Goal: Task Accomplishment & Management: Complete application form

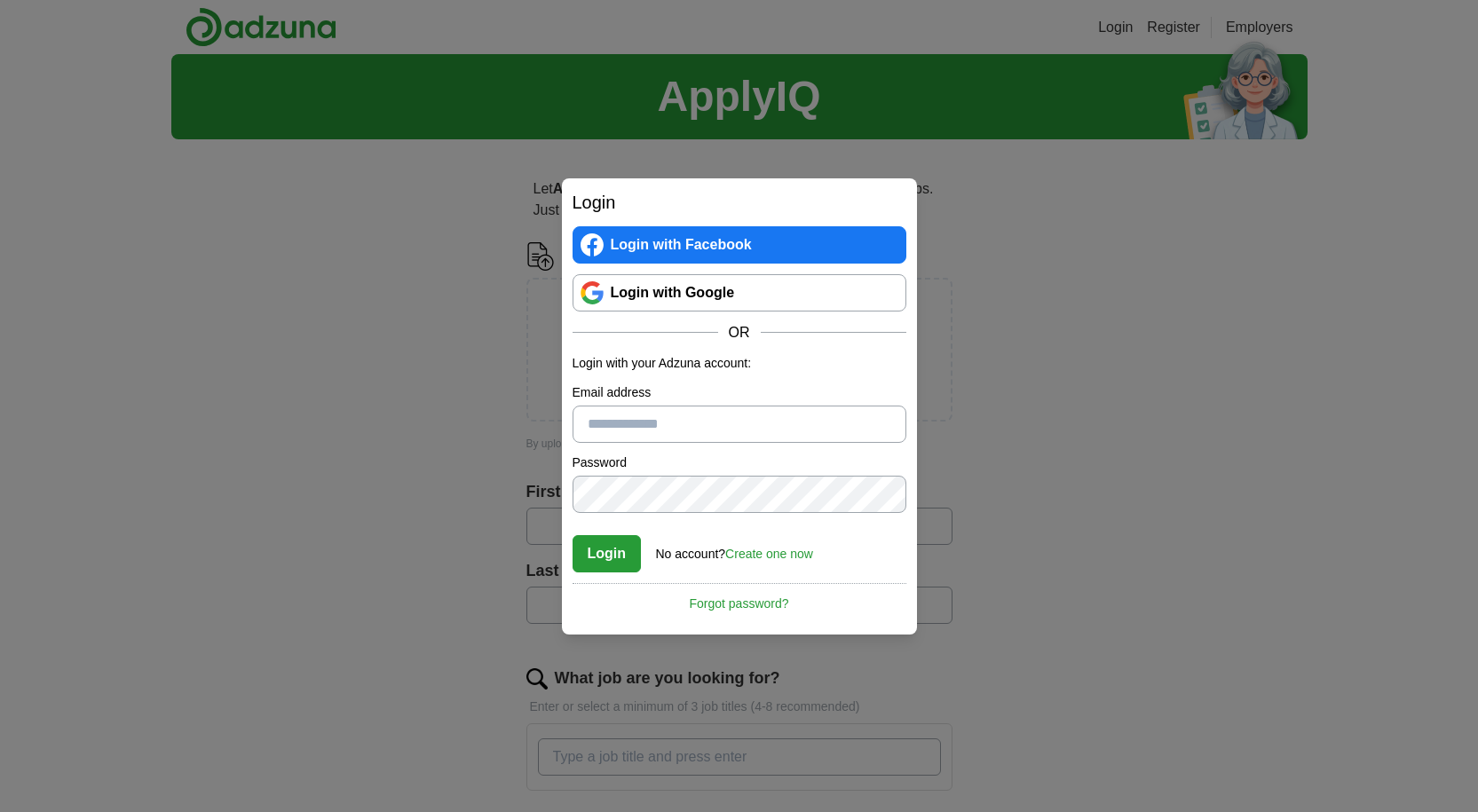
click at [663, 421] on input "Email address" at bounding box center [739, 424] width 334 height 37
type input "**********"
drag, startPoint x: 741, startPoint y: 429, endPoint x: 515, endPoint y: 460, distance: 228.1
click at [515, 460] on div "**********" at bounding box center [739, 406] width 1478 height 812
click at [628, 292] on link "Login with Google" at bounding box center [739, 293] width 334 height 37
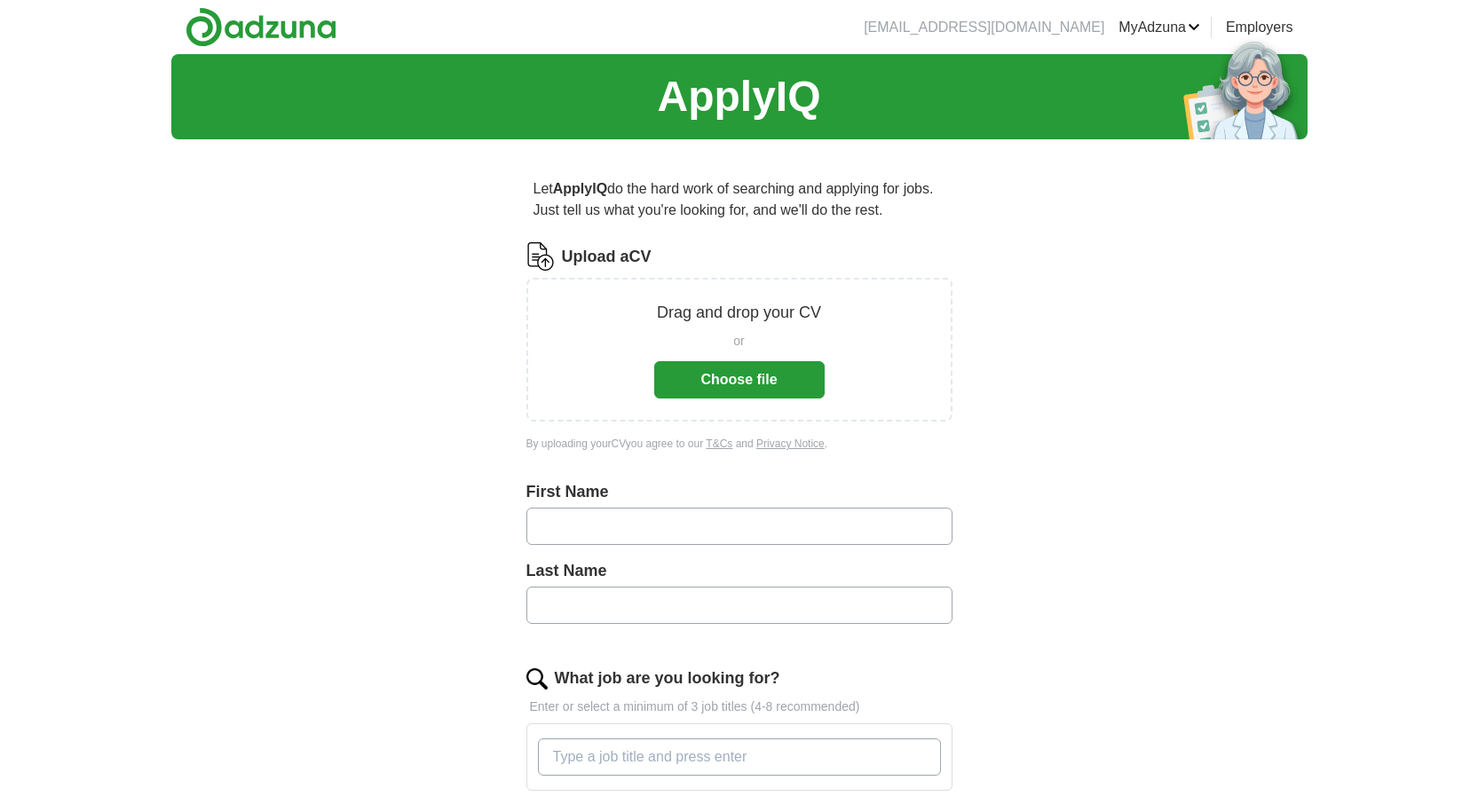
click at [660, 380] on button "Choose file" at bounding box center [739, 380] width 170 height 37
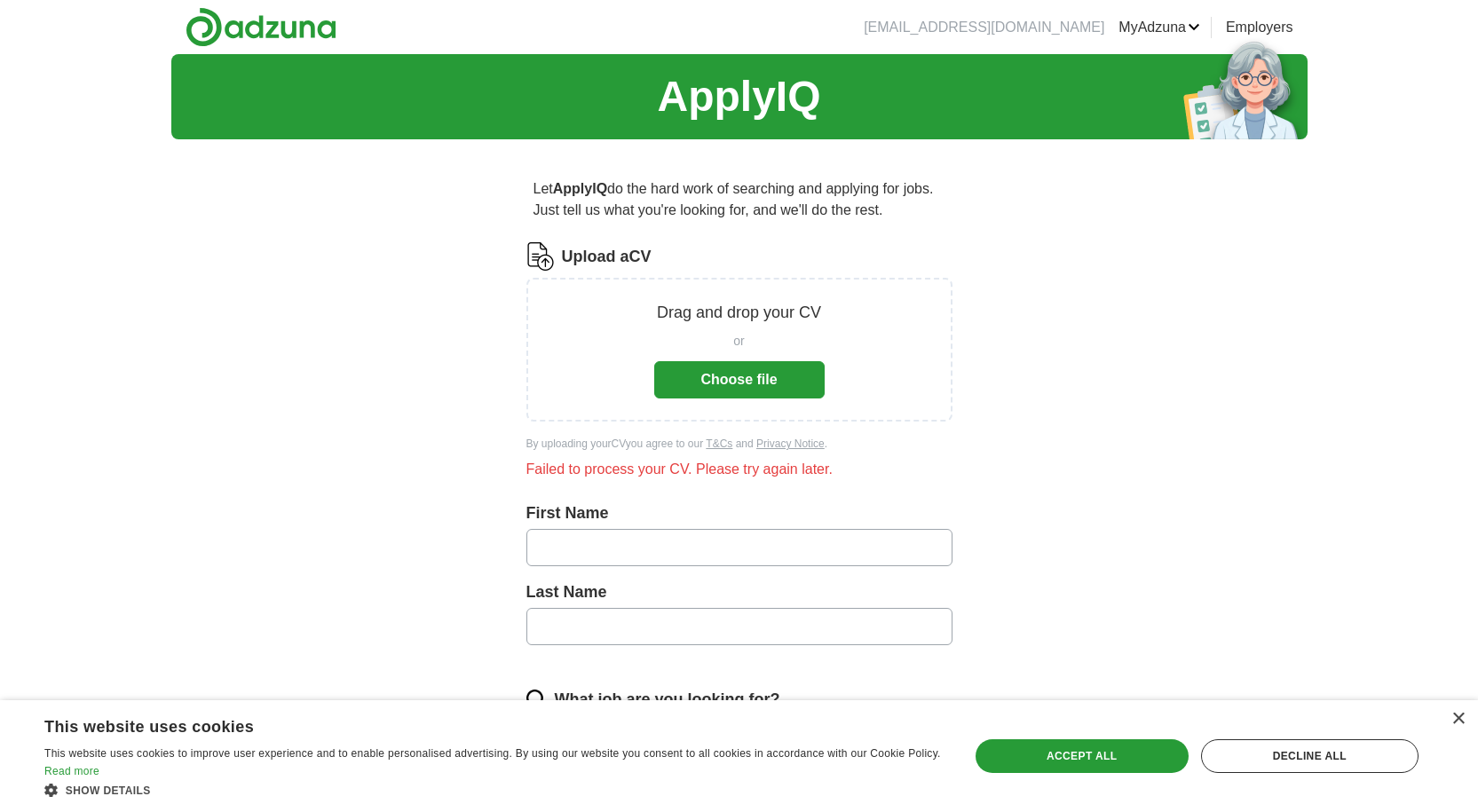
click at [714, 362] on button "Choose file" at bounding box center [739, 380] width 170 height 37
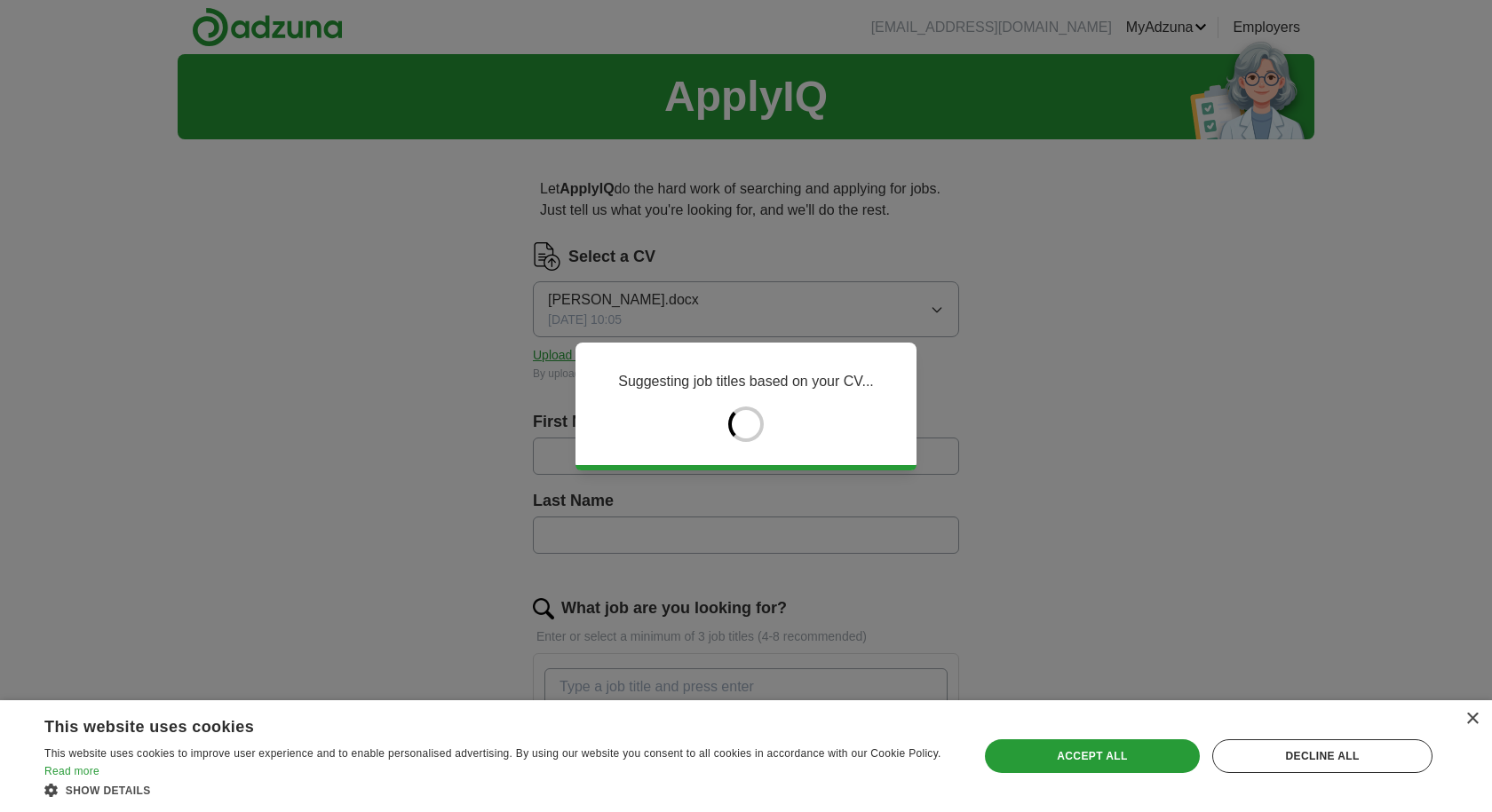
type input "***"
type input "********"
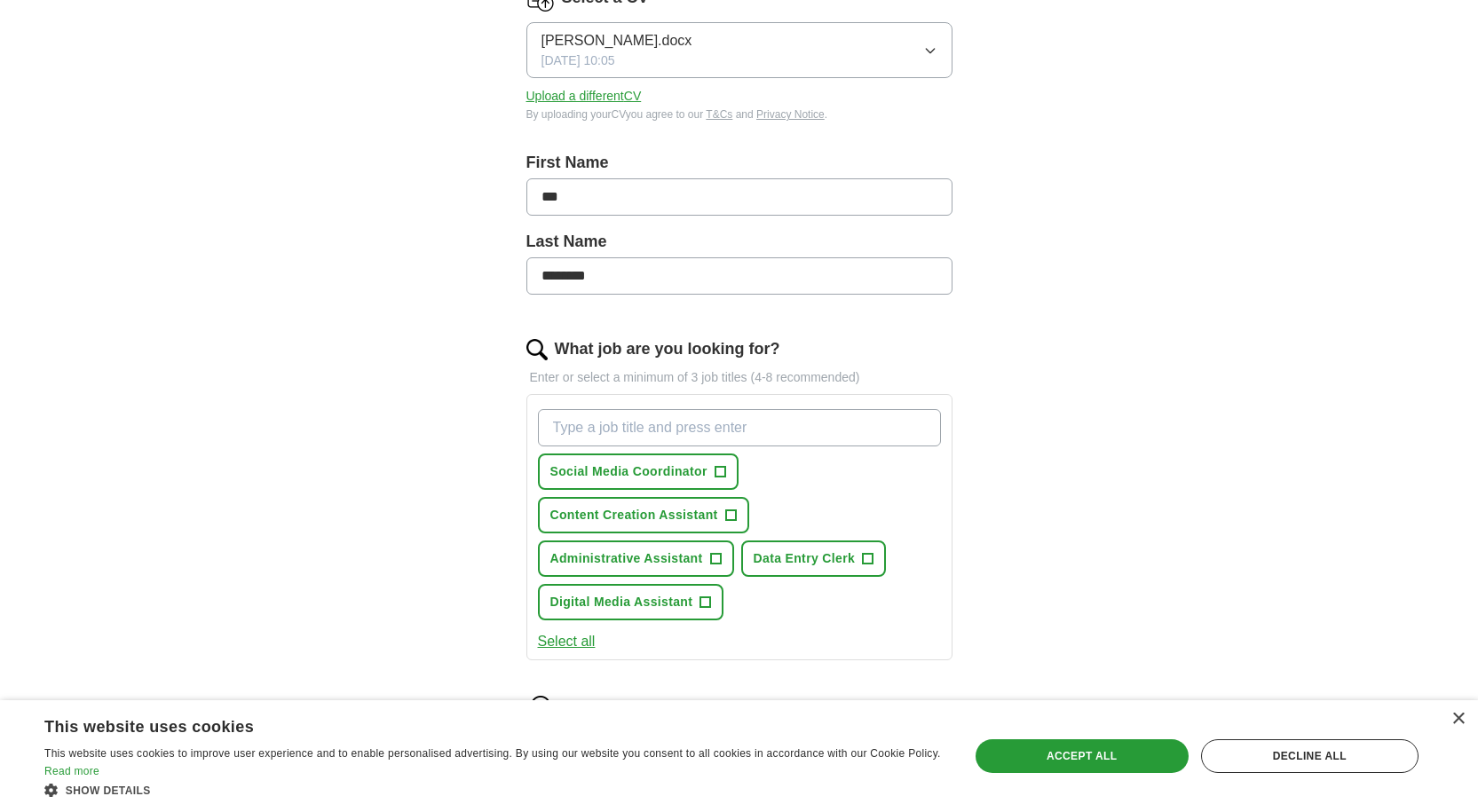
scroll to position [355, 0]
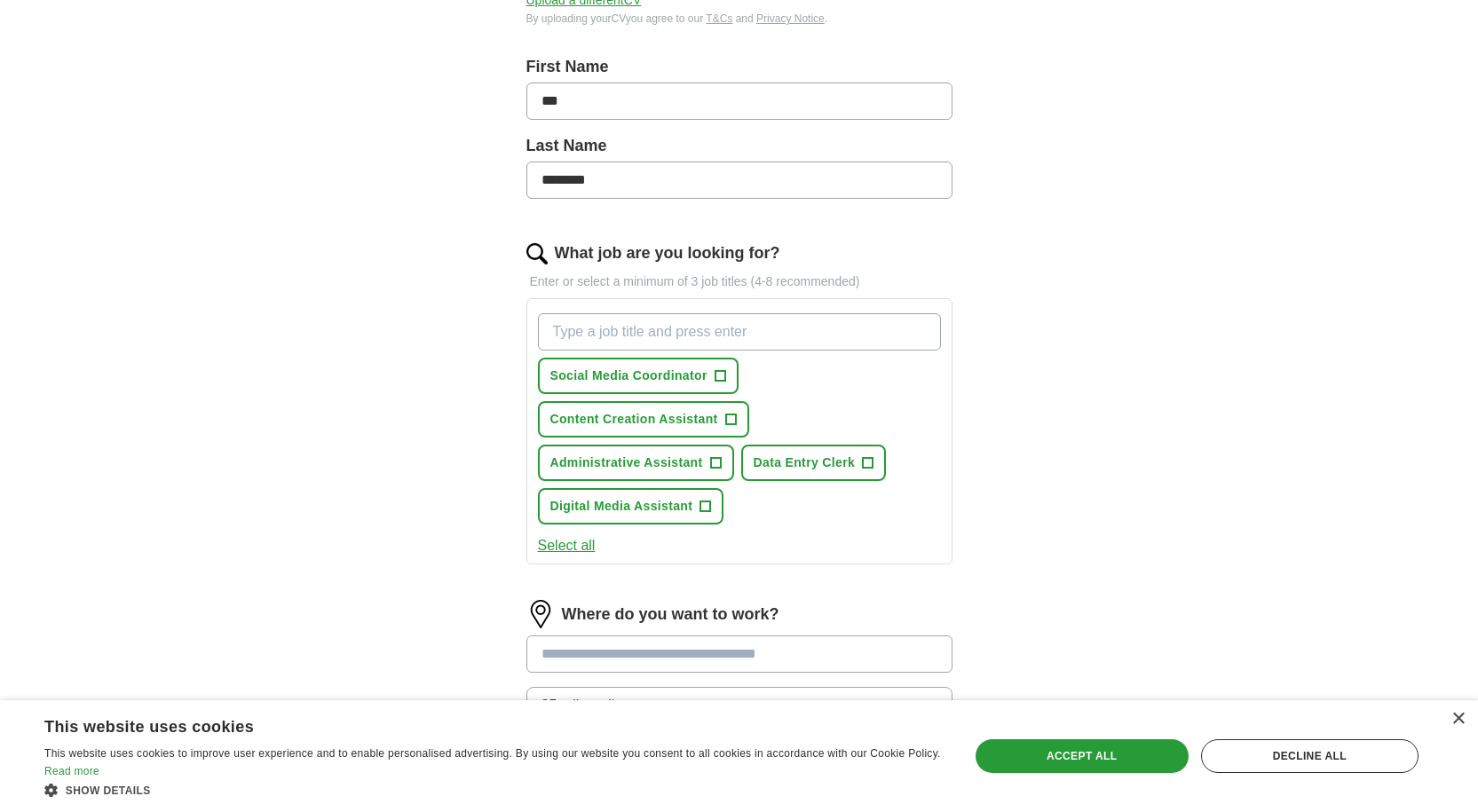
click at [825, 327] on input "What job are you looking for?" at bounding box center [740, 332] width 403 height 37
type input "wa"
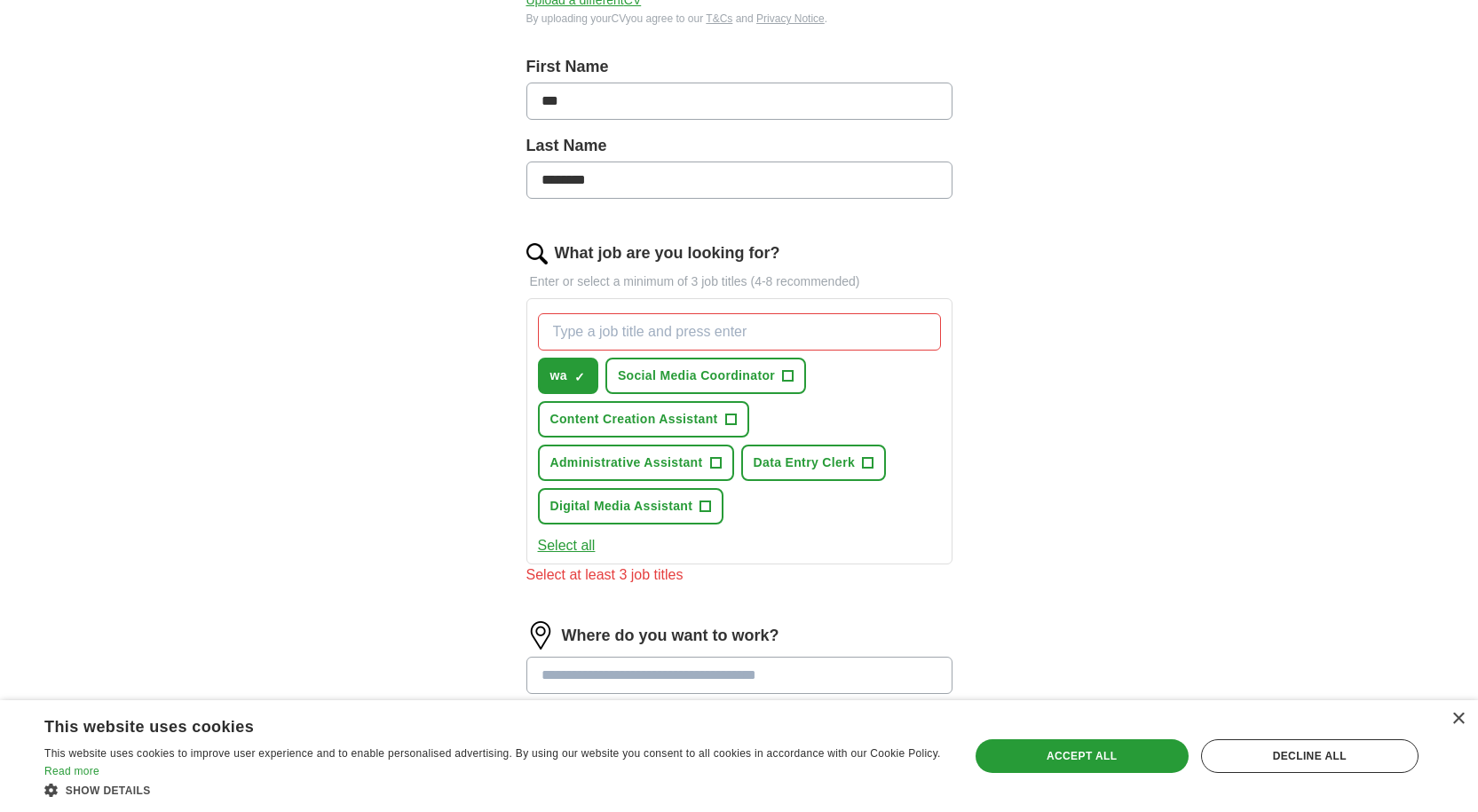
drag, startPoint x: 572, startPoint y: 377, endPoint x: 1037, endPoint y: 389, distance: 465.2
click at [1037, 389] on div "ApplyIQ Let ApplyIQ do the hard work of searching and applying for jobs. Just t…" at bounding box center [739, 379] width 1136 height 1360
click at [0, 0] on span "×" at bounding box center [0, 0] width 0 height 0
click at [580, 376] on span "+" at bounding box center [579, 376] width 11 height 15
click at [0, 0] on span "×" at bounding box center [0, 0] width 0 height 0
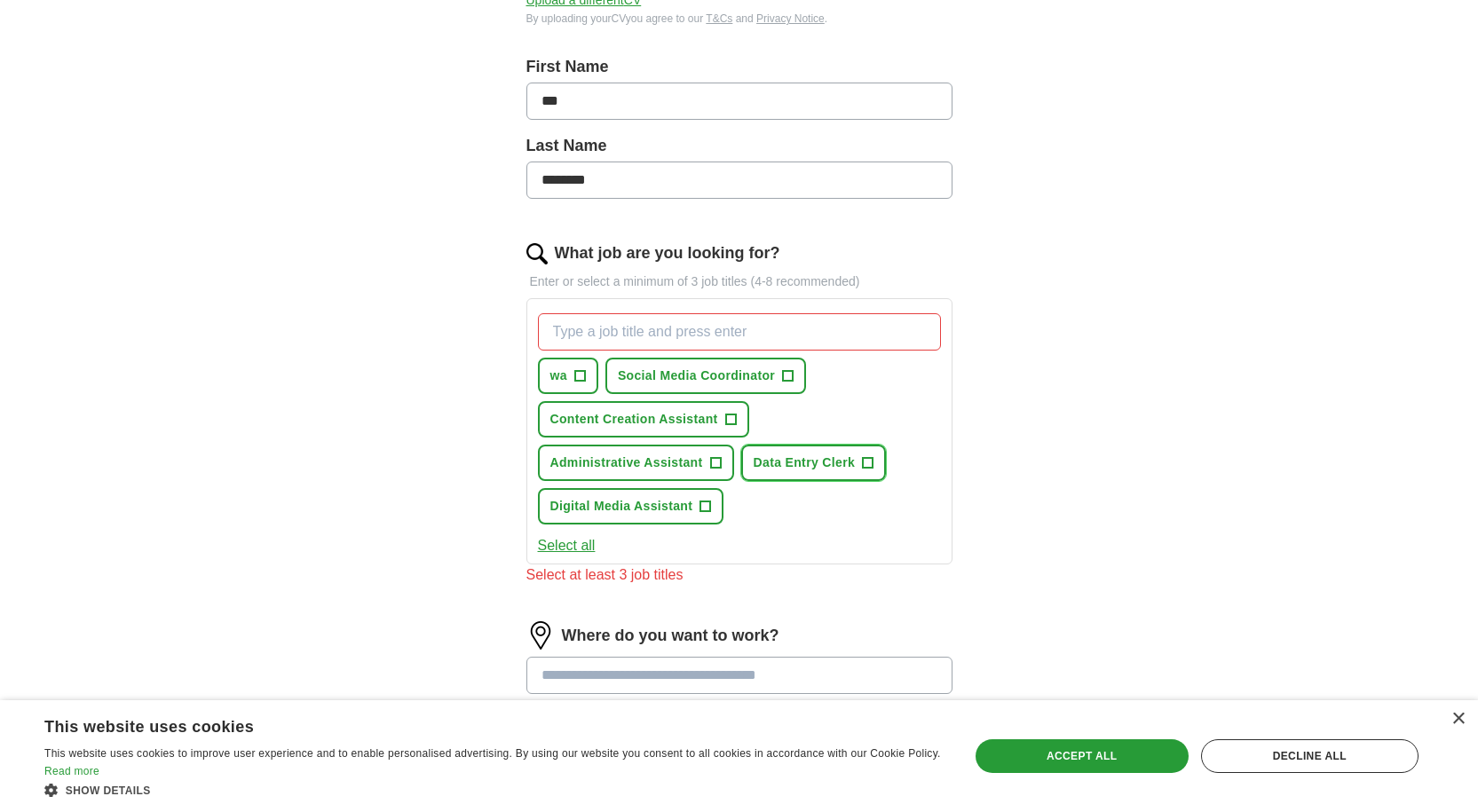
click at [869, 461] on span "+" at bounding box center [868, 463] width 11 height 15
click at [0, 0] on span "×" at bounding box center [0, 0] width 0 height 0
click at [857, 467] on button "Data Entry Clerk +" at bounding box center [814, 462] width 146 height 36
click at [740, 384] on span "Social Media Coordinator" at bounding box center [696, 376] width 157 height 18
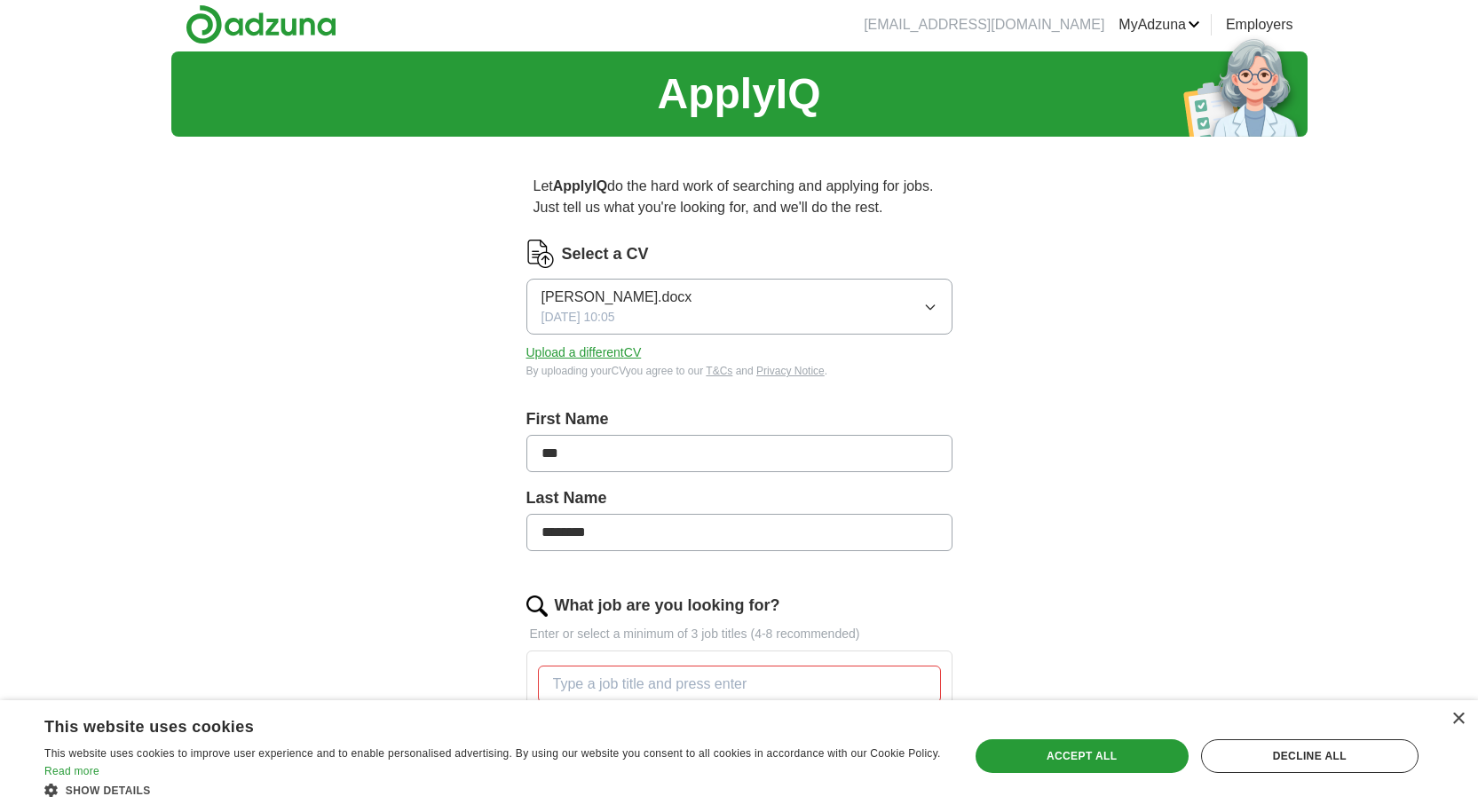
scroll to position [0, 0]
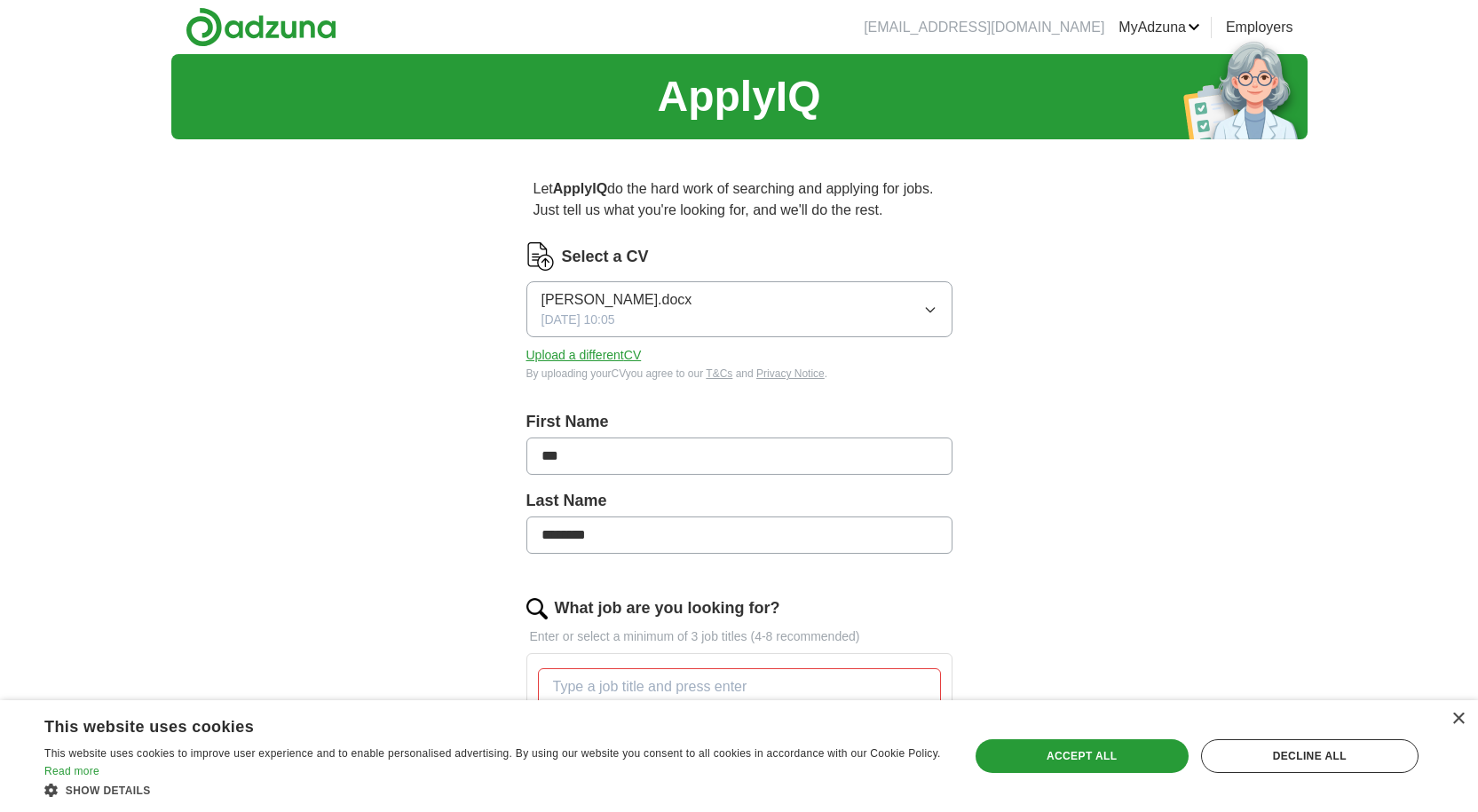
click at [627, 351] on button "Upload a different CV" at bounding box center [584, 355] width 116 height 18
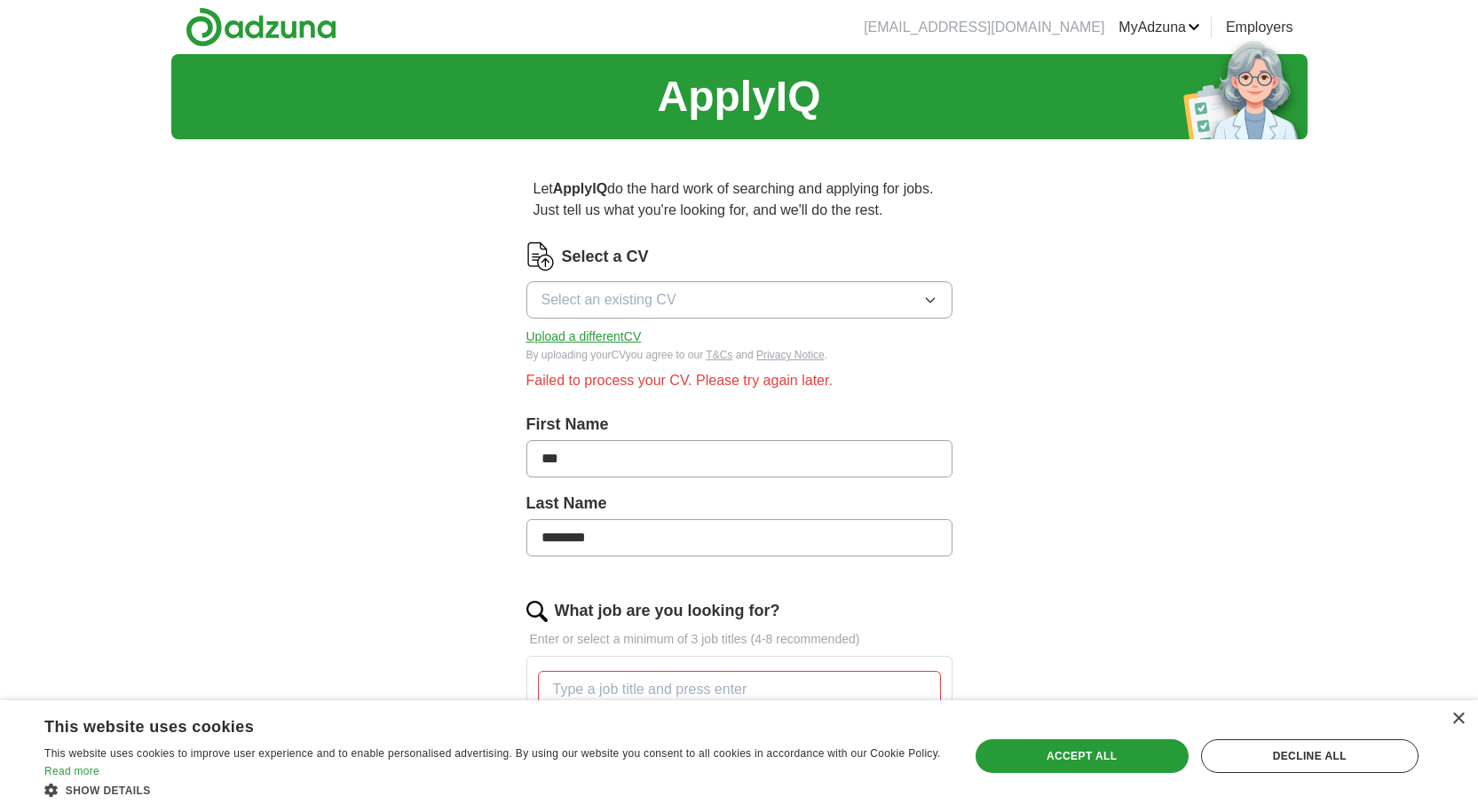
click at [581, 330] on button "Upload a different CV" at bounding box center [584, 336] width 116 height 18
click at [1053, 352] on div "ApplyIQ Let ApplyIQ do the hard work of searching and applying for jobs. Just t…" at bounding box center [739, 735] width 1136 height 1362
click at [790, 299] on button "Select an existing CV" at bounding box center [740, 300] width 426 height 37
click at [798, 339] on div "Leo Rehoboth.docx" at bounding box center [739, 341] width 396 height 21
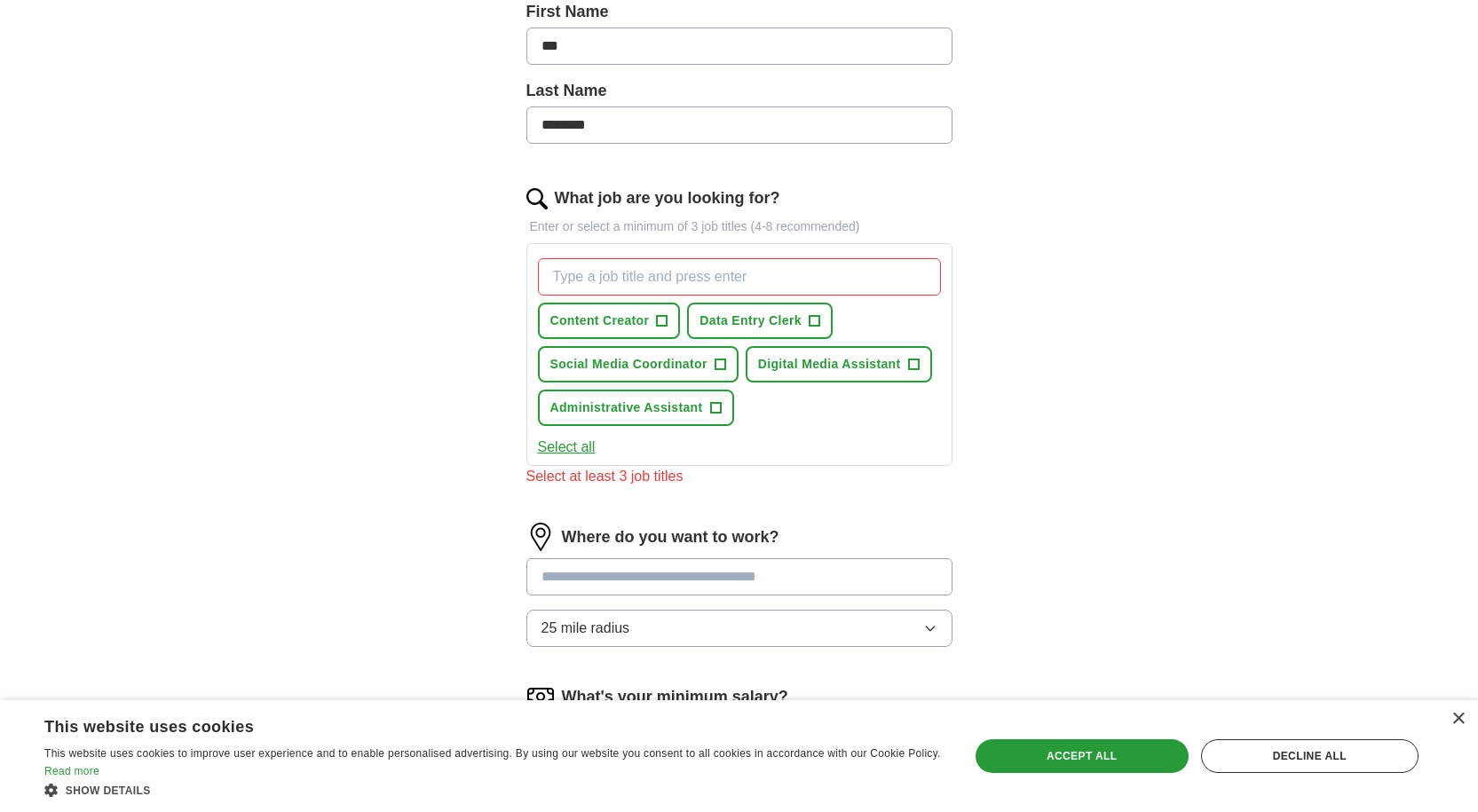
scroll to position [423, 0]
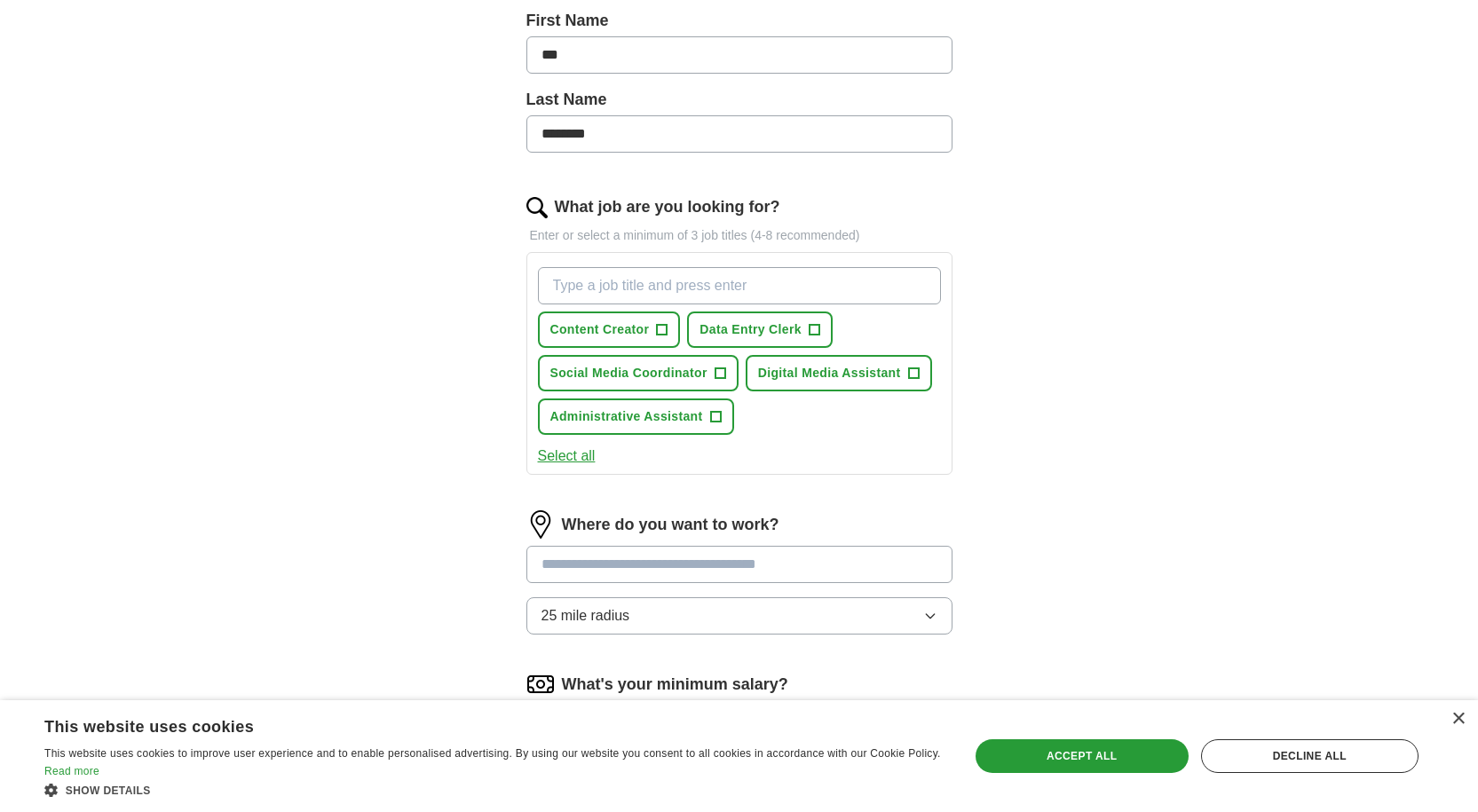
click at [861, 286] on input "What job are you looking for?" at bounding box center [740, 285] width 403 height 37
type input "Housekeeping"
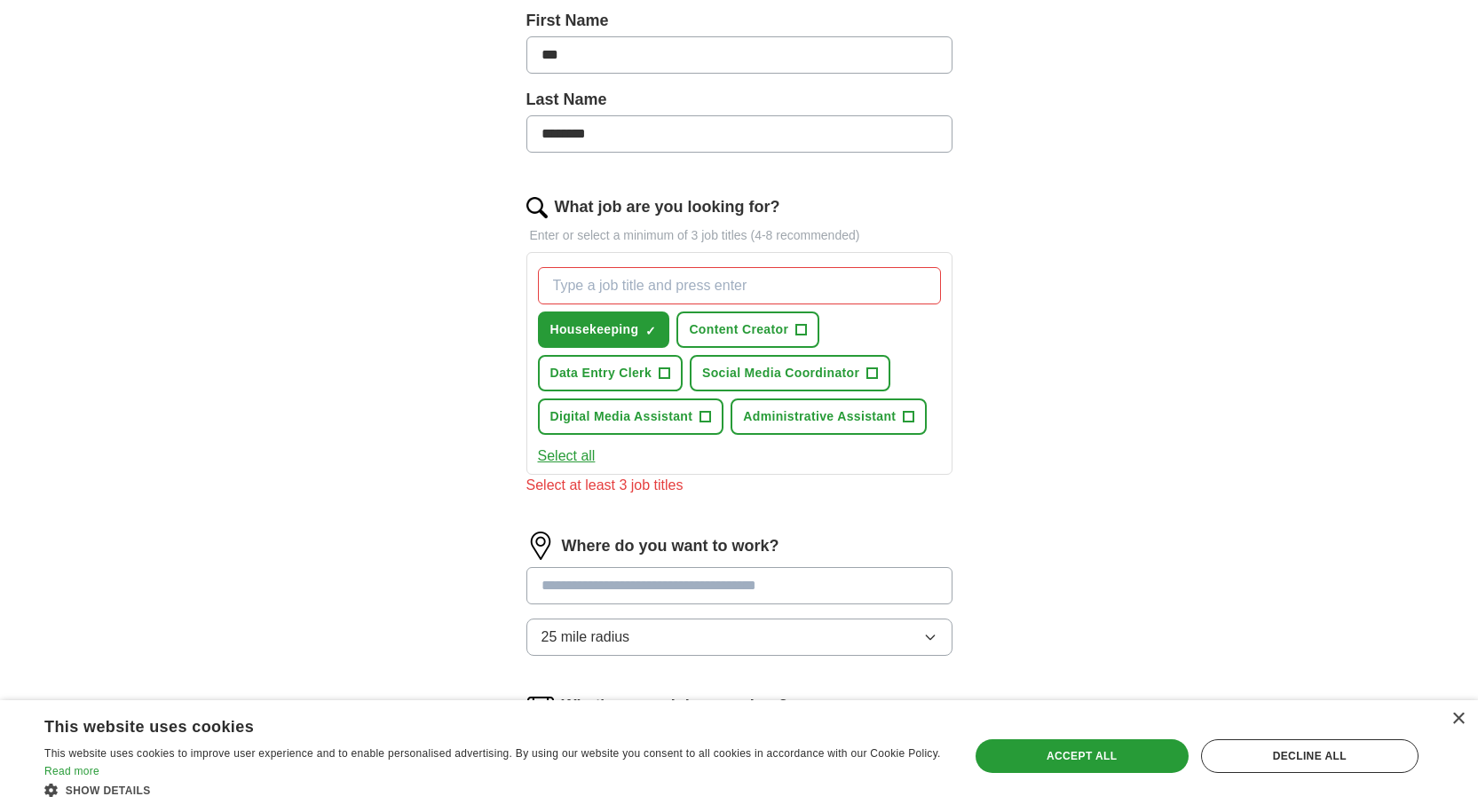
click at [1018, 374] on div "Let ApplyIQ do the hard work of searching and applying for jobs. Just tell us w…" at bounding box center [740, 351] width 569 height 1238
click at [659, 380] on span "+" at bounding box center [664, 374] width 11 height 15
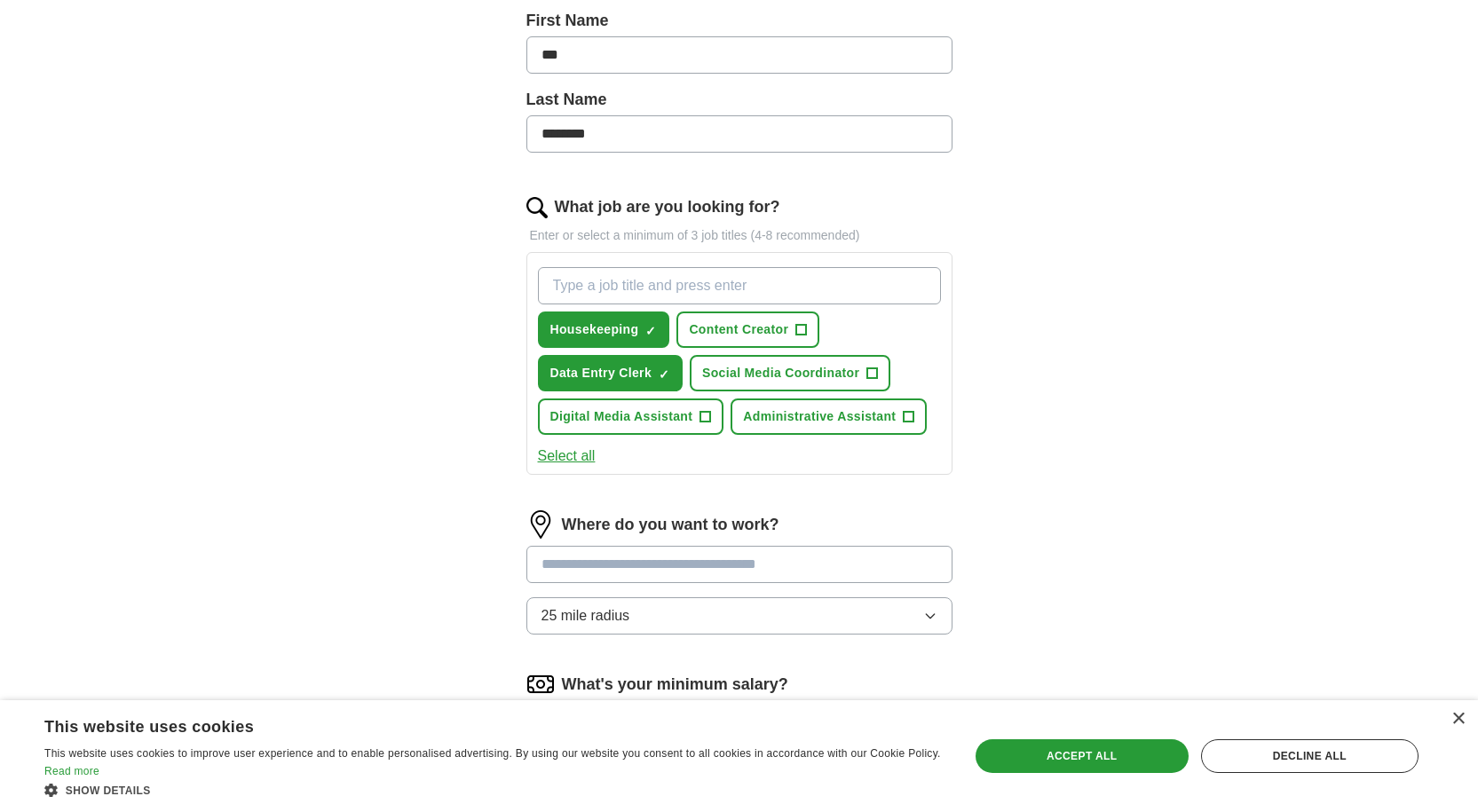
click at [753, 276] on input "What job are you looking for?" at bounding box center [740, 285] width 403 height 37
type input "warehouse"
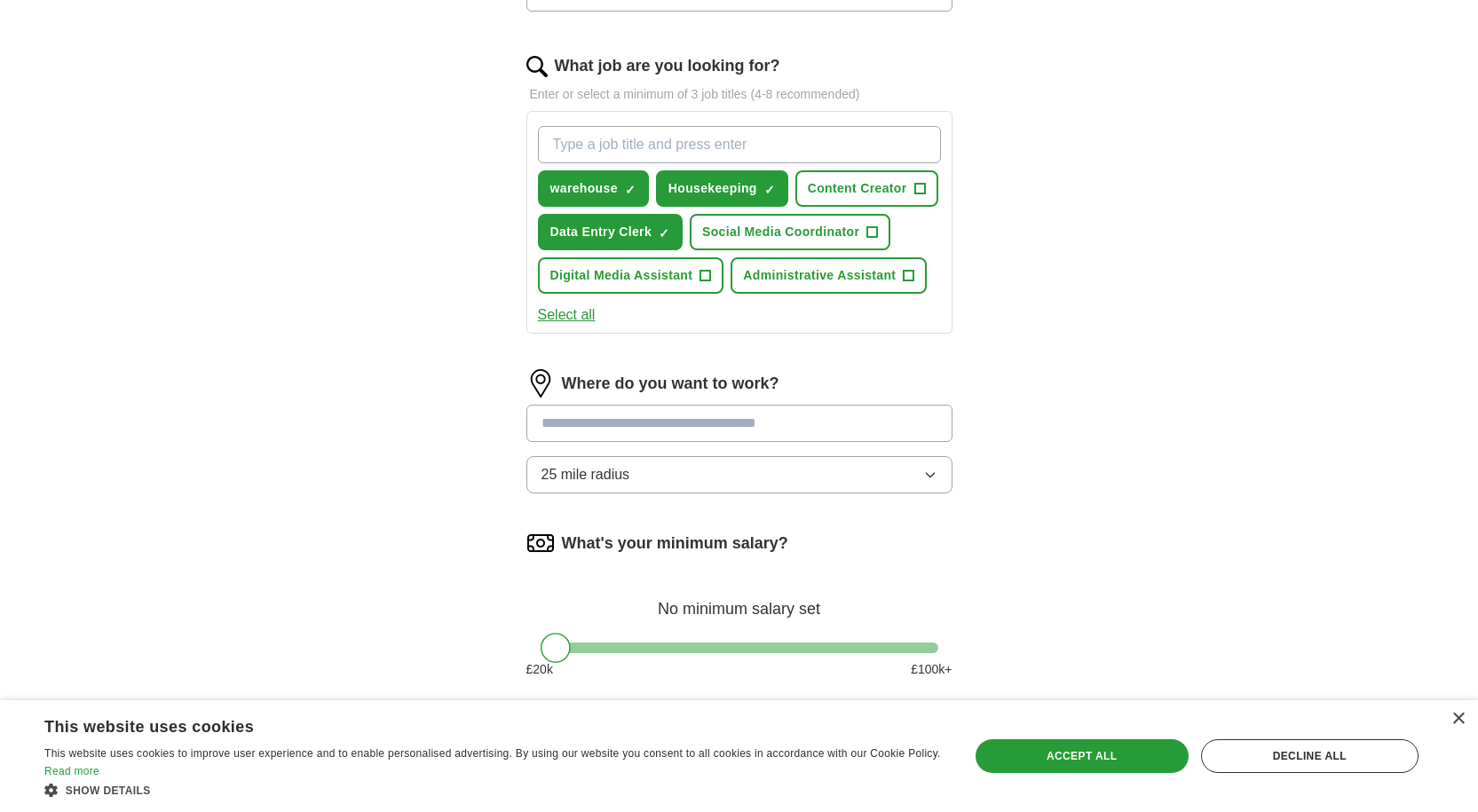
scroll to position [600, 0]
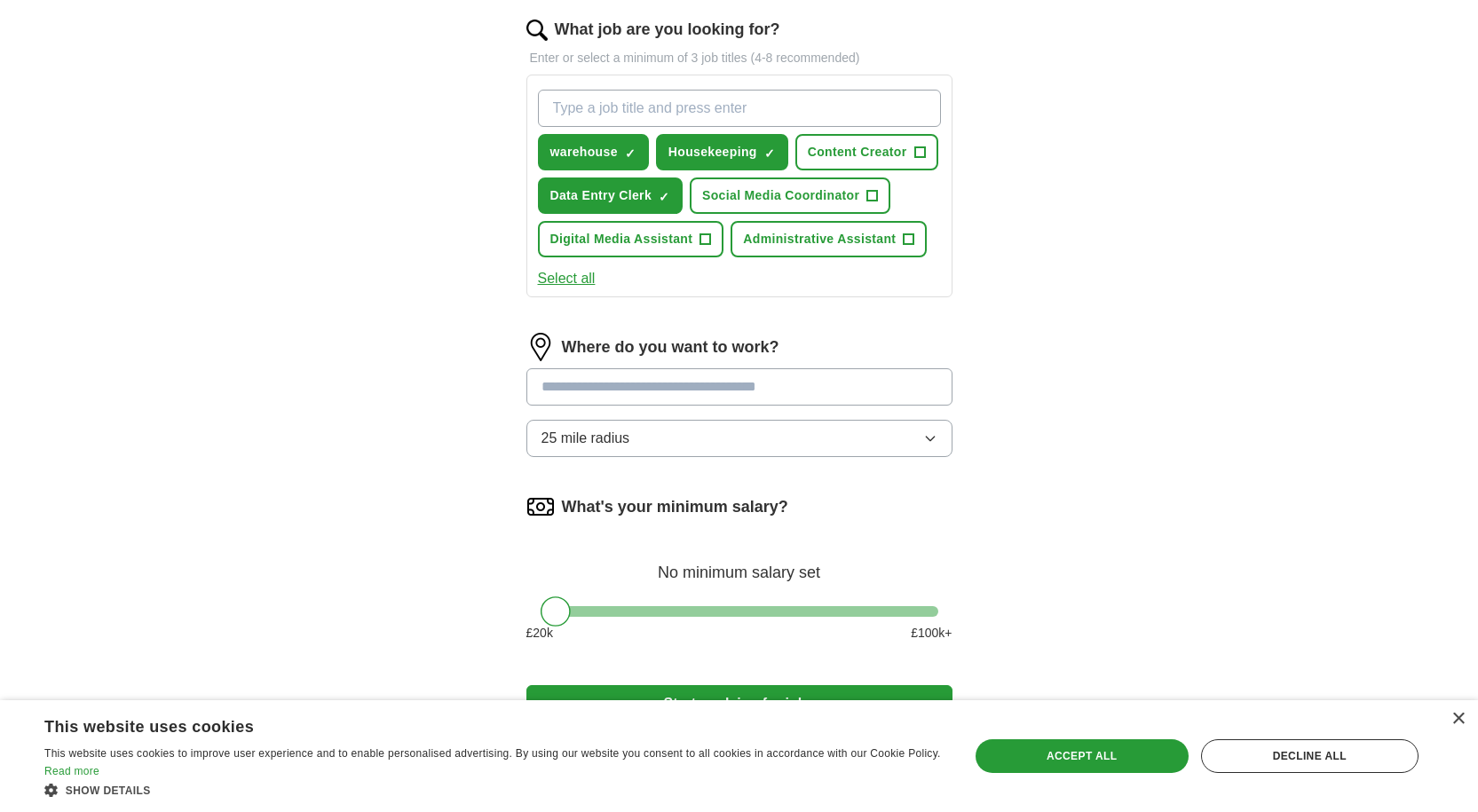
click at [839, 390] on input "text" at bounding box center [740, 387] width 426 height 37
type input "*"
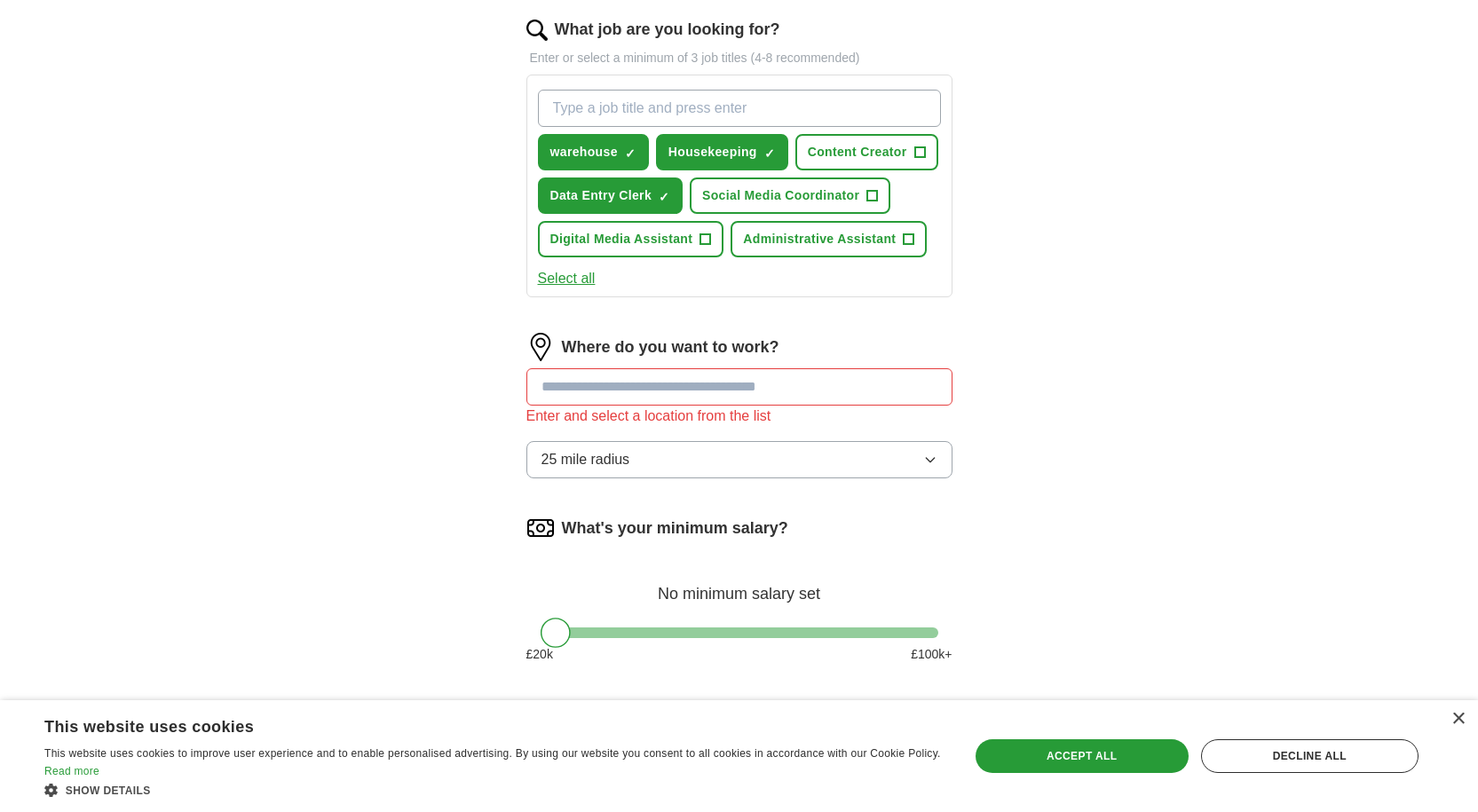
click at [839, 390] on input "text" at bounding box center [740, 387] width 426 height 37
type input "*"
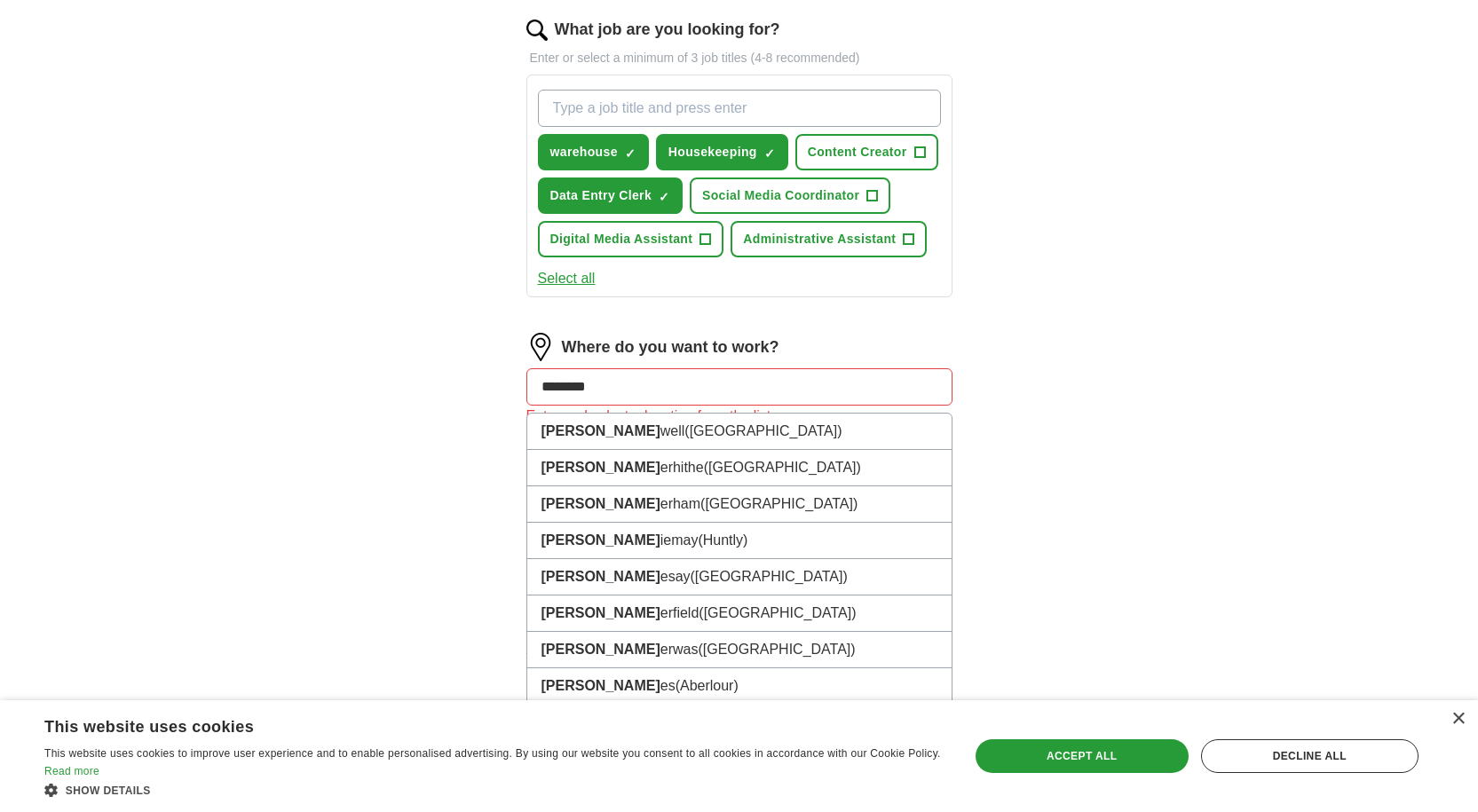
type input "*********"
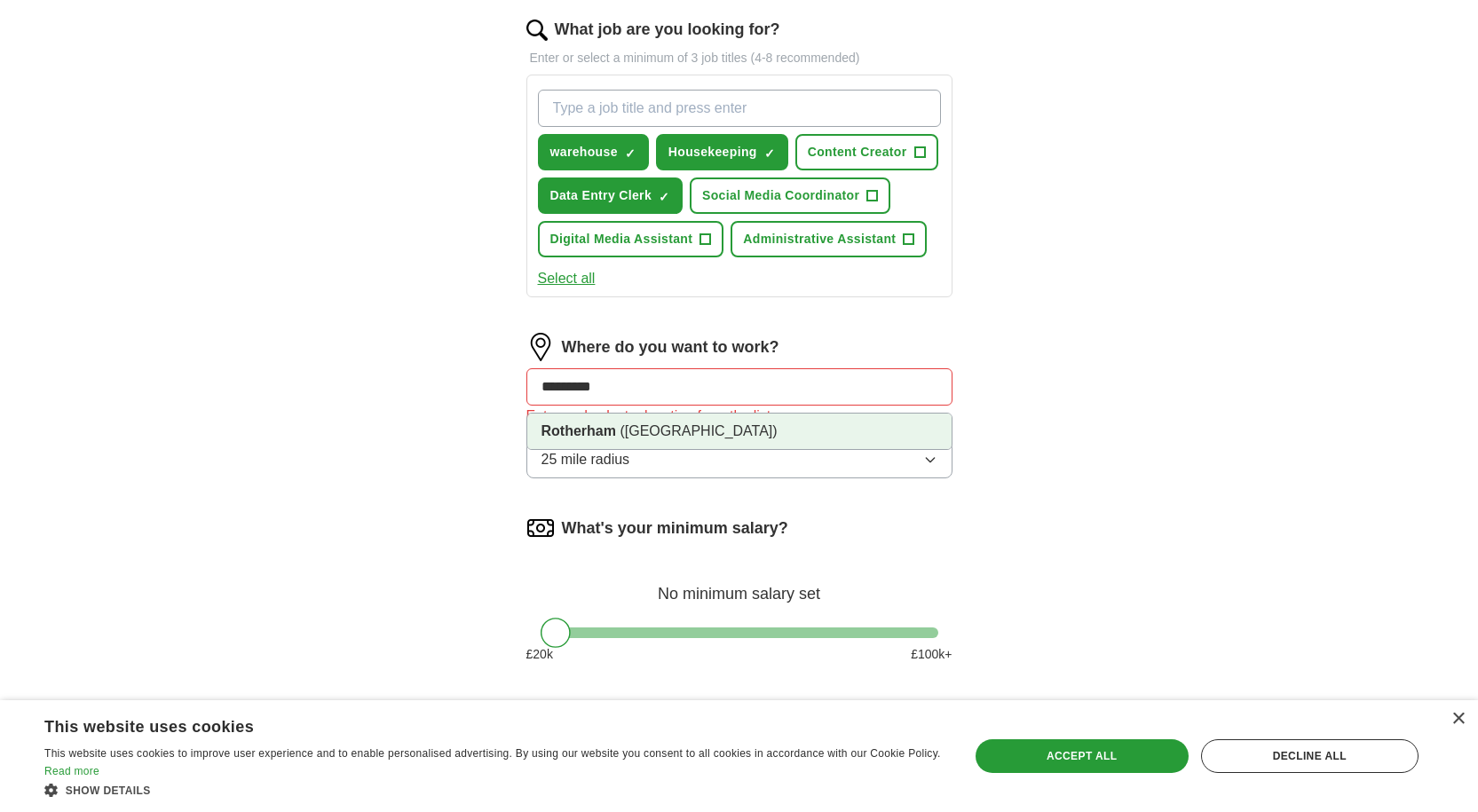
click at [650, 438] on li "Rotherham (South Yorkshire)" at bounding box center [740, 431] width 425 height 35
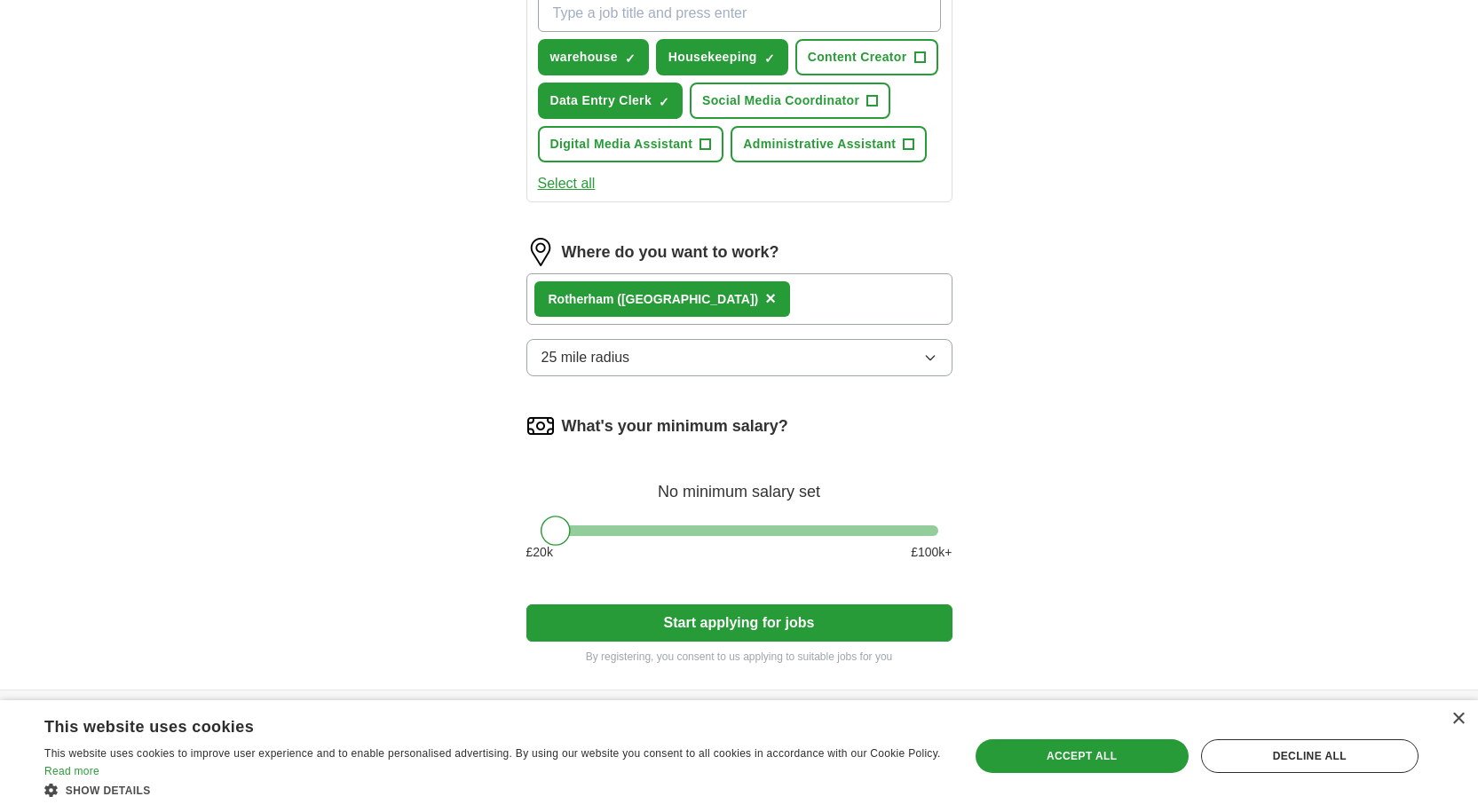
scroll to position [770, 0]
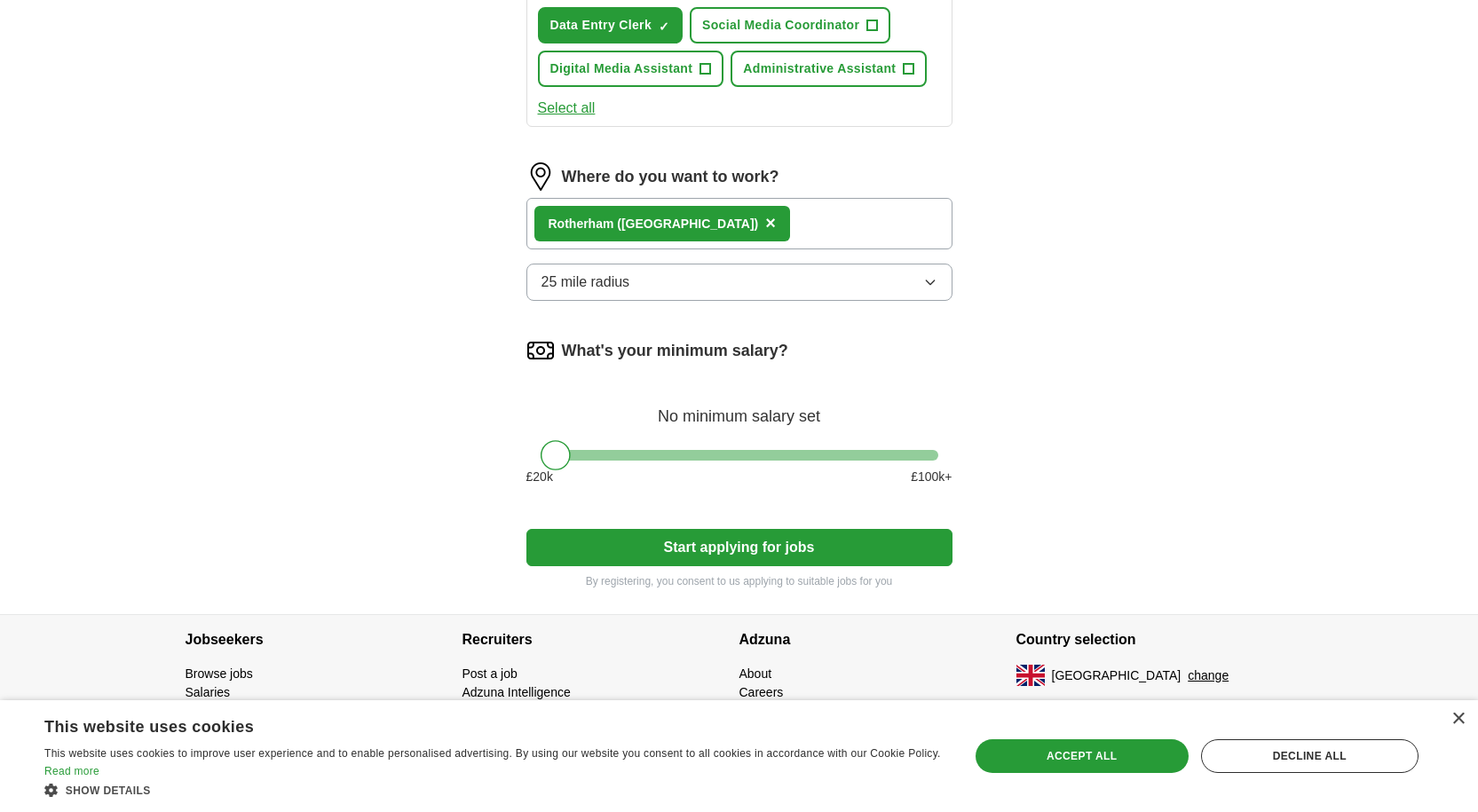
click at [679, 539] on button "Start applying for jobs" at bounding box center [740, 547] width 426 height 37
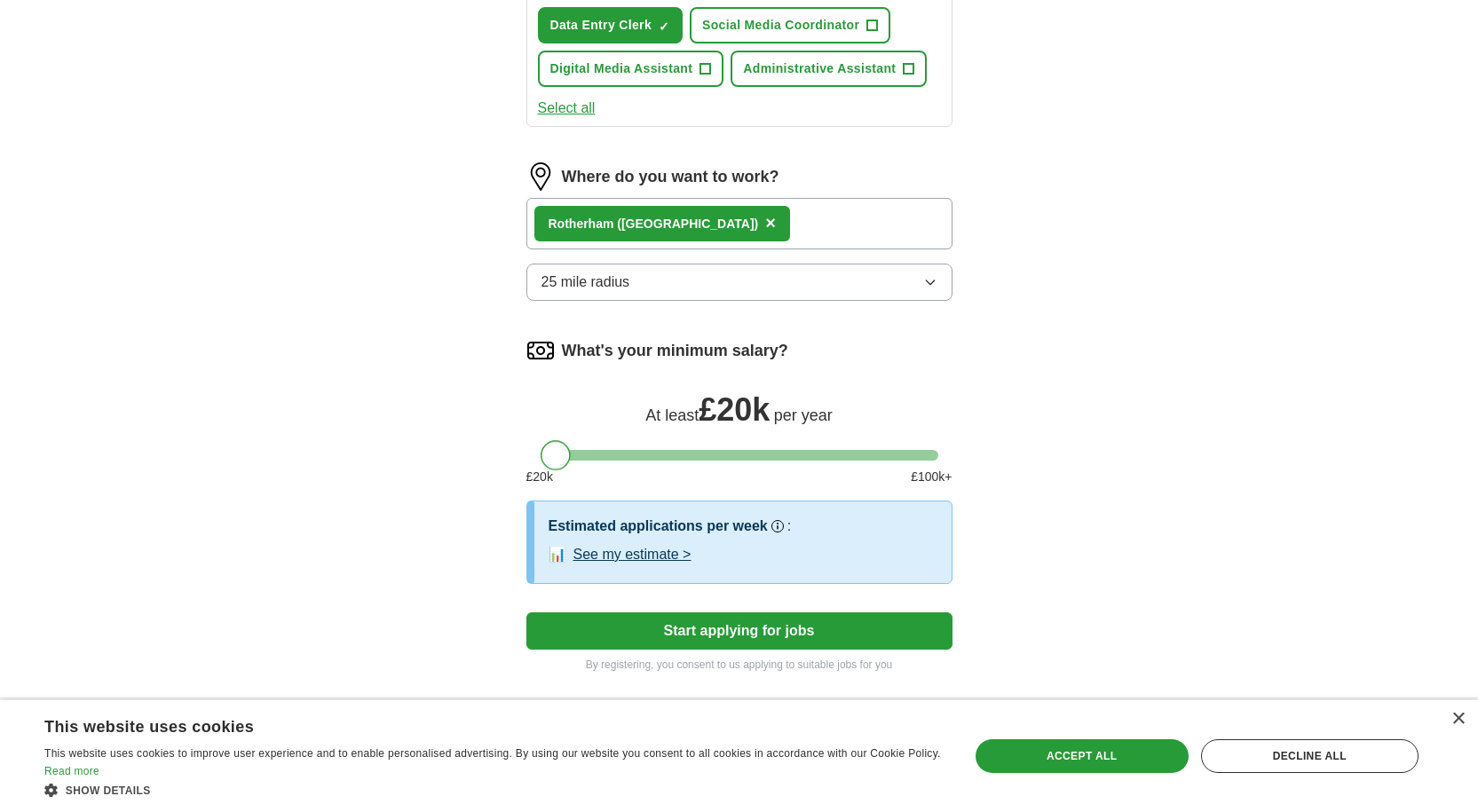
click at [557, 459] on div at bounding box center [555, 455] width 30 height 30
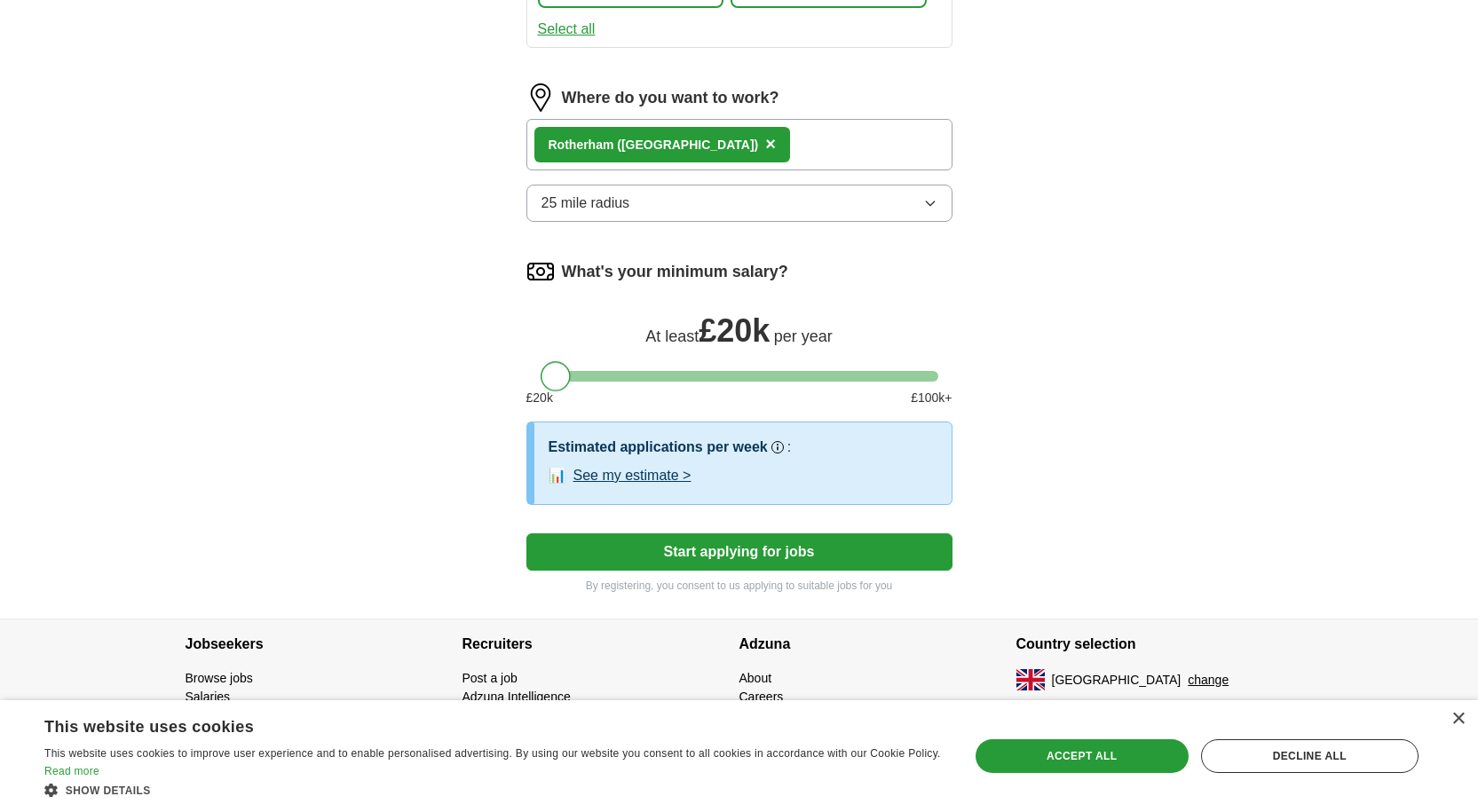
scroll to position [854, 0]
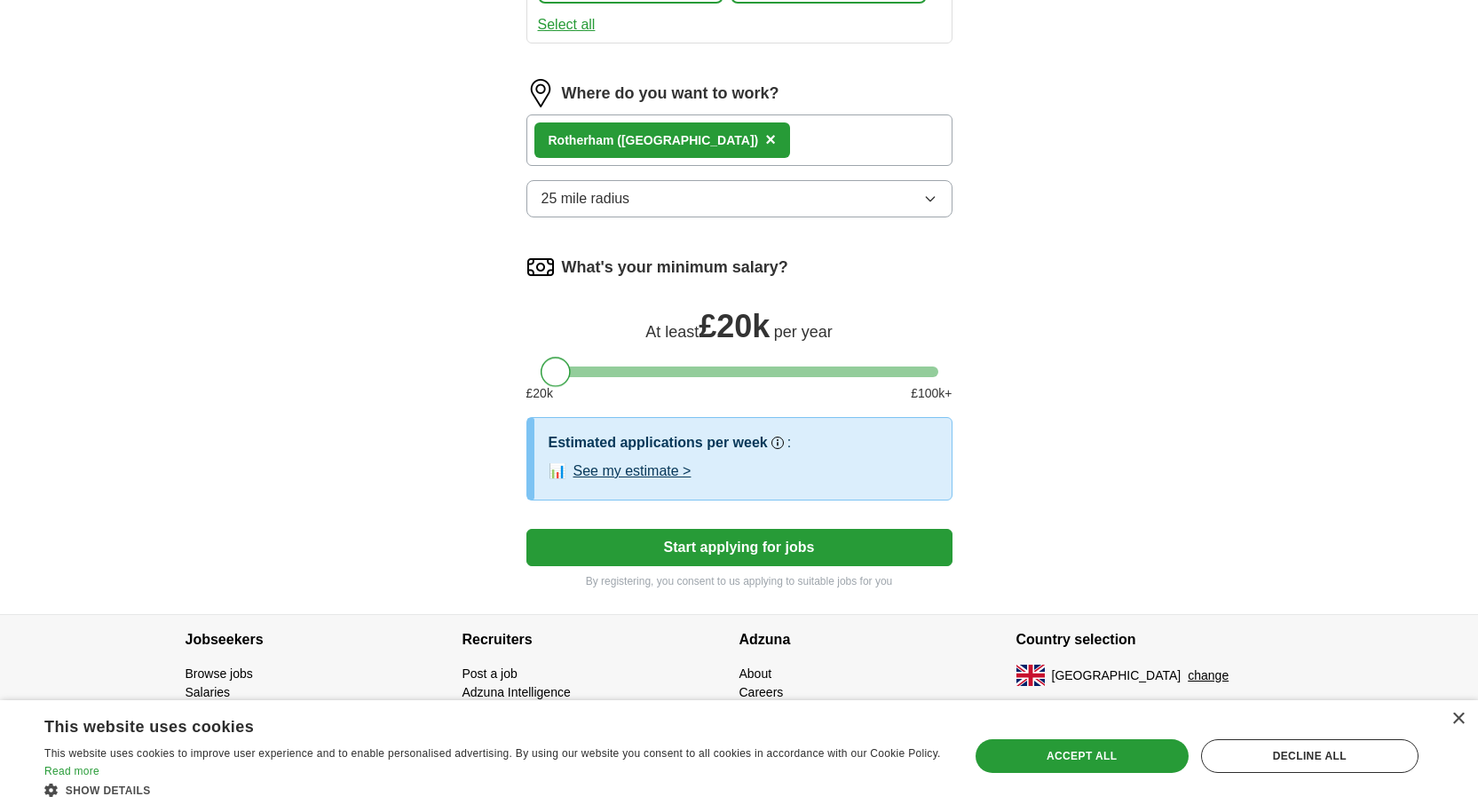
click at [854, 549] on button "Start applying for jobs" at bounding box center [740, 547] width 426 height 37
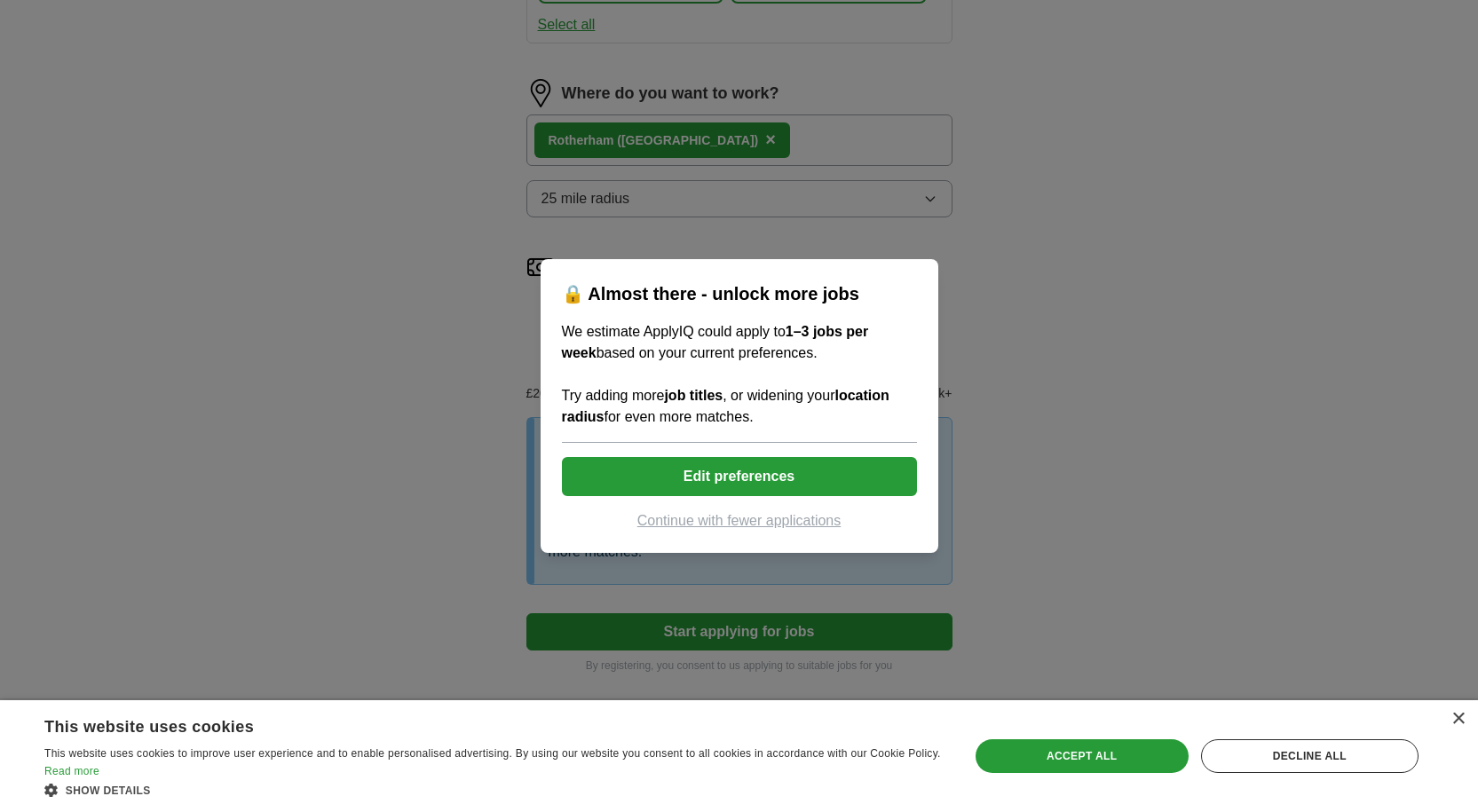
click at [834, 479] on button "Edit preferences" at bounding box center [739, 477] width 355 height 39
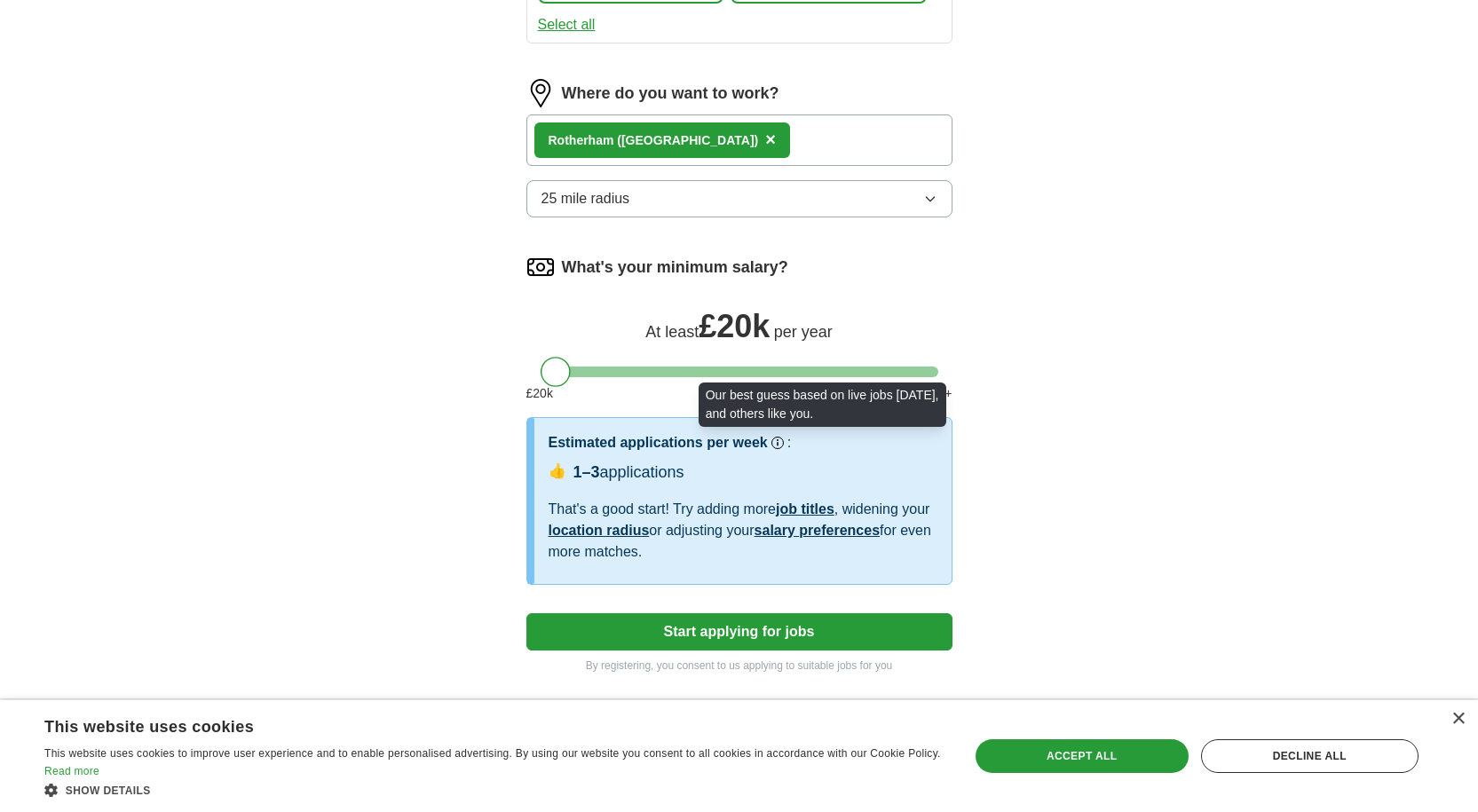
click at [778, 441] on circle at bounding box center [777, 442] width 9 height 9
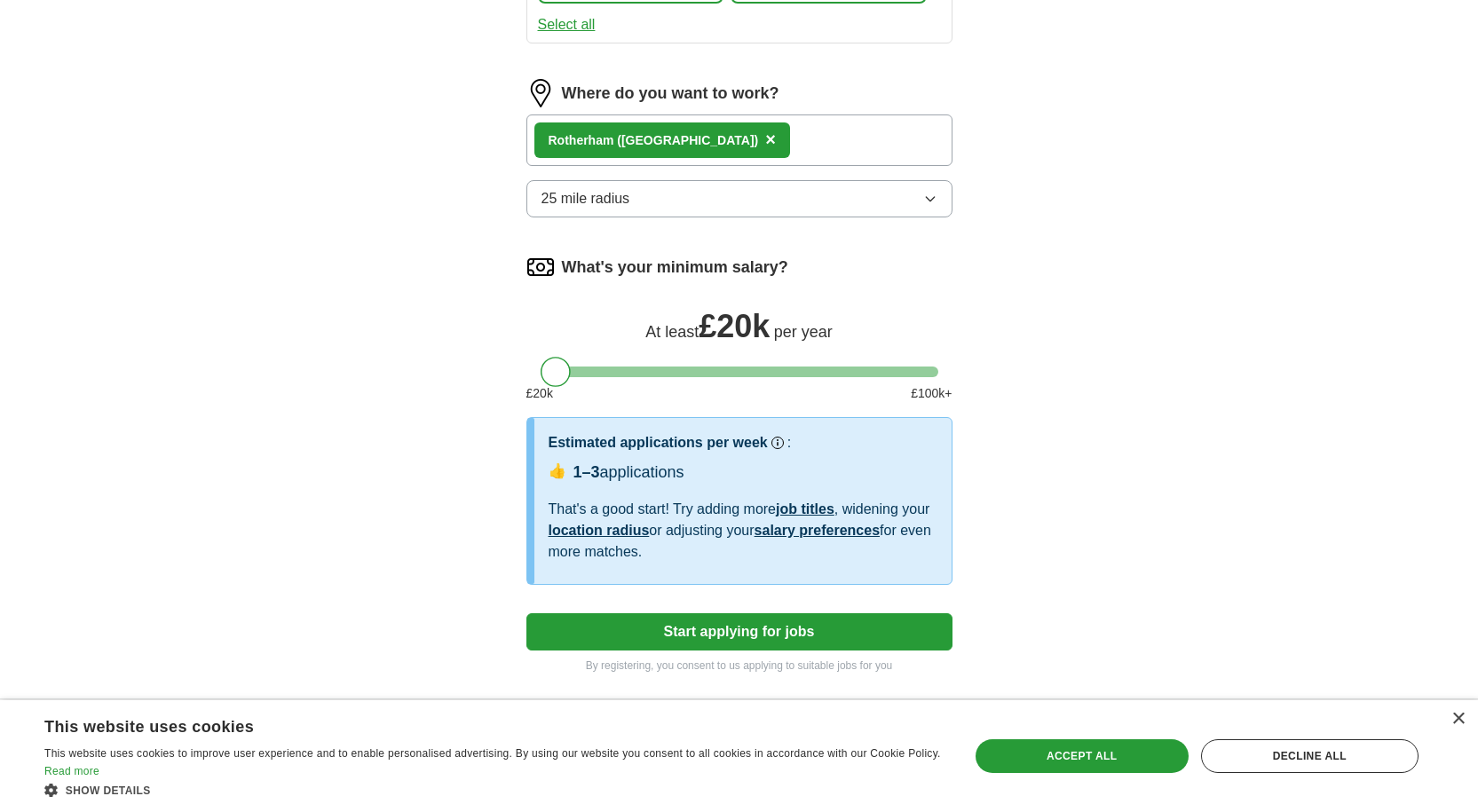
click at [799, 511] on link "job titles" at bounding box center [805, 508] width 58 height 15
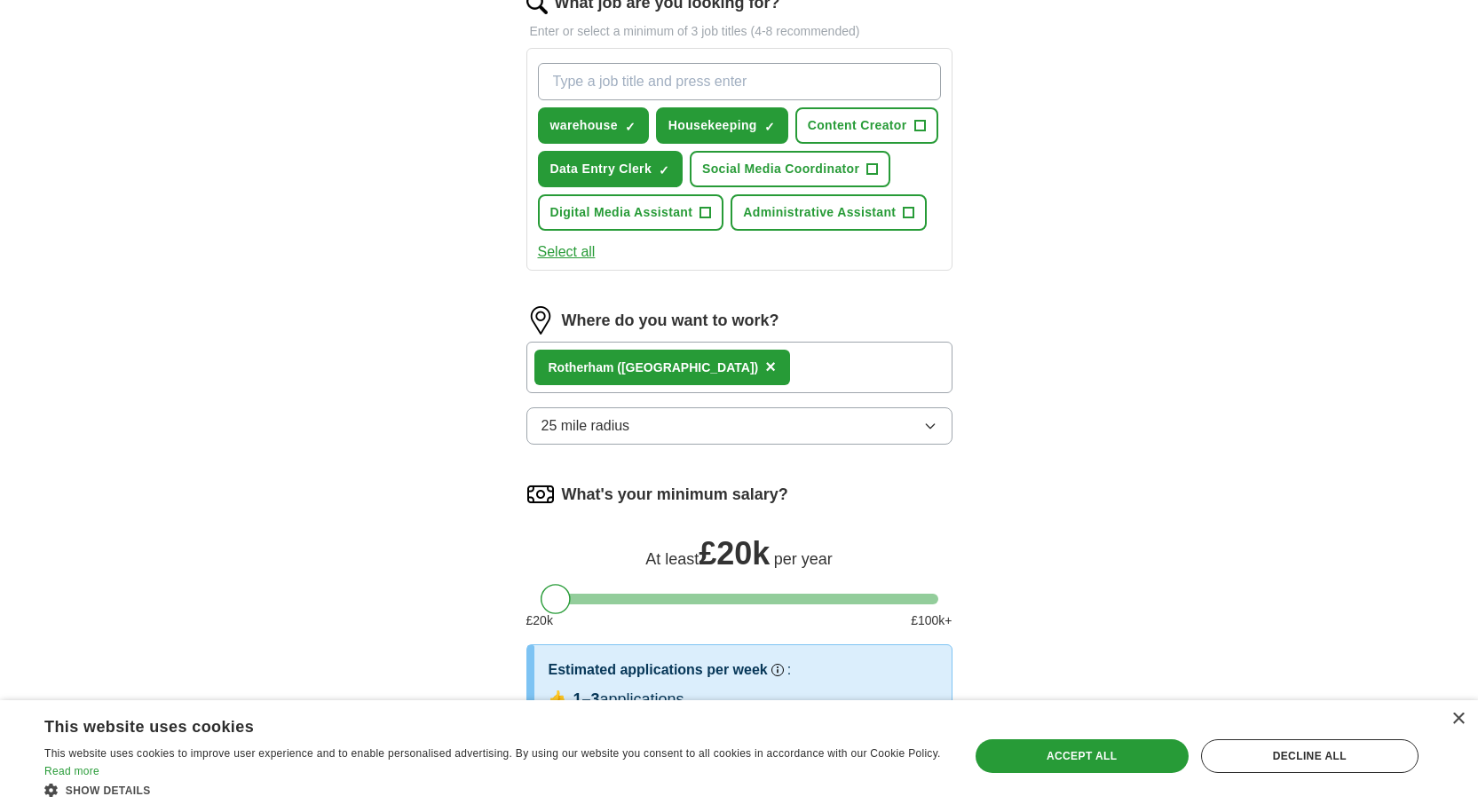
scroll to position [618, 0]
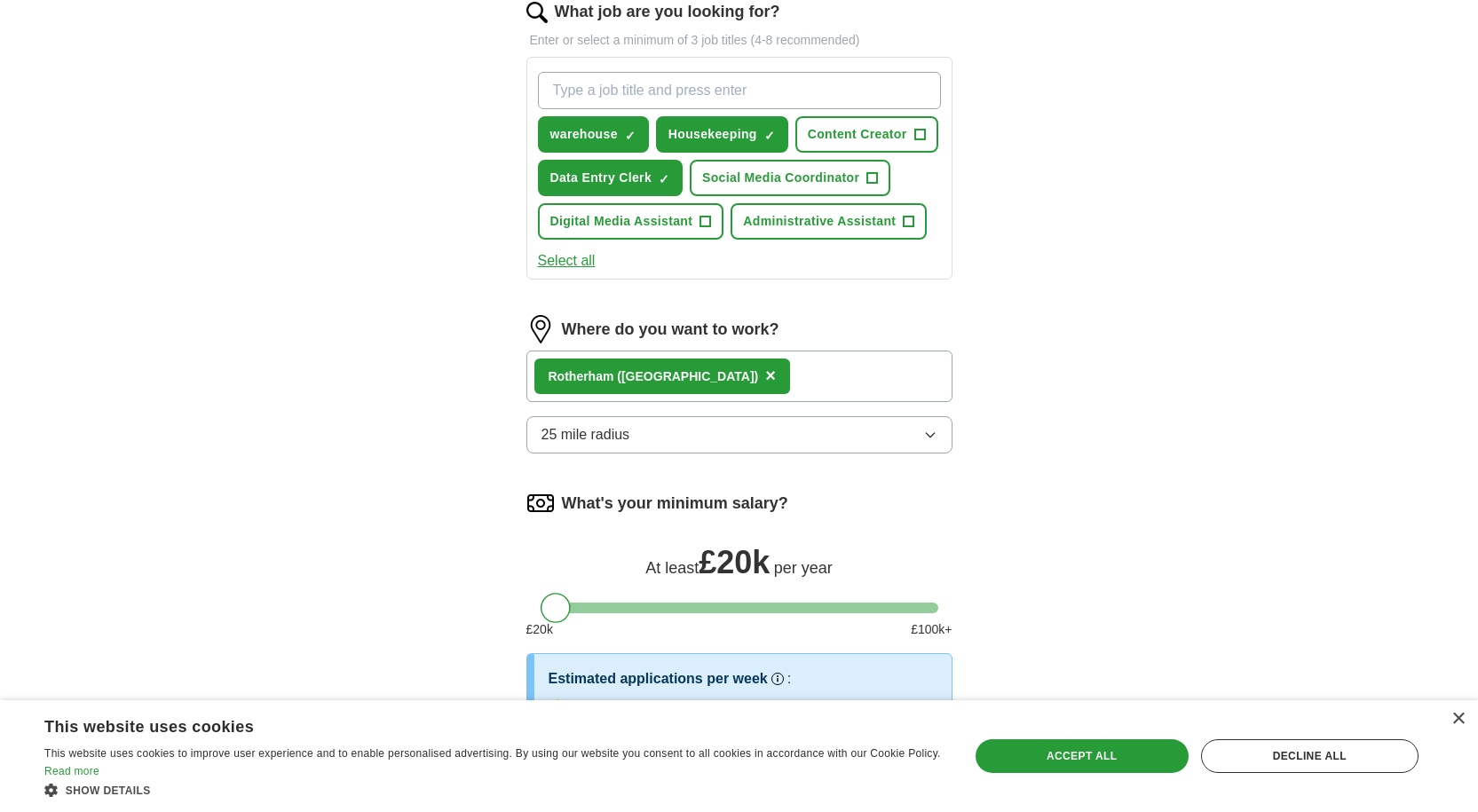
click at [757, 427] on button "25 mile radius" at bounding box center [740, 435] width 426 height 37
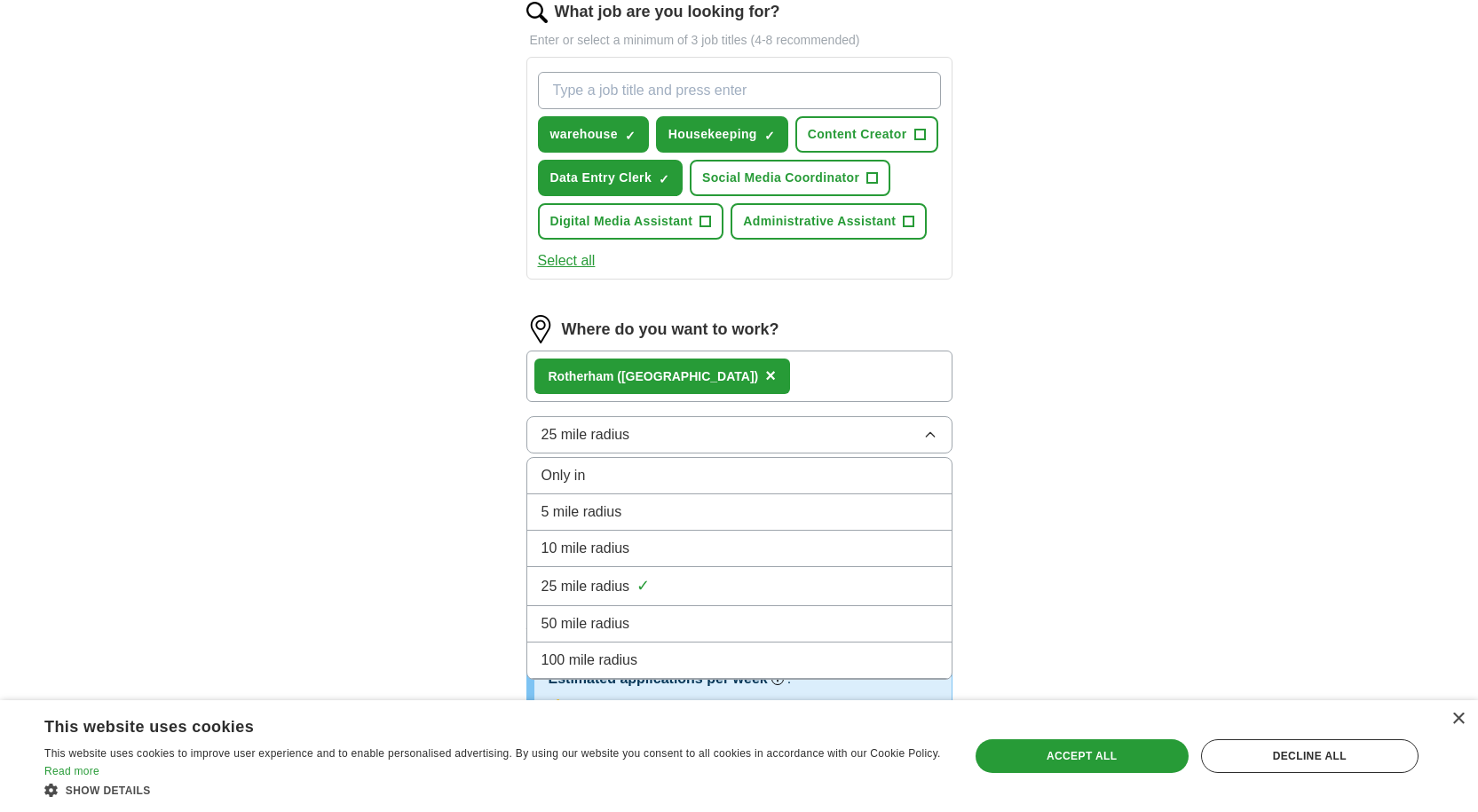
click at [774, 573] on li "25 mile radius ✓" at bounding box center [740, 587] width 425 height 39
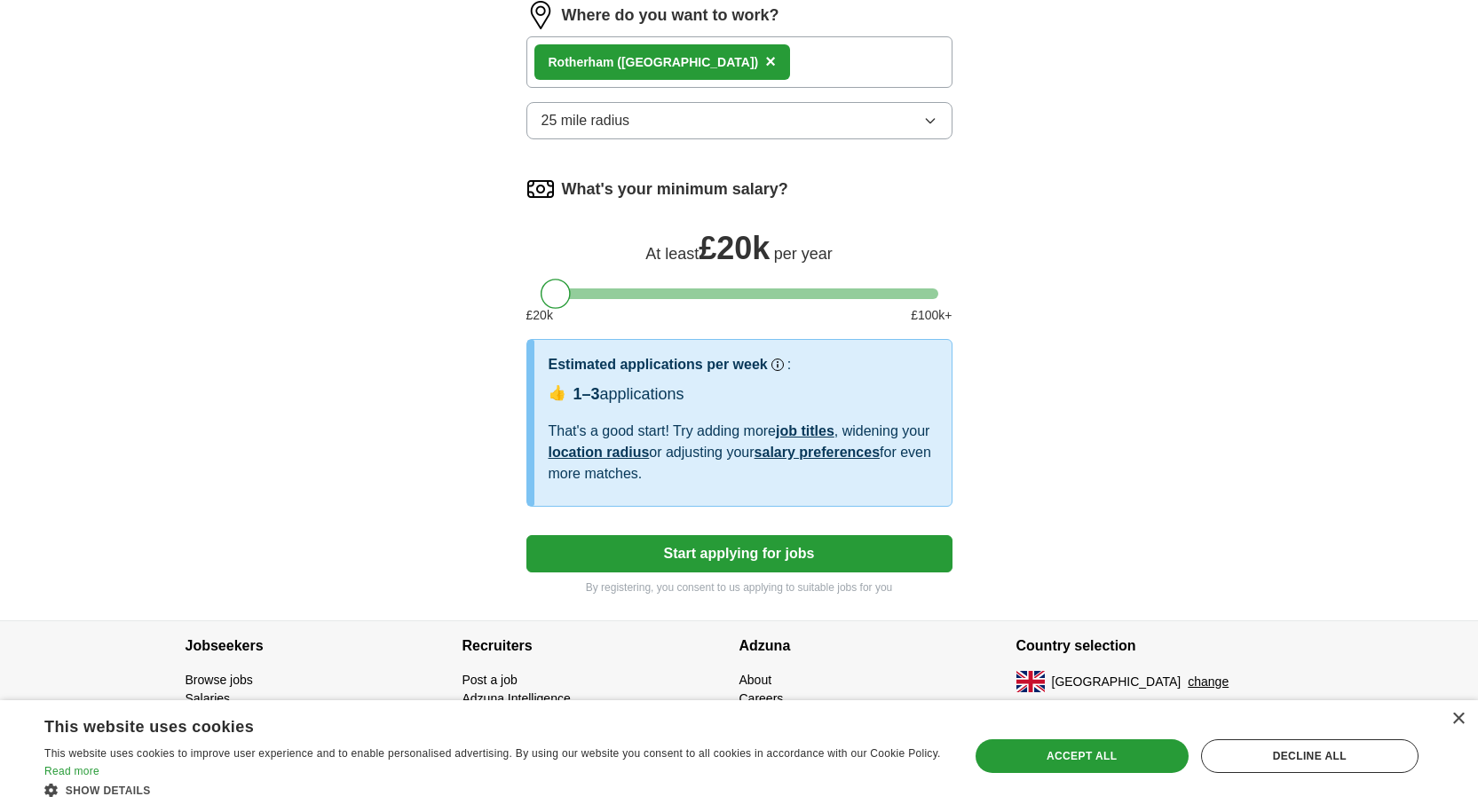
scroll to position [939, 0]
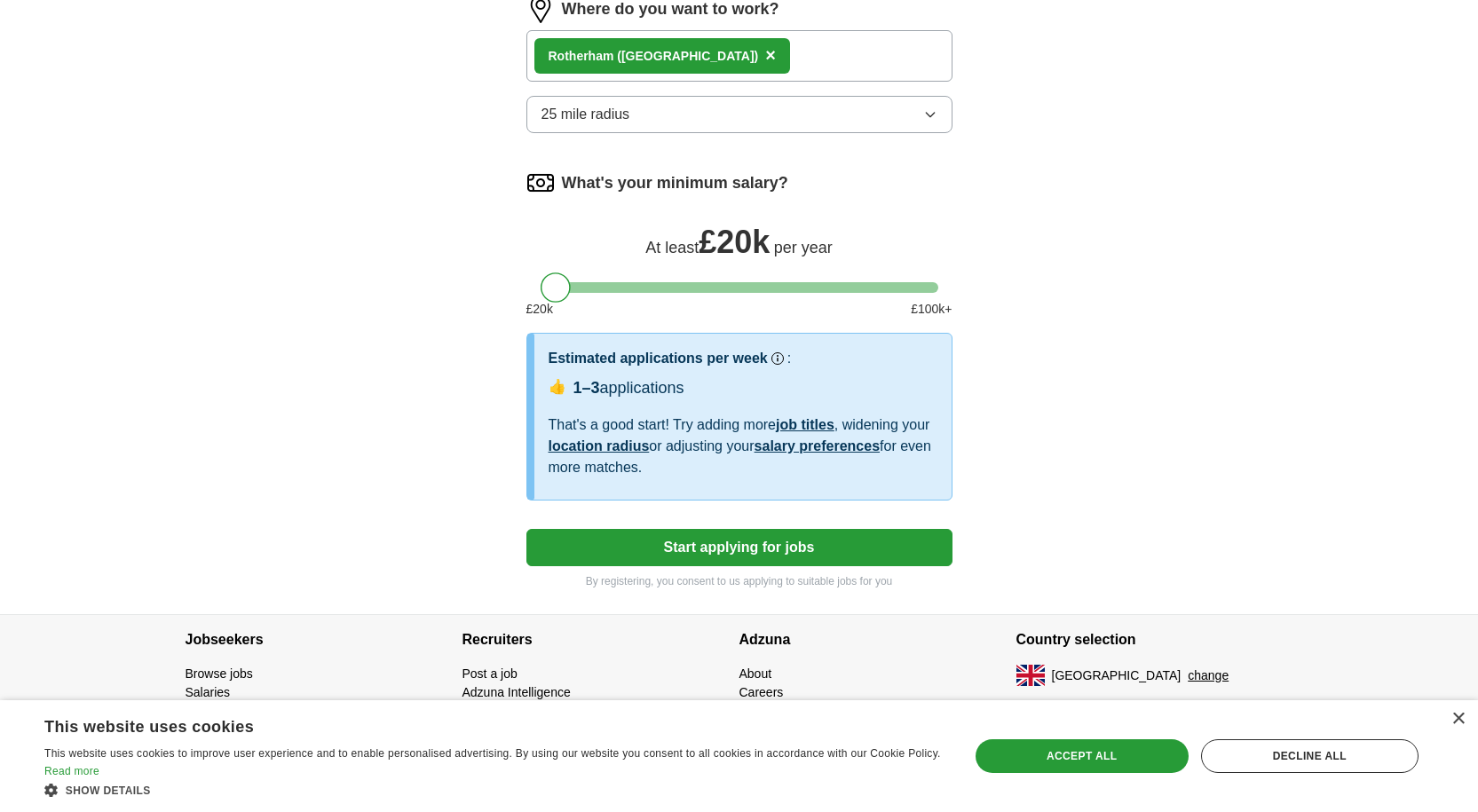
click at [796, 444] on link "salary preferences" at bounding box center [817, 445] width 126 height 15
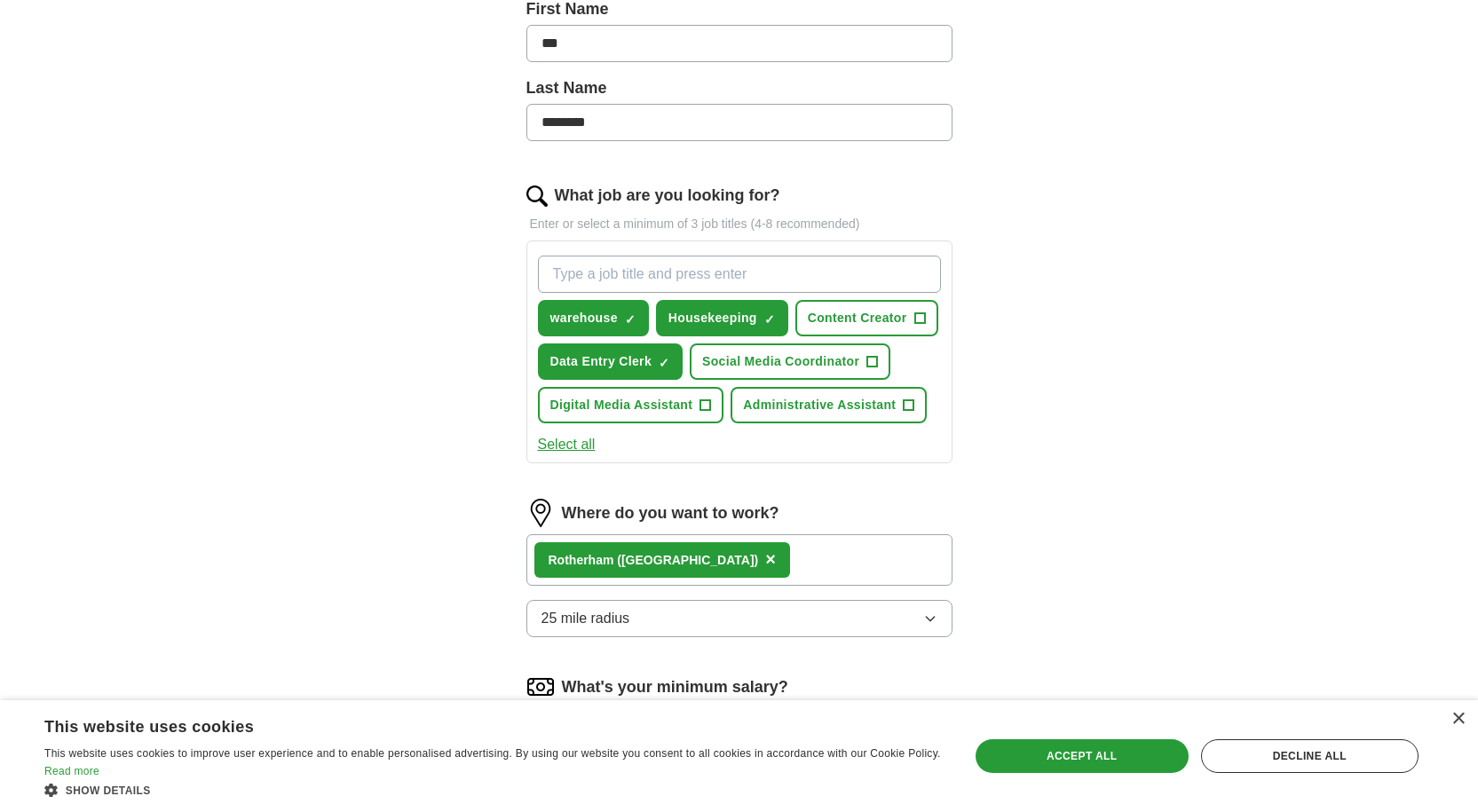
scroll to position [406, 0]
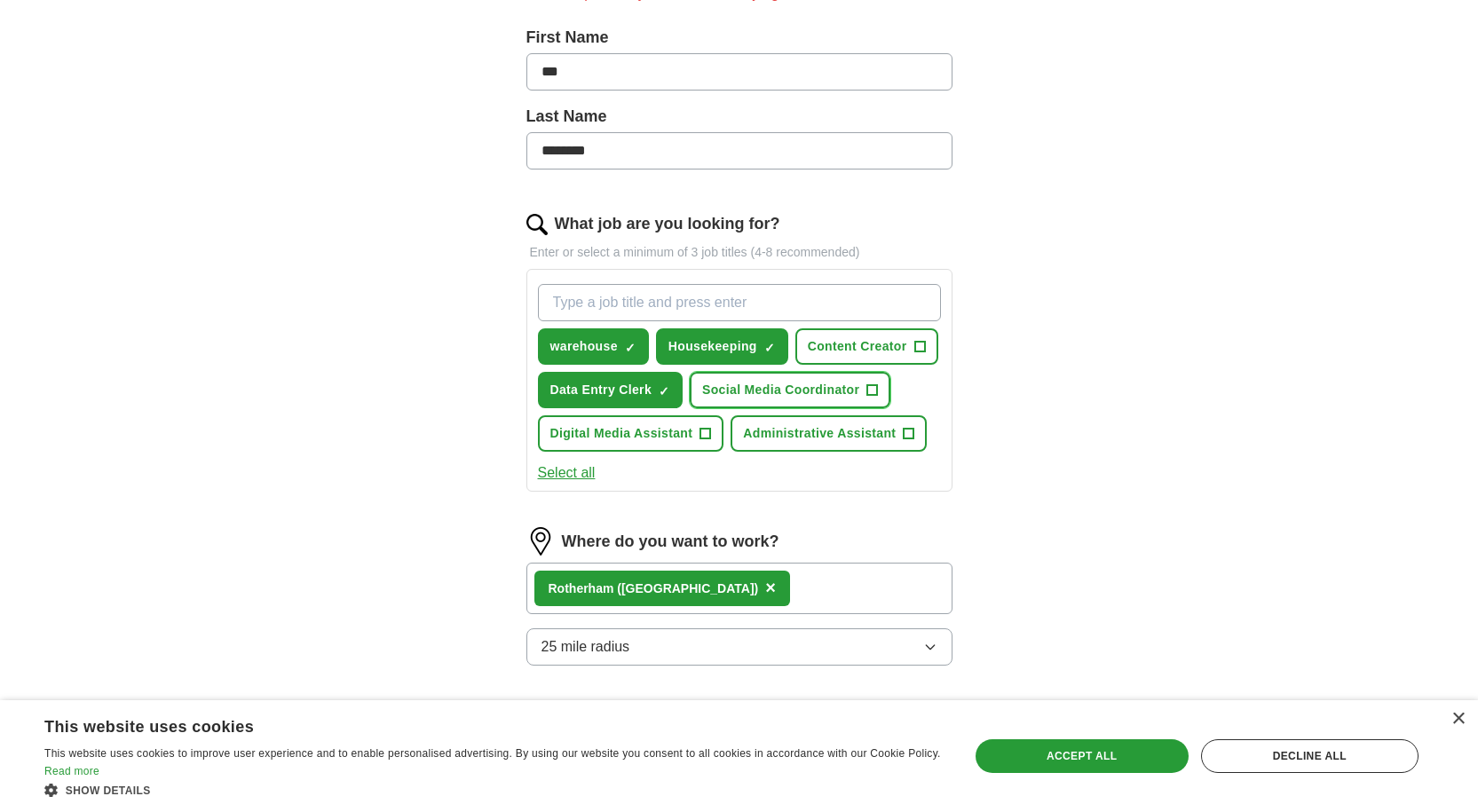
click at [833, 388] on span "Social Media Coordinator" at bounding box center [780, 389] width 157 height 18
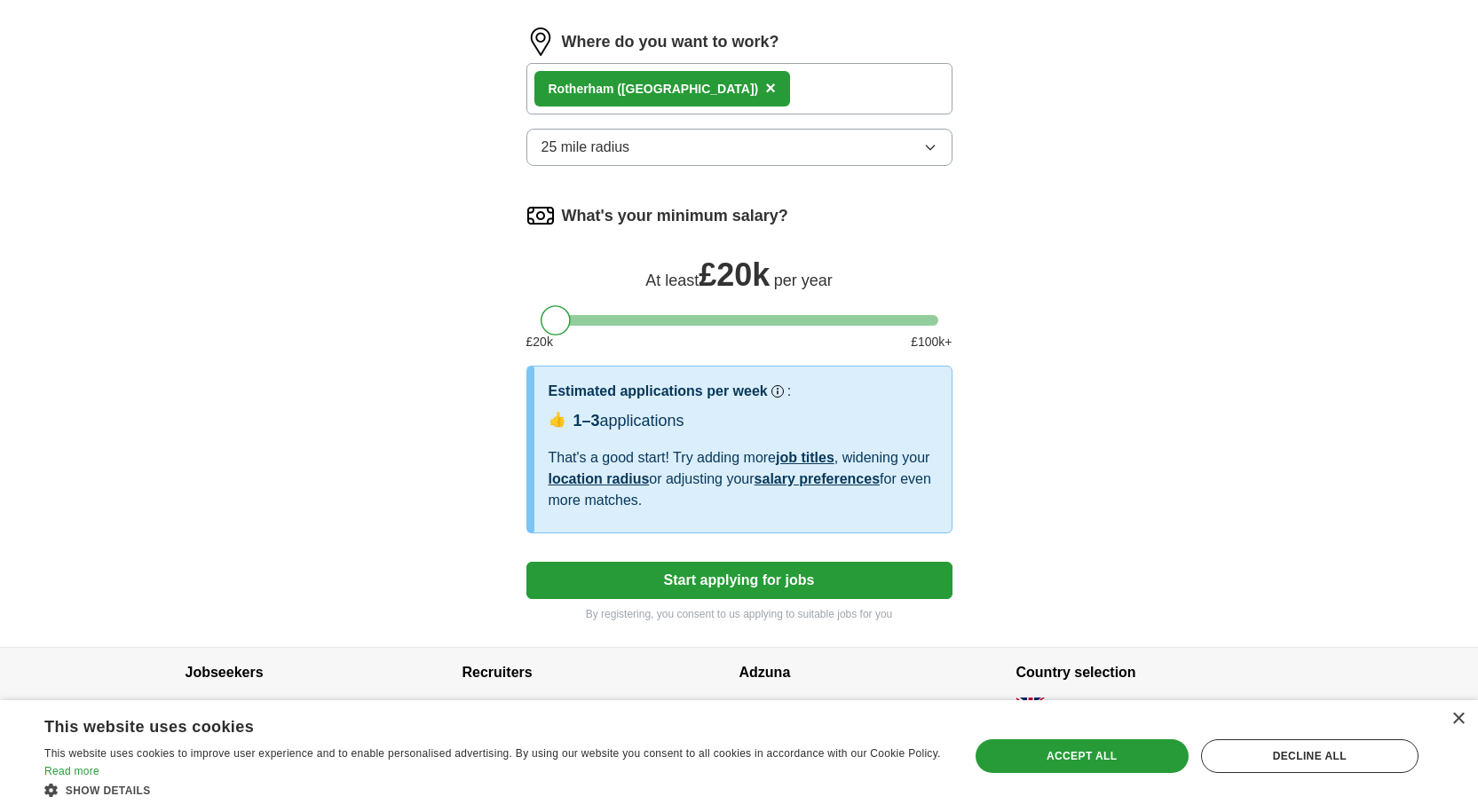
scroll to position [939, 0]
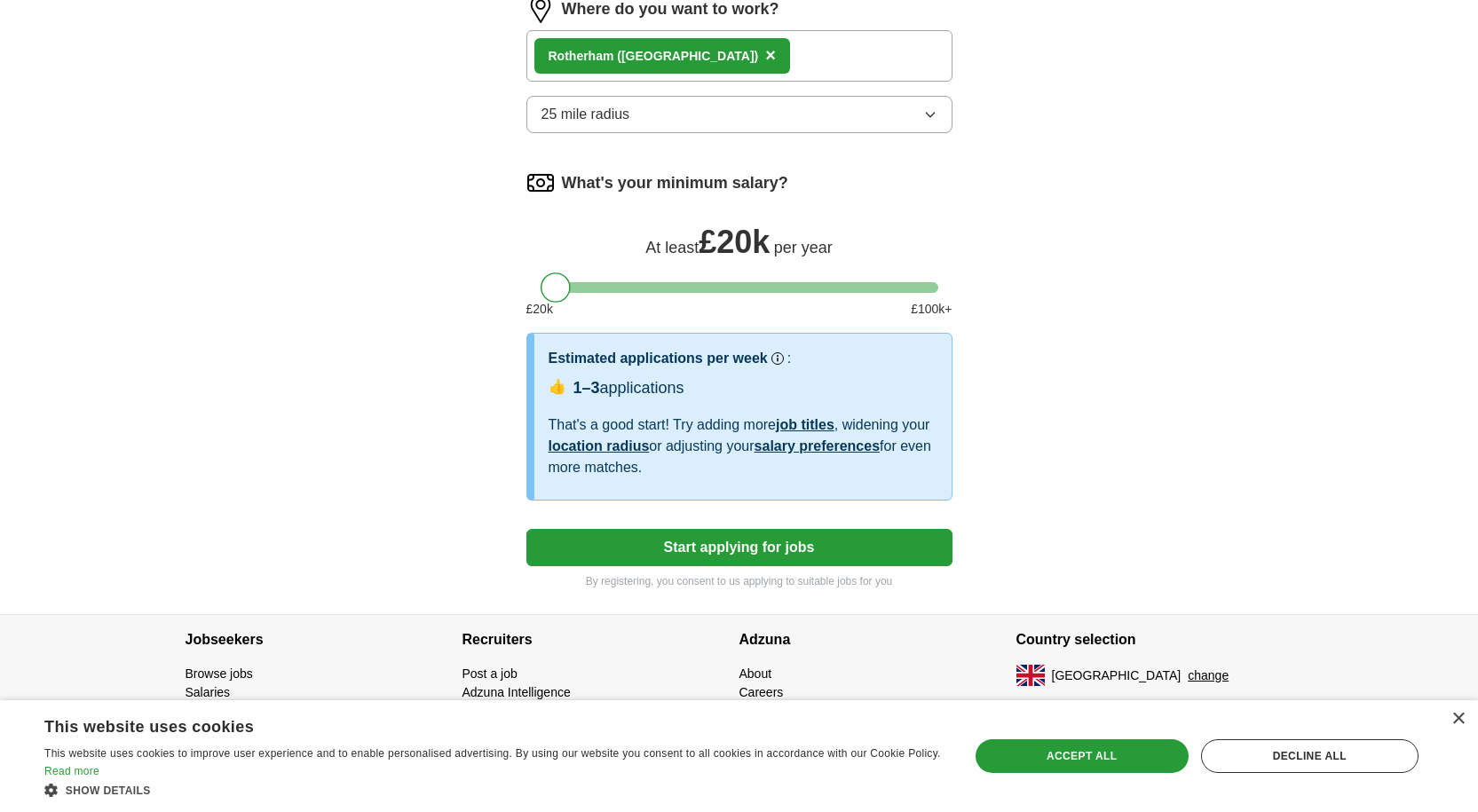
click at [839, 447] on link "salary preferences" at bounding box center [817, 445] width 126 height 15
click at [836, 452] on link "salary preferences" at bounding box center [817, 445] width 126 height 15
click at [831, 444] on link "salary preferences" at bounding box center [817, 445] width 126 height 15
click at [605, 447] on link "location radius" at bounding box center [599, 445] width 101 height 15
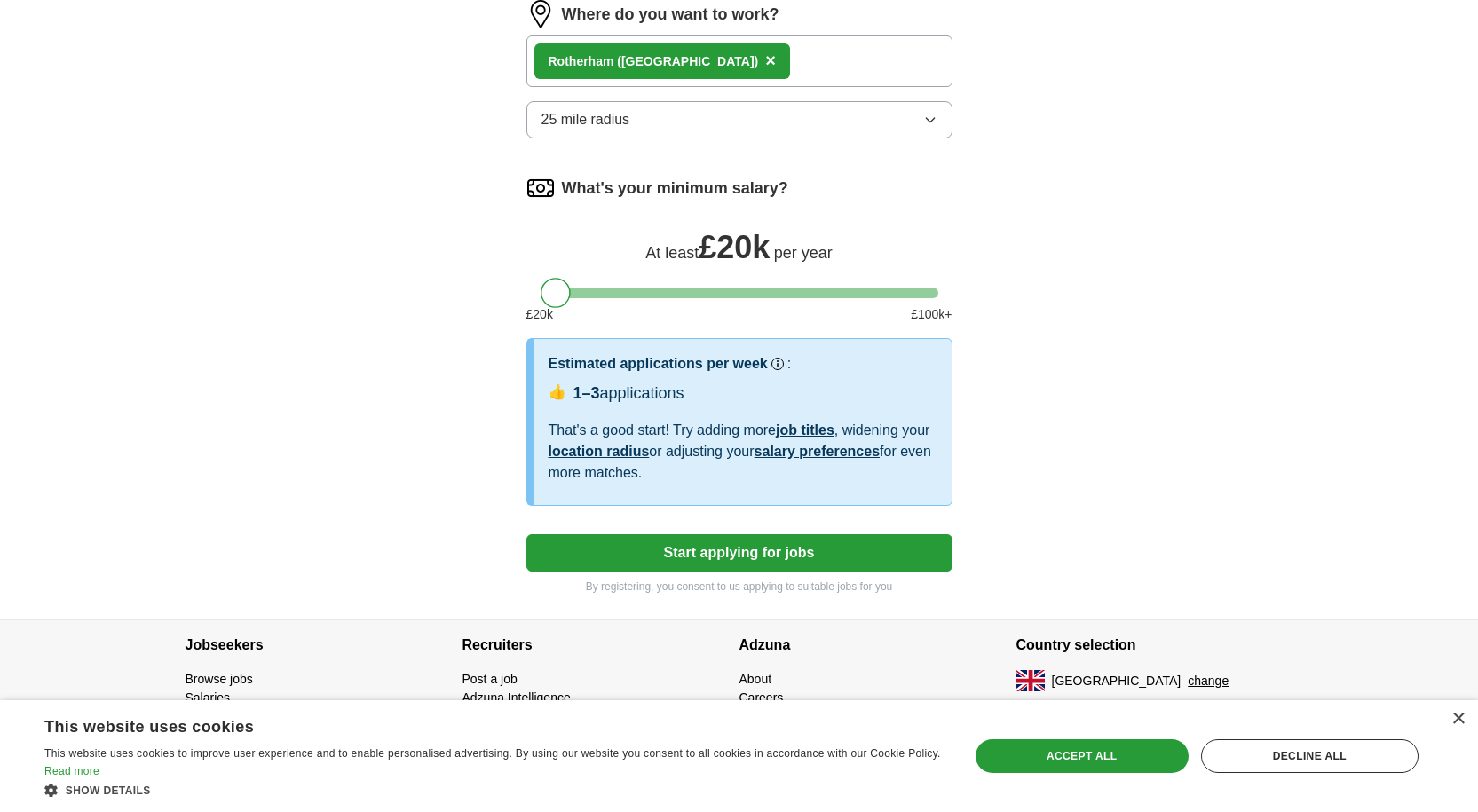
click at [598, 358] on h3 "Estimated applications per week" at bounding box center [657, 364] width 219 height 21
click at [598, 413] on div "Estimated applications per week Our best guess based on live jobs today, and ot…" at bounding box center [742, 421] width 388 height 134
click at [588, 391] on span "1–3" at bounding box center [586, 393] width 26 height 18
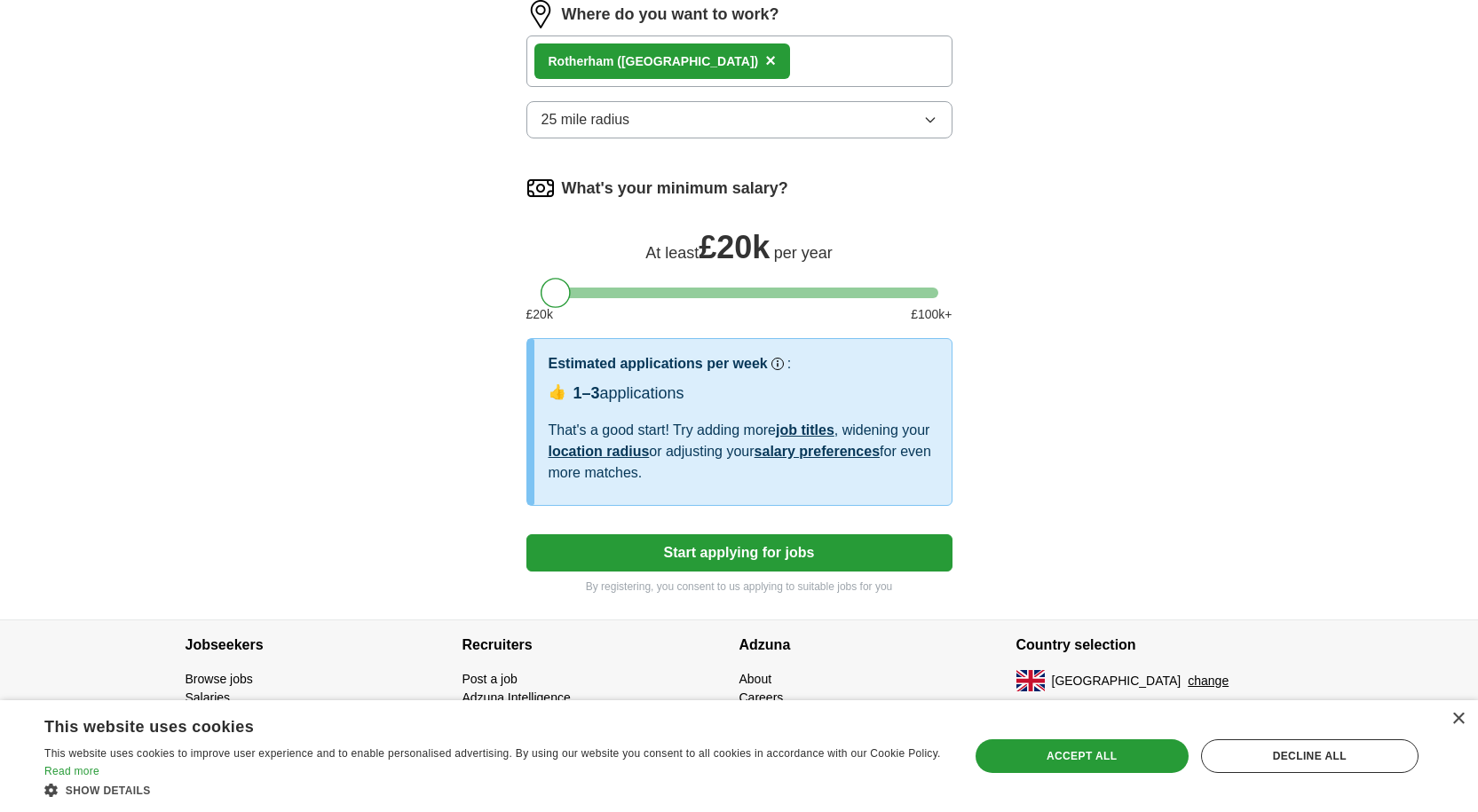
click at [555, 402] on span "👍" at bounding box center [557, 392] width 18 height 21
click at [559, 388] on span "👍" at bounding box center [557, 392] width 18 height 21
click at [555, 426] on div "That's a good start! Try adding more job titles , widening your location radius…" at bounding box center [742, 452] width 388 height 64
click at [556, 429] on div "That's a good start! Try adding more job titles , widening your location radius…" at bounding box center [742, 452] width 388 height 64
click at [565, 428] on div "That's a good start! Try adding more job titles , widening your location radius…" at bounding box center [742, 452] width 388 height 64
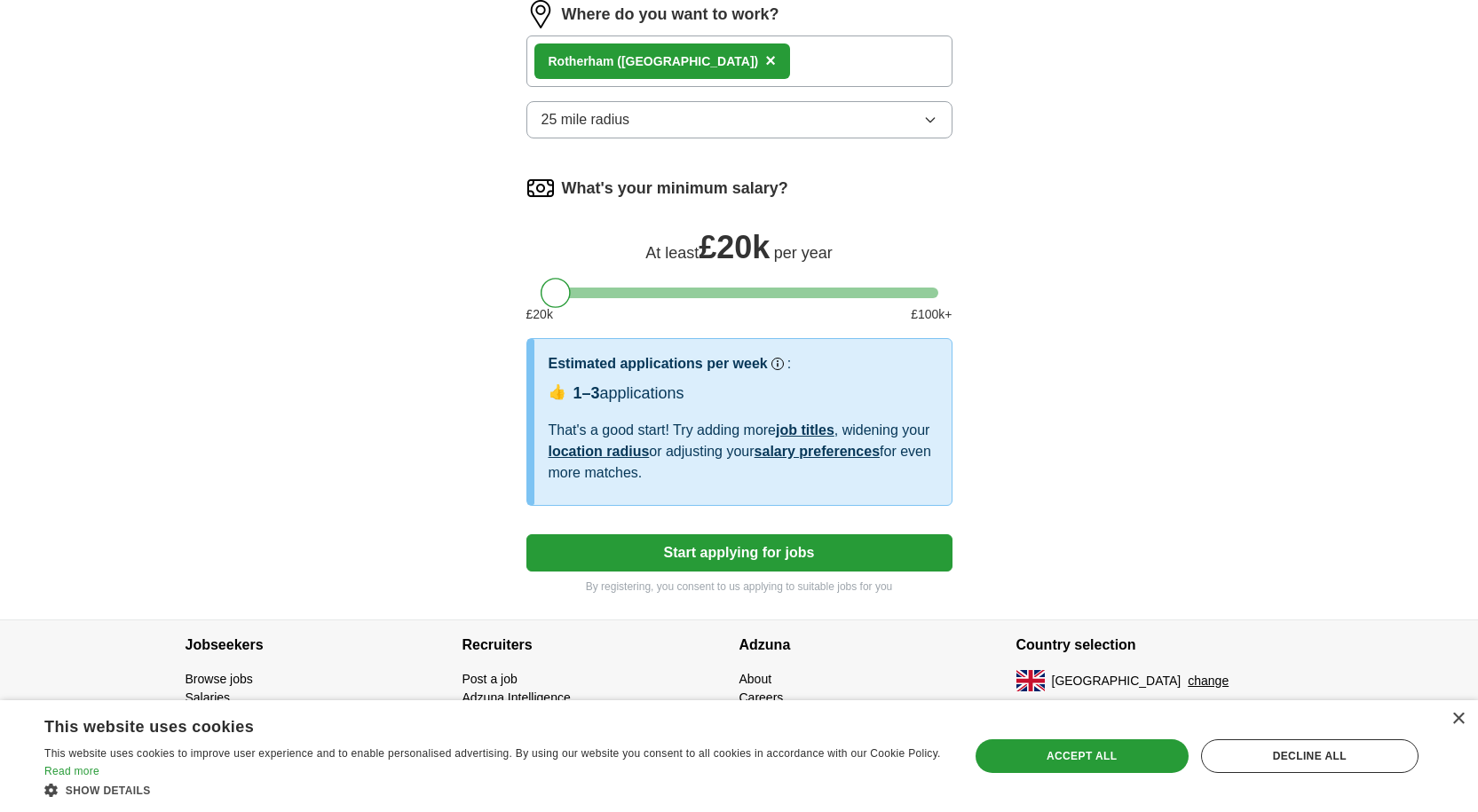
click at [595, 447] on link "location radius" at bounding box center [599, 451] width 101 height 15
click at [603, 452] on link "location radius" at bounding box center [599, 451] width 101 height 15
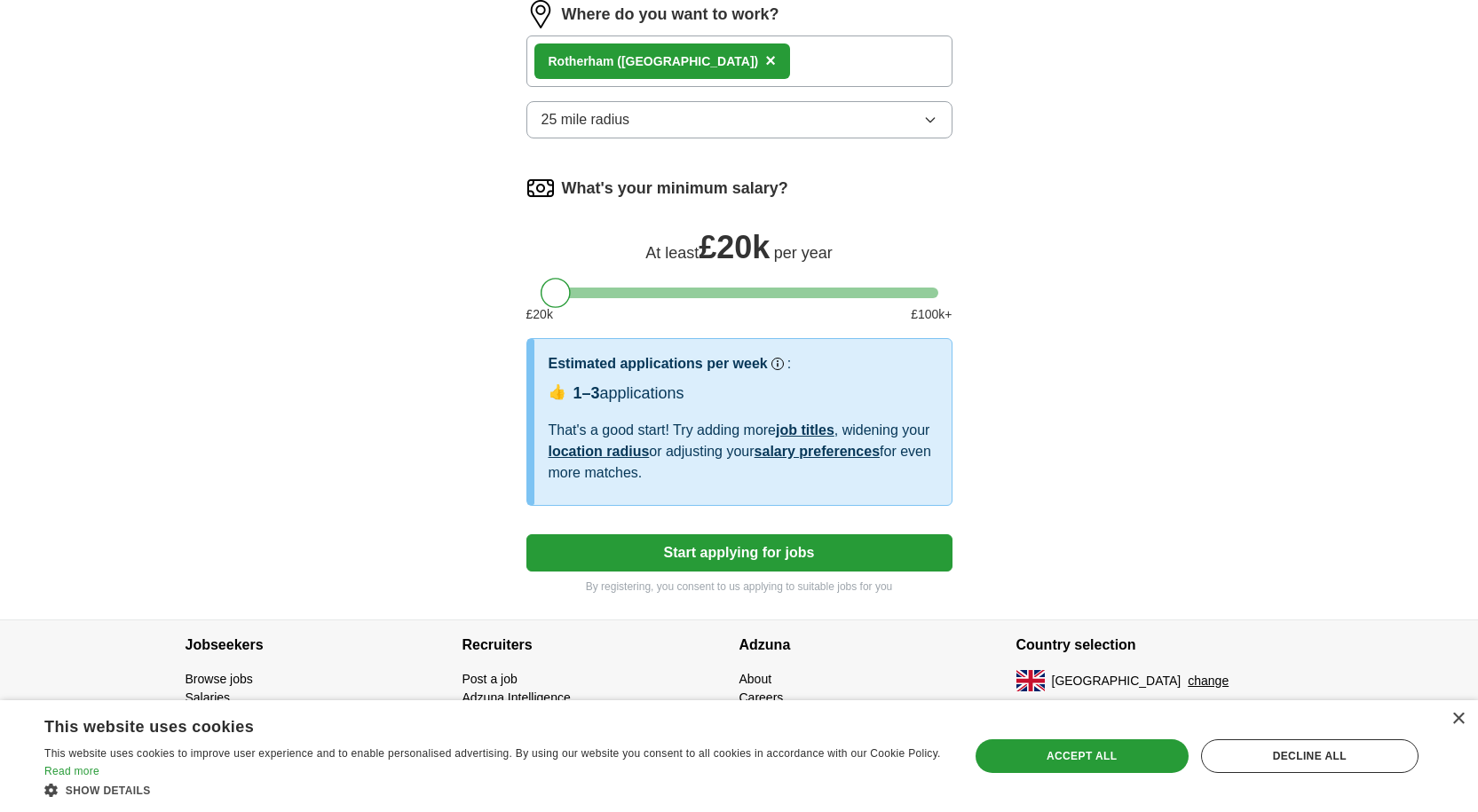
click at [603, 452] on link "location radius" at bounding box center [599, 451] width 101 height 15
click at [780, 449] on link "salary preferences" at bounding box center [817, 451] width 126 height 15
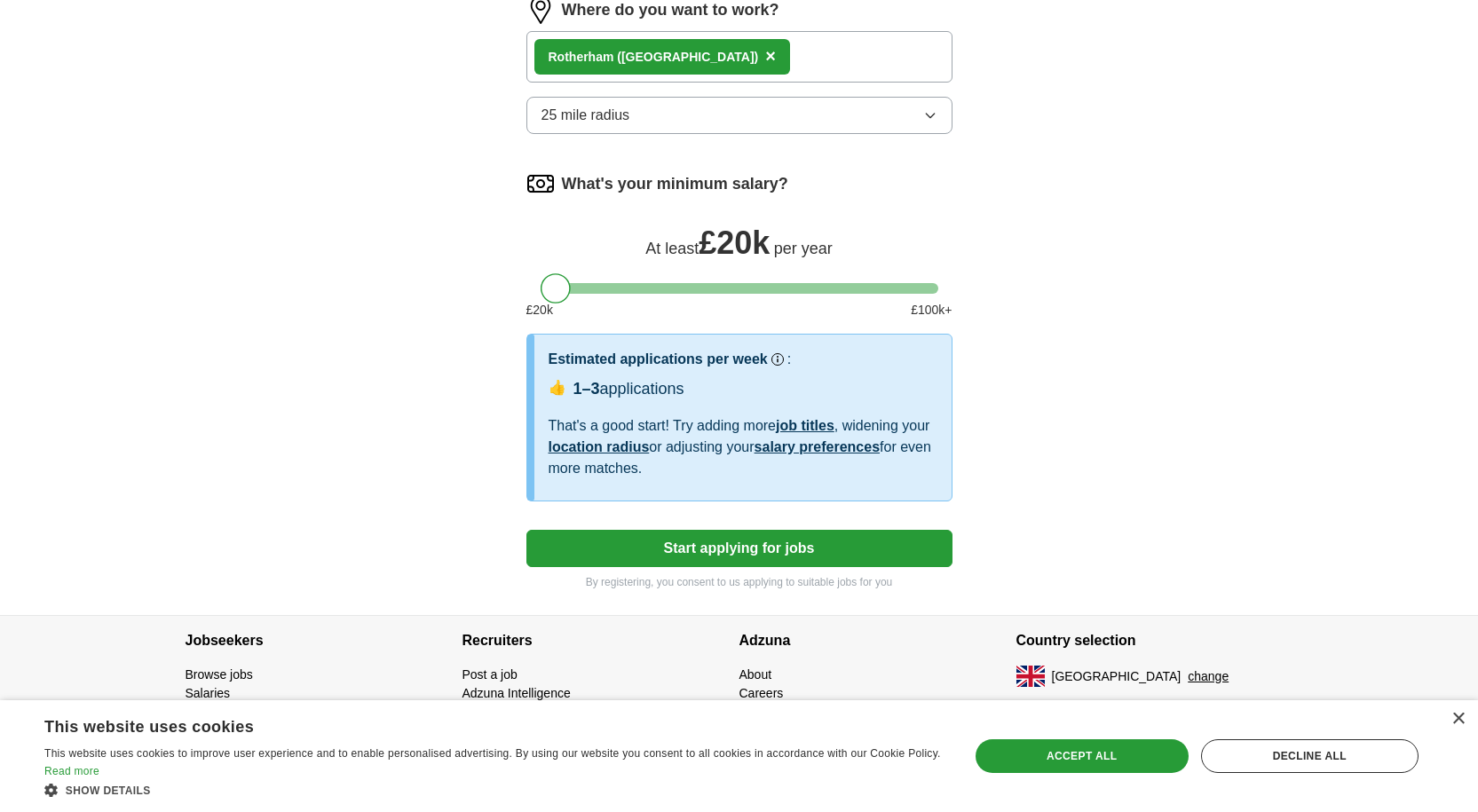
scroll to position [939, 0]
click at [780, 449] on link "salary preferences" at bounding box center [817, 445] width 126 height 15
click at [815, 422] on link "job titles" at bounding box center [805, 424] width 58 height 15
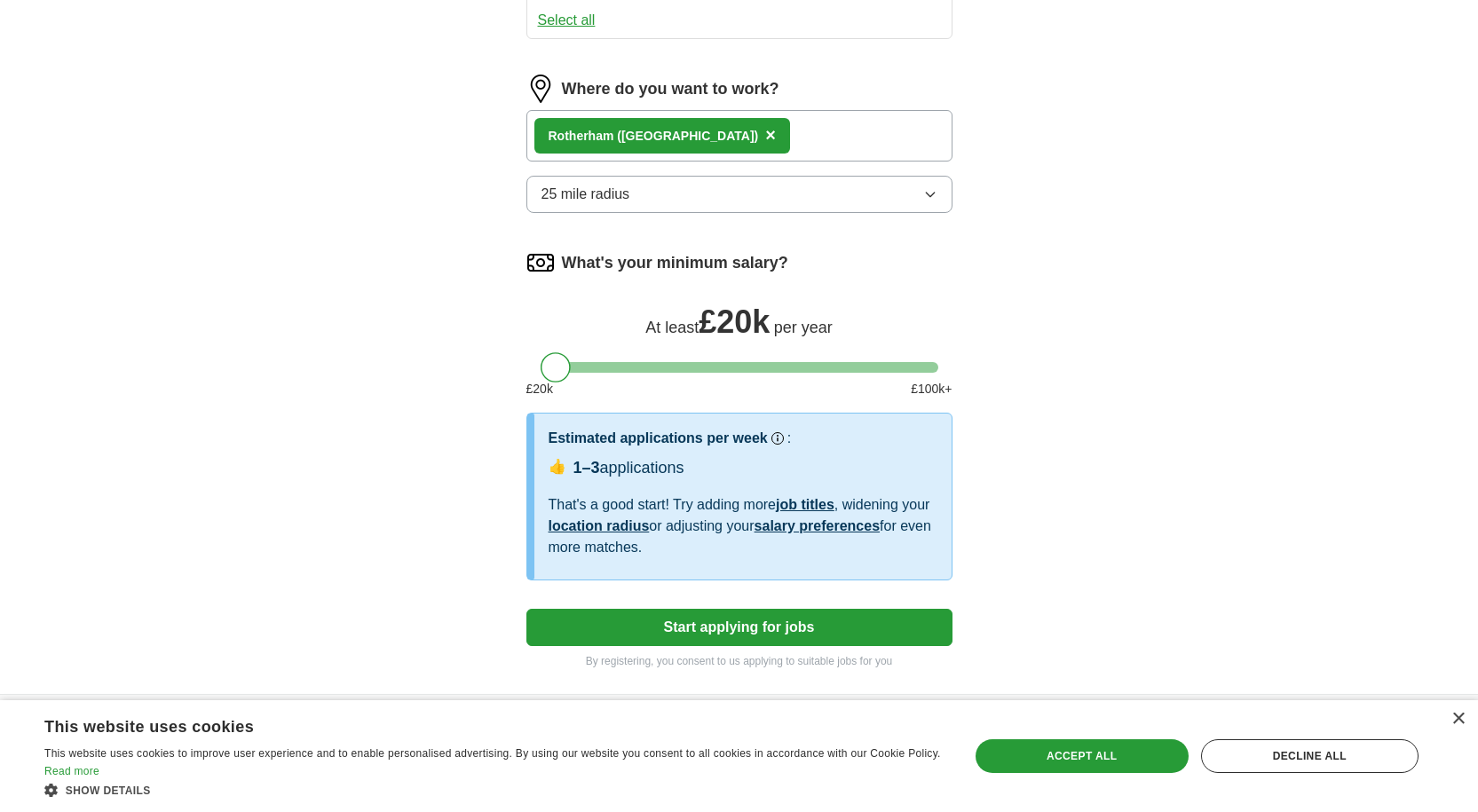
click at [815, 422] on form "Select a CV Leo Rehoboth.docx 11/08/2025, 10:05 Upload a different CV By upload…" at bounding box center [740, 26] width 426 height 1285
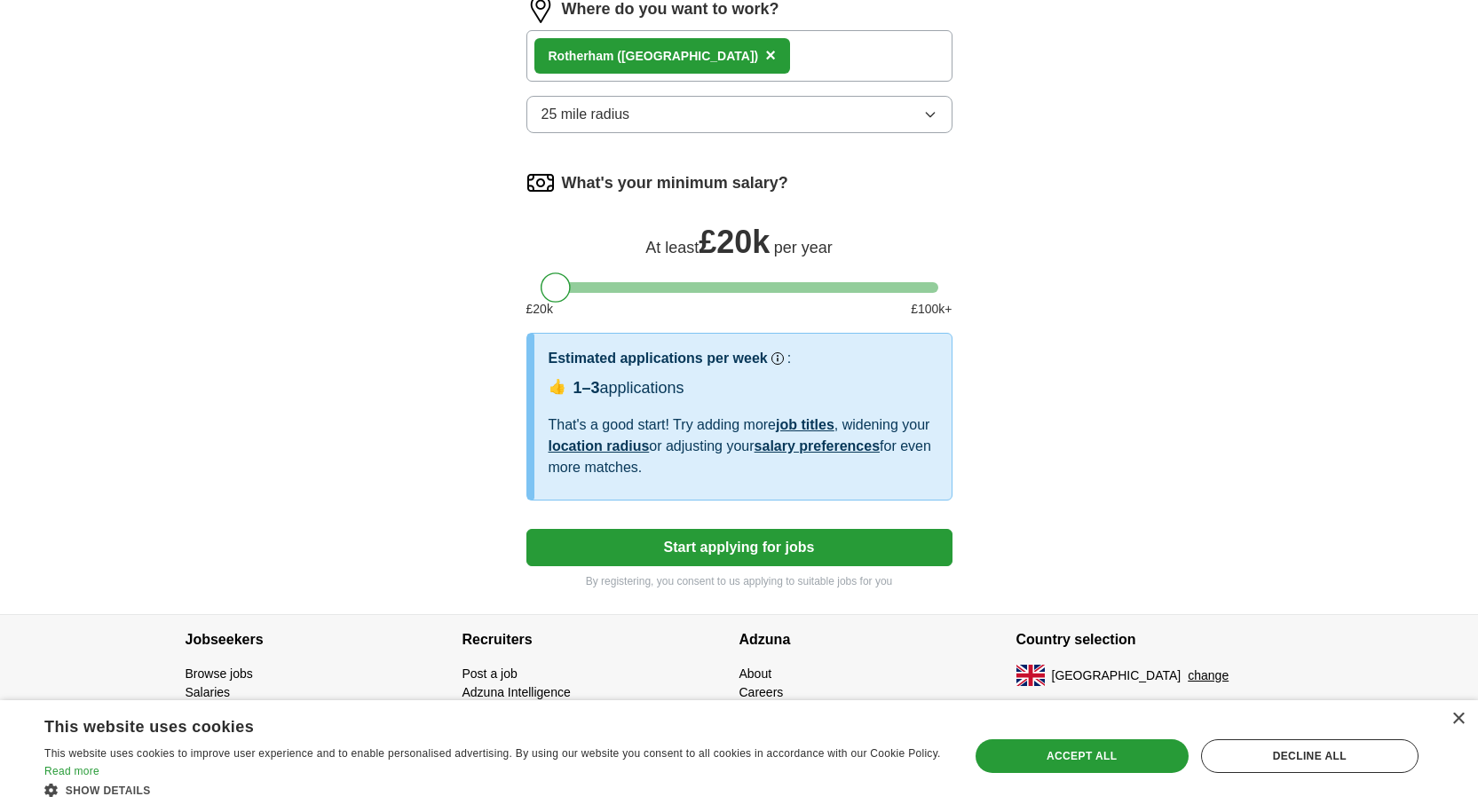
click at [536, 177] on img at bounding box center [540, 182] width 28 height 28
click at [629, 176] on label "What's your minimum salary?" at bounding box center [675, 183] width 226 height 24
click at [695, 180] on label "What's your minimum salary?" at bounding box center [675, 183] width 226 height 24
click at [737, 238] on span "£ 20k" at bounding box center [734, 241] width 71 height 36
click at [920, 366] on div "Estimated applications per week Our best guess based on live jobs today, and ot…" at bounding box center [742, 358] width 388 height 21
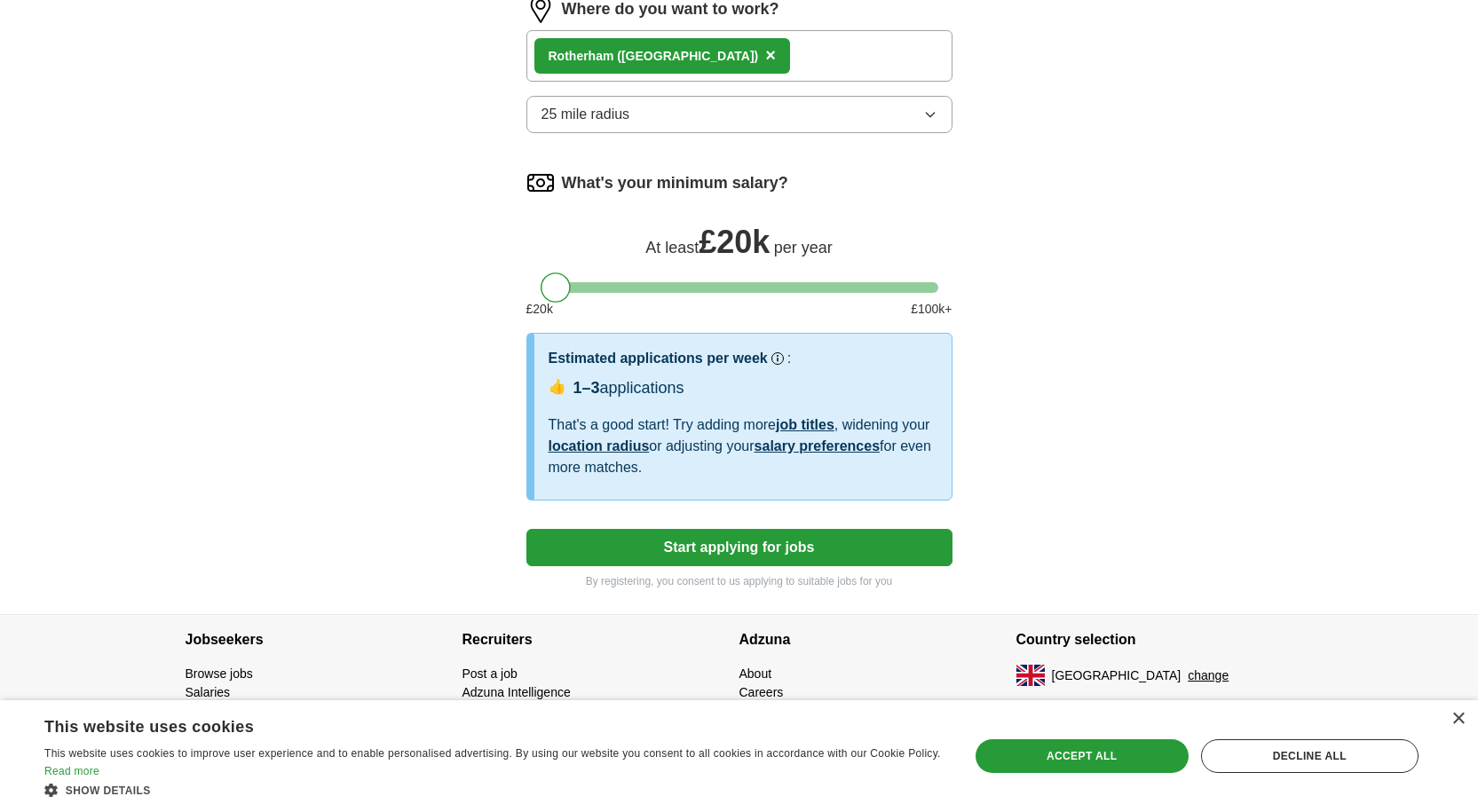
click at [920, 366] on div "Estimated applications per week Our best guess based on live jobs today, and ot…" at bounding box center [742, 358] width 388 height 21
click at [779, 483] on div "Estimated applications per week Our best guess based on live jobs today, and ot…" at bounding box center [743, 417] width 418 height 166
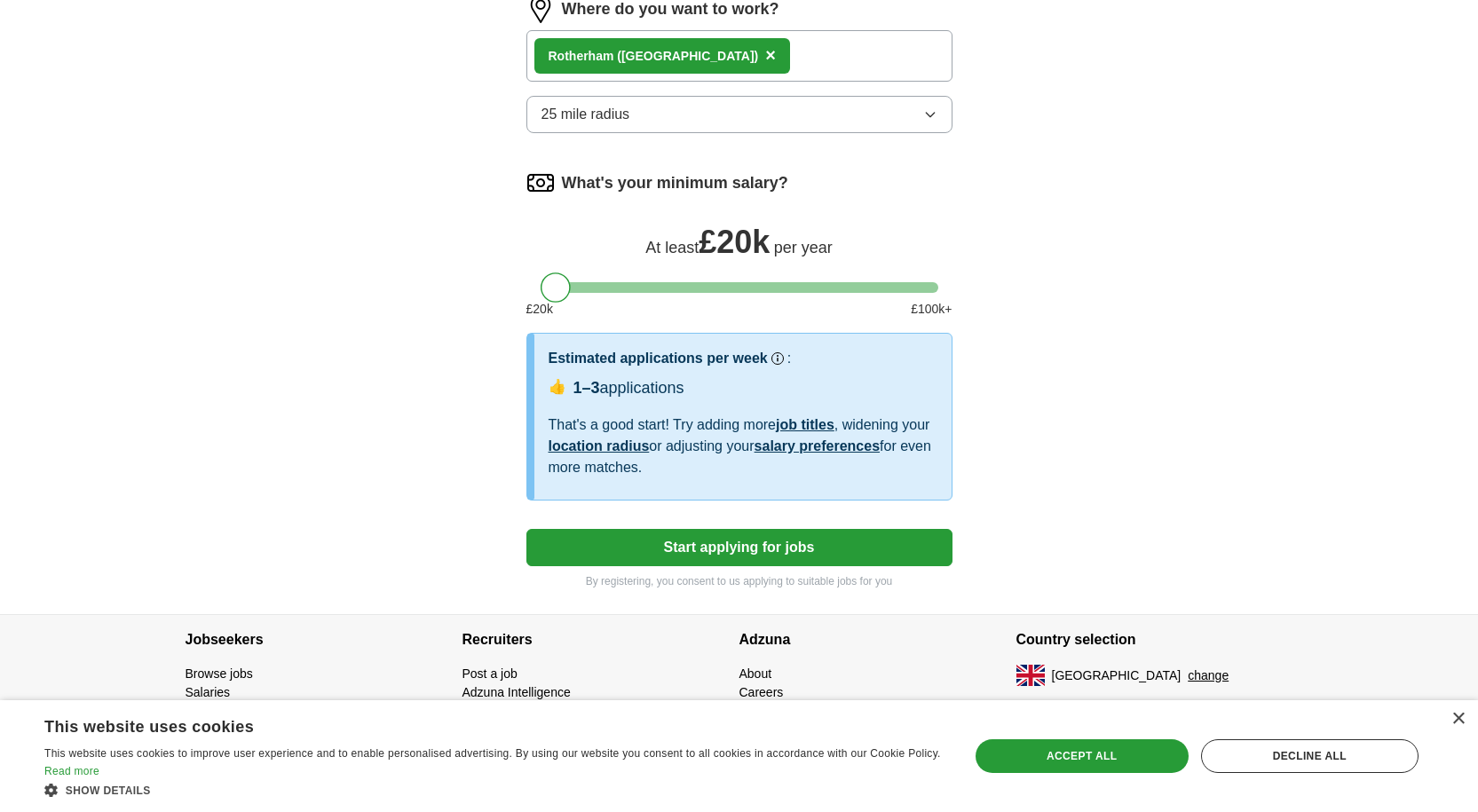
click at [779, 483] on div "Estimated applications per week Our best guess based on live jobs today, and ot…" at bounding box center [743, 417] width 418 height 166
click at [749, 543] on button "Start applying for jobs" at bounding box center [740, 547] width 426 height 37
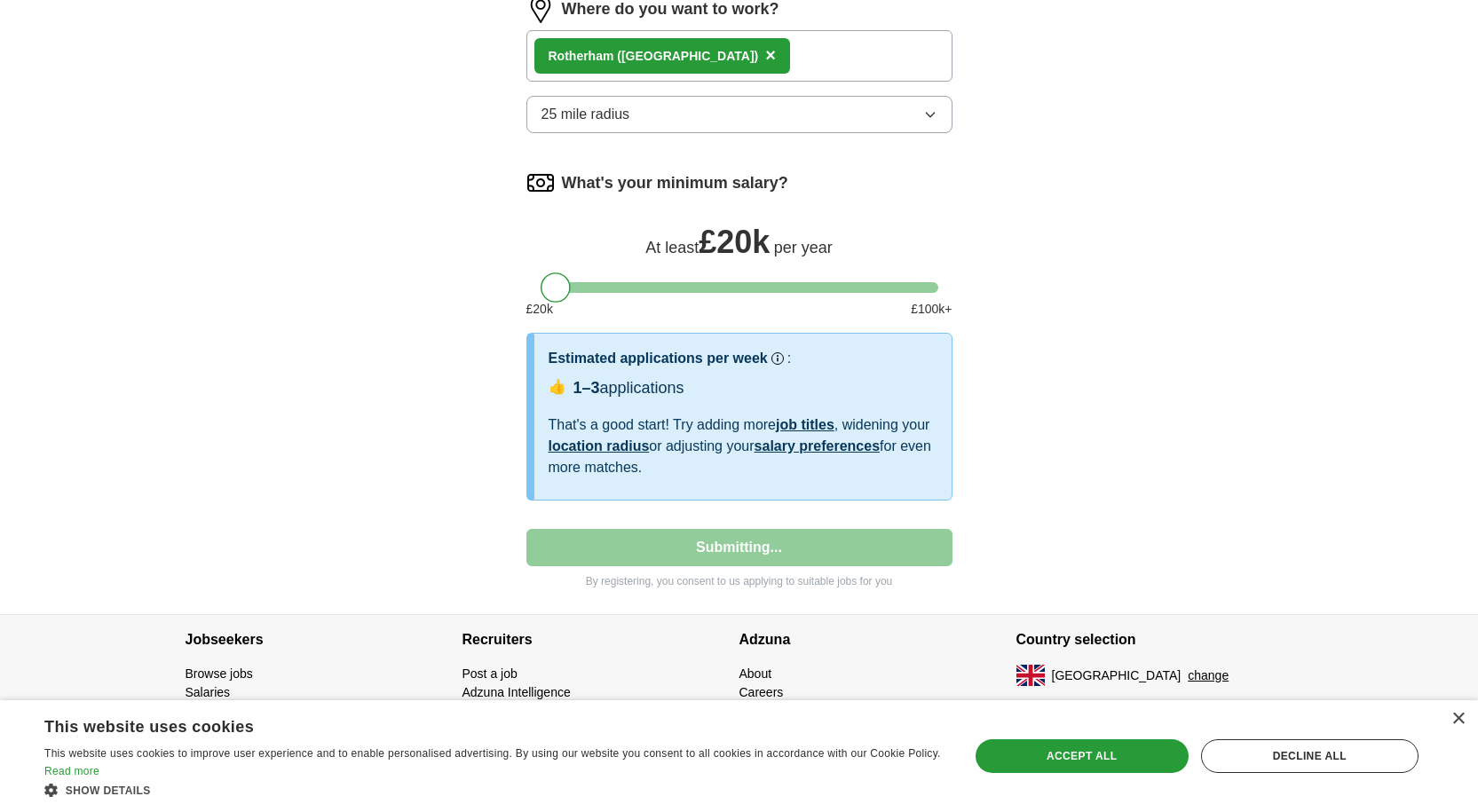
select select "**"
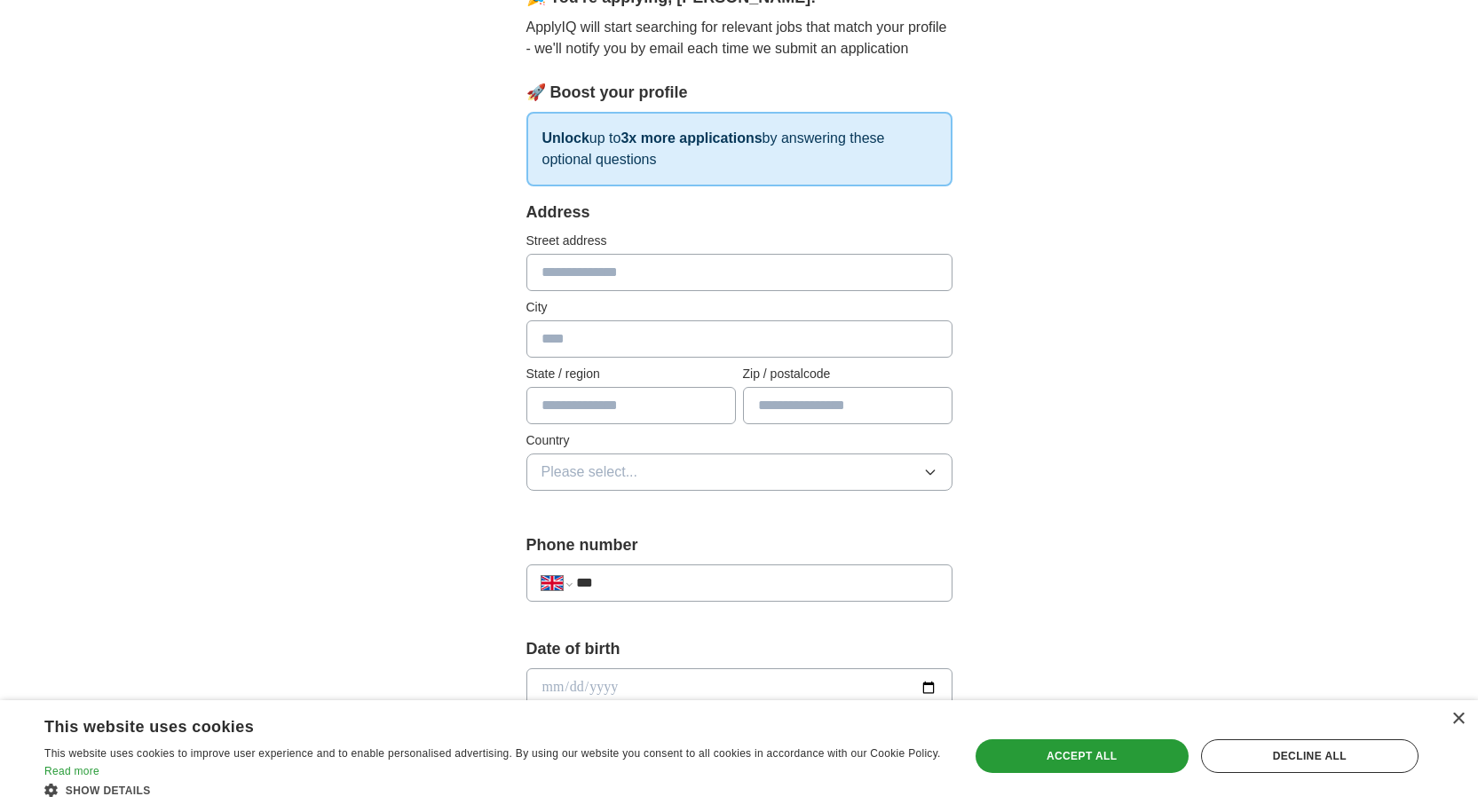
scroll to position [0, 0]
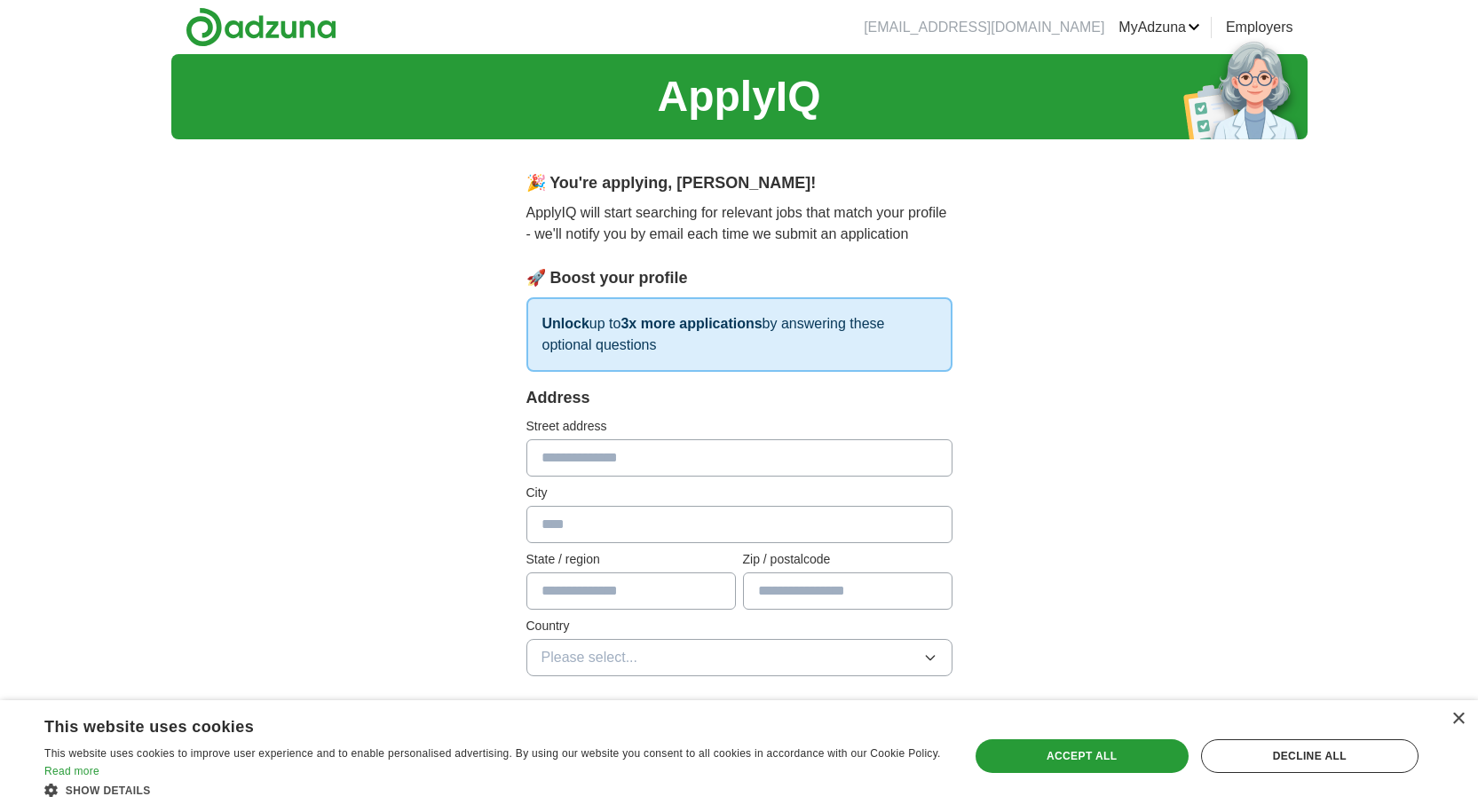
click at [734, 458] on input "text" at bounding box center [740, 458] width 426 height 37
type input "**********"
type input "*********"
type input "*******"
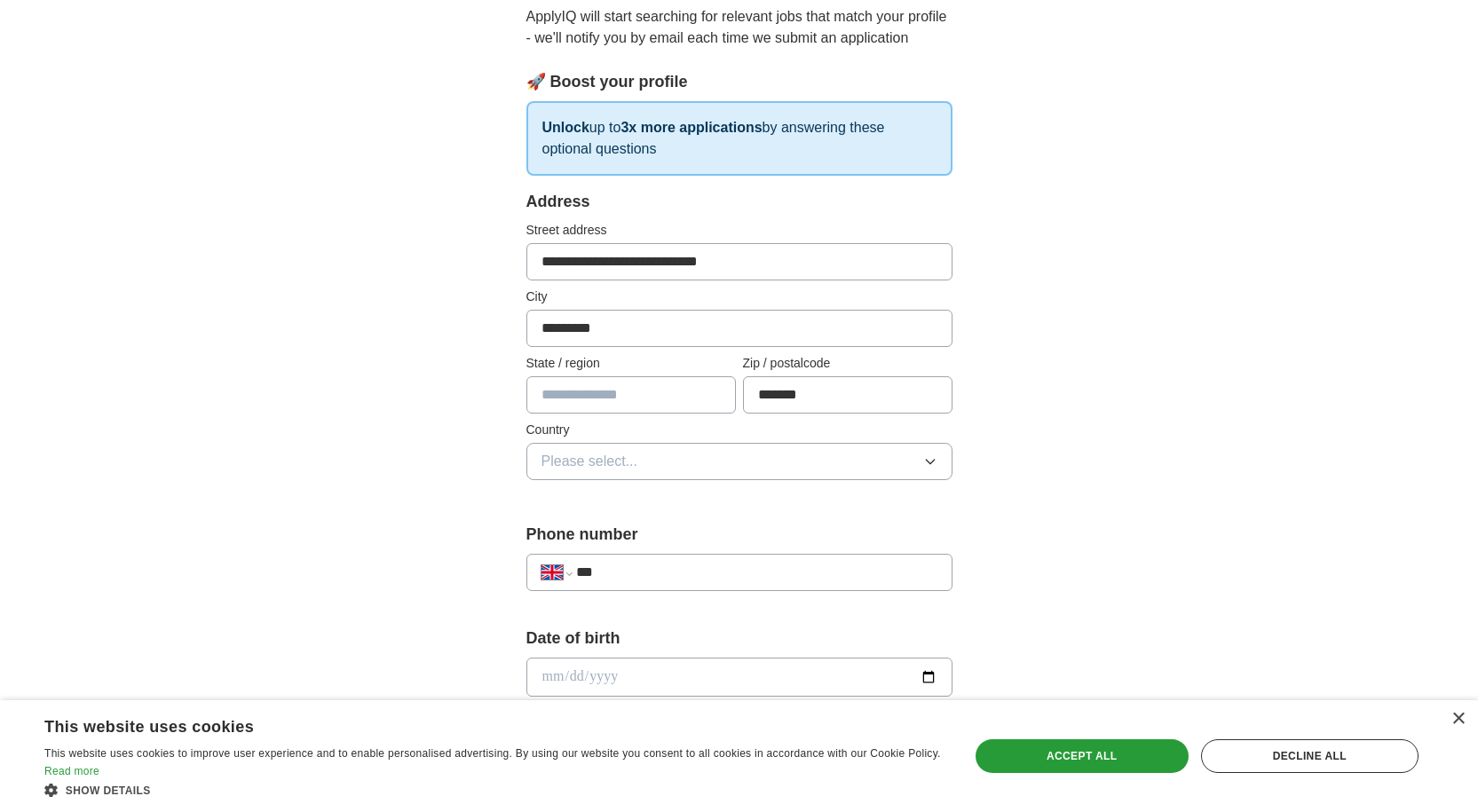
scroll to position [355, 0]
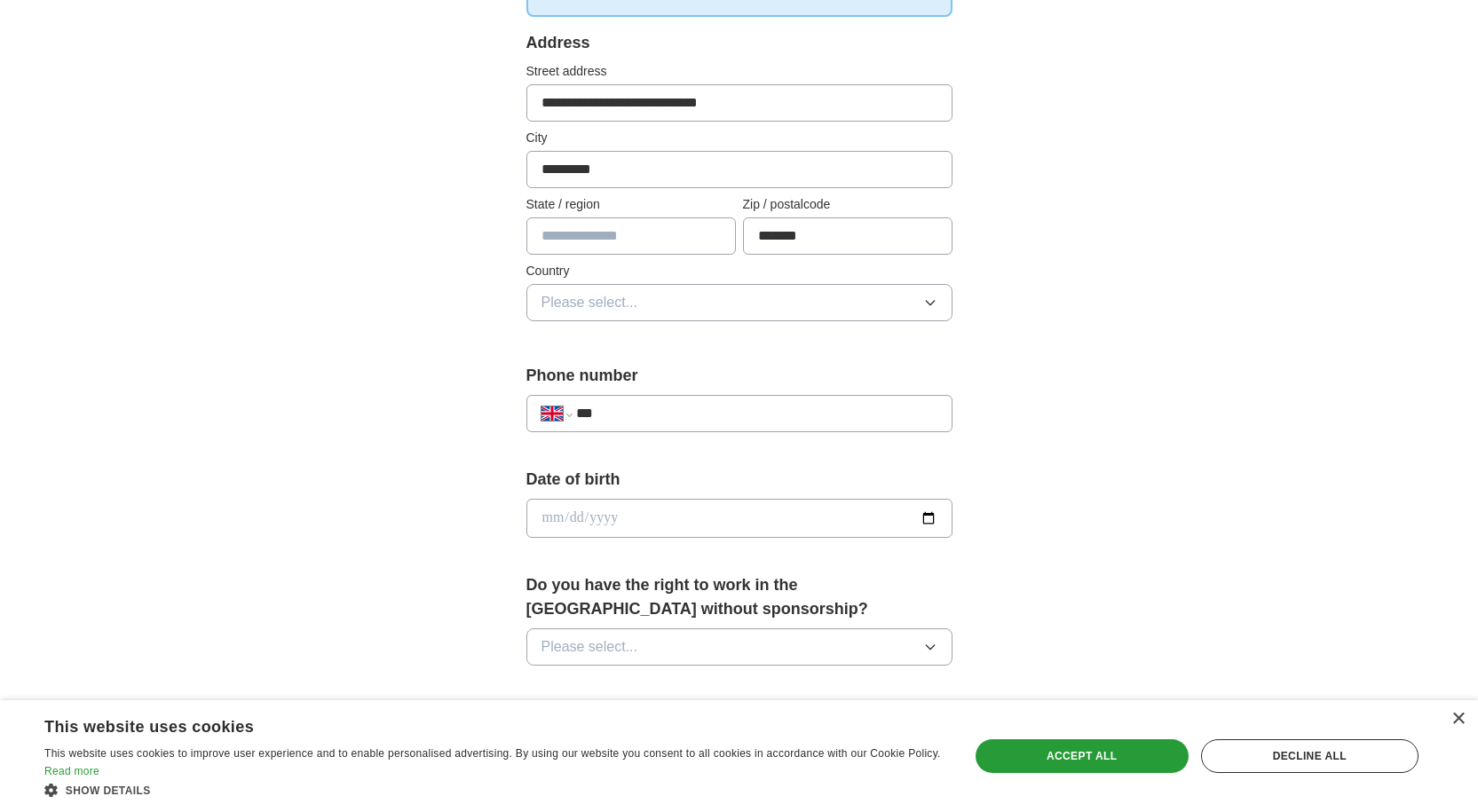
click at [628, 225] on input "text" at bounding box center [631, 236] width 209 height 37
click at [649, 302] on button "Please select..." at bounding box center [740, 303] width 426 height 37
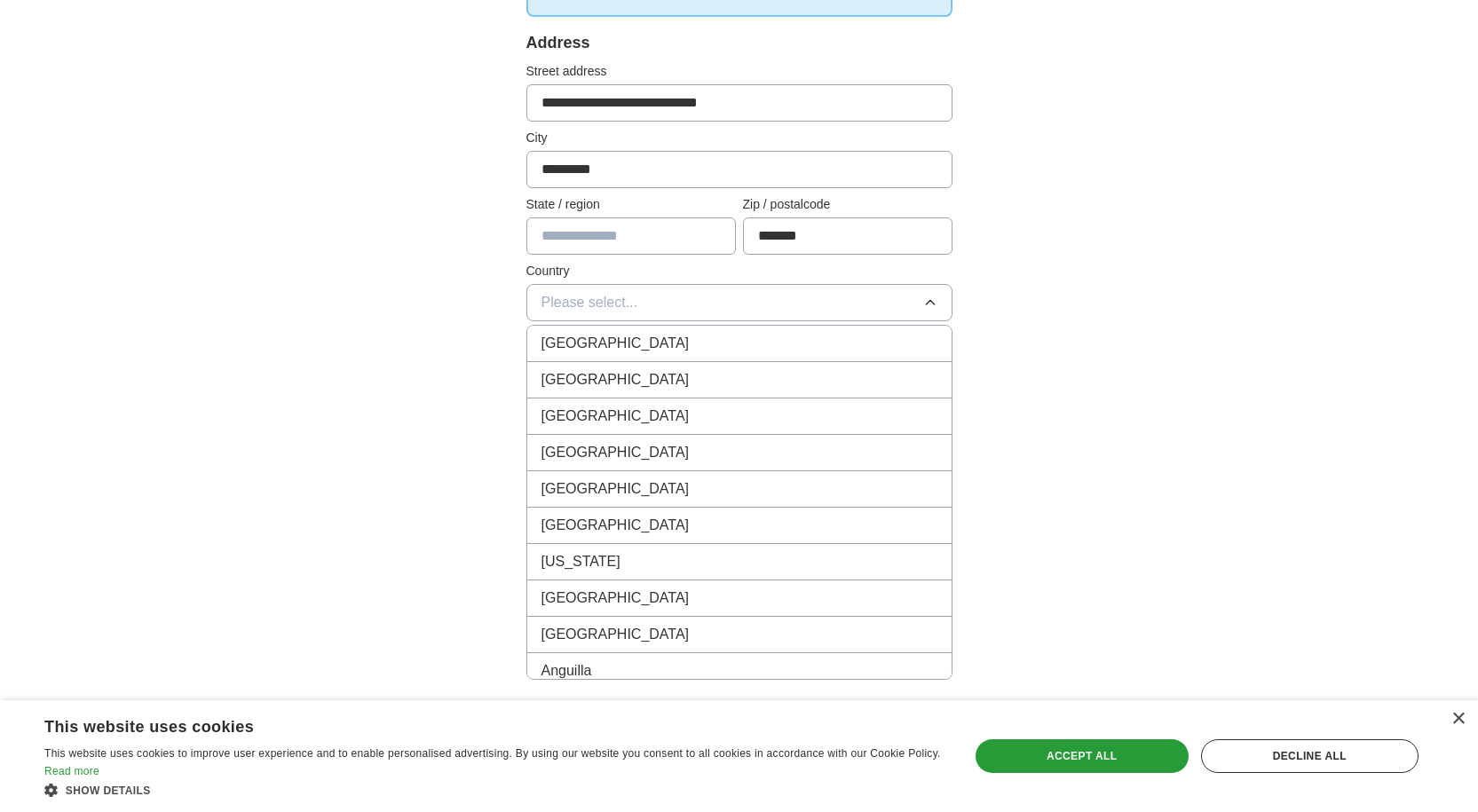
click at [663, 344] on div "[GEOGRAPHIC_DATA]" at bounding box center [739, 344] width 396 height 21
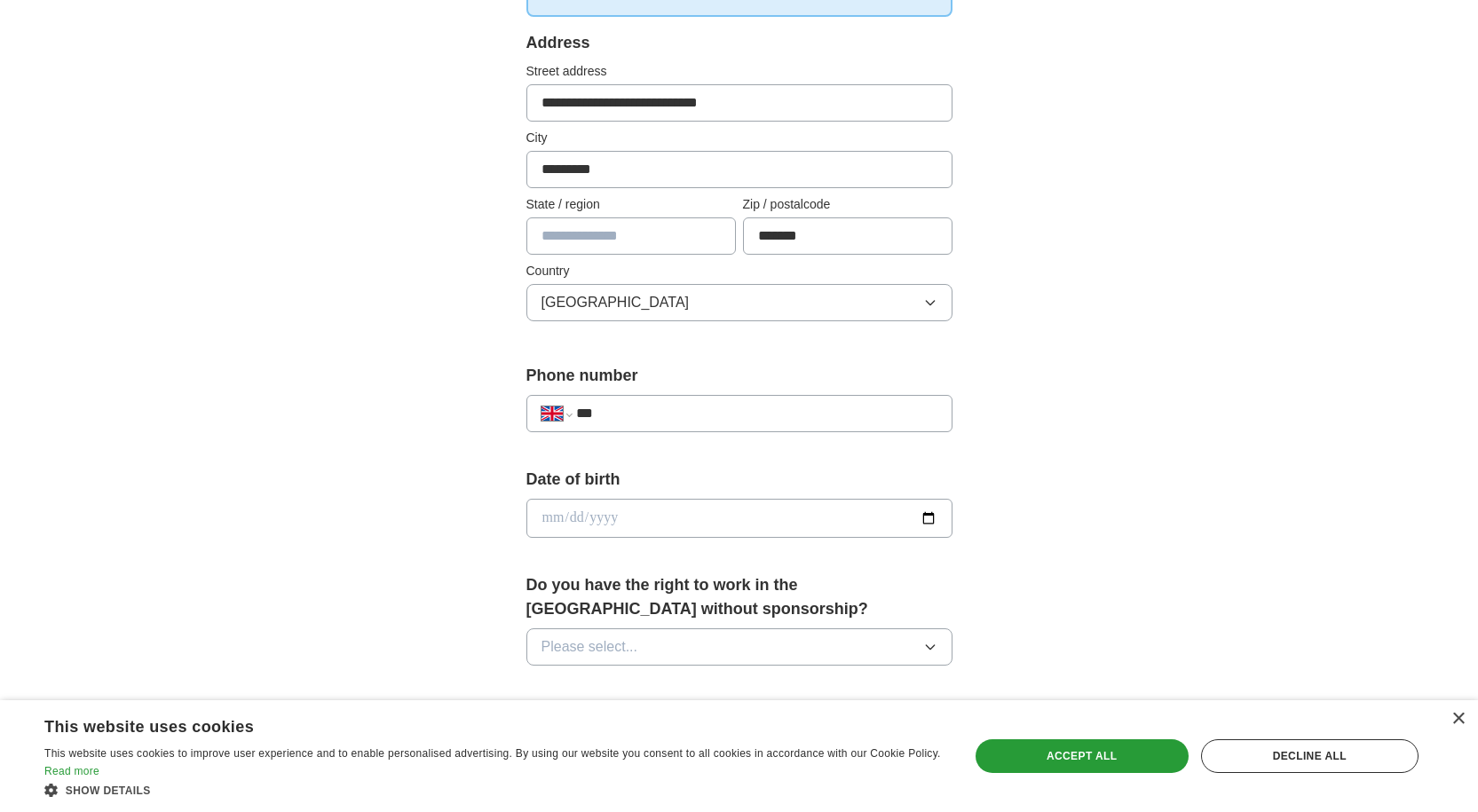
click at [677, 407] on input "***" at bounding box center [757, 414] width 360 height 21
type input "**********"
click at [690, 493] on div "Date of birth" at bounding box center [740, 509] width 426 height 85
click at [690, 506] on input "date" at bounding box center [740, 518] width 426 height 39
type input "**********"
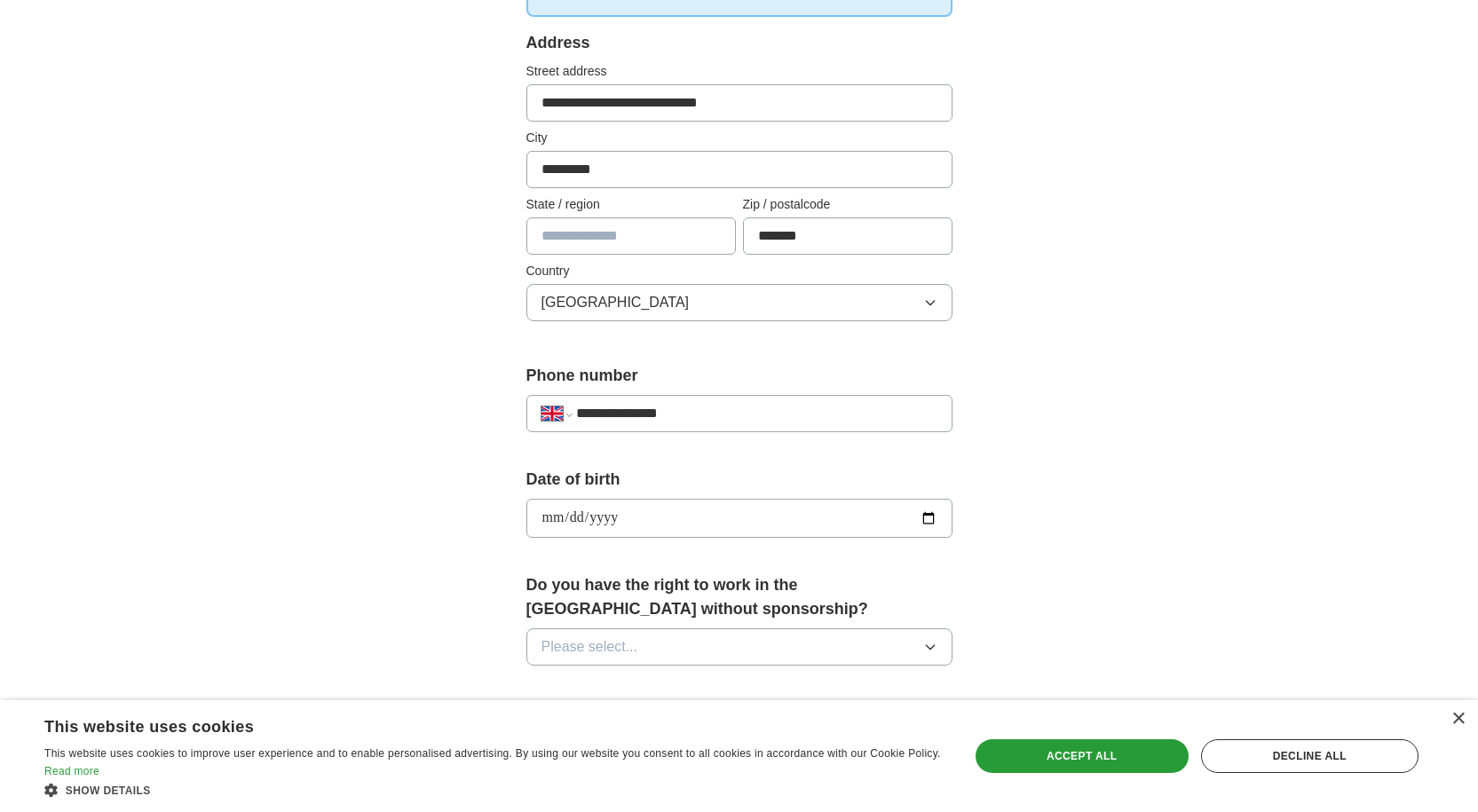
click at [940, 480] on label "Date of birth" at bounding box center [740, 479] width 426 height 24
click at [842, 641] on button "Please select..." at bounding box center [740, 646] width 426 height 37
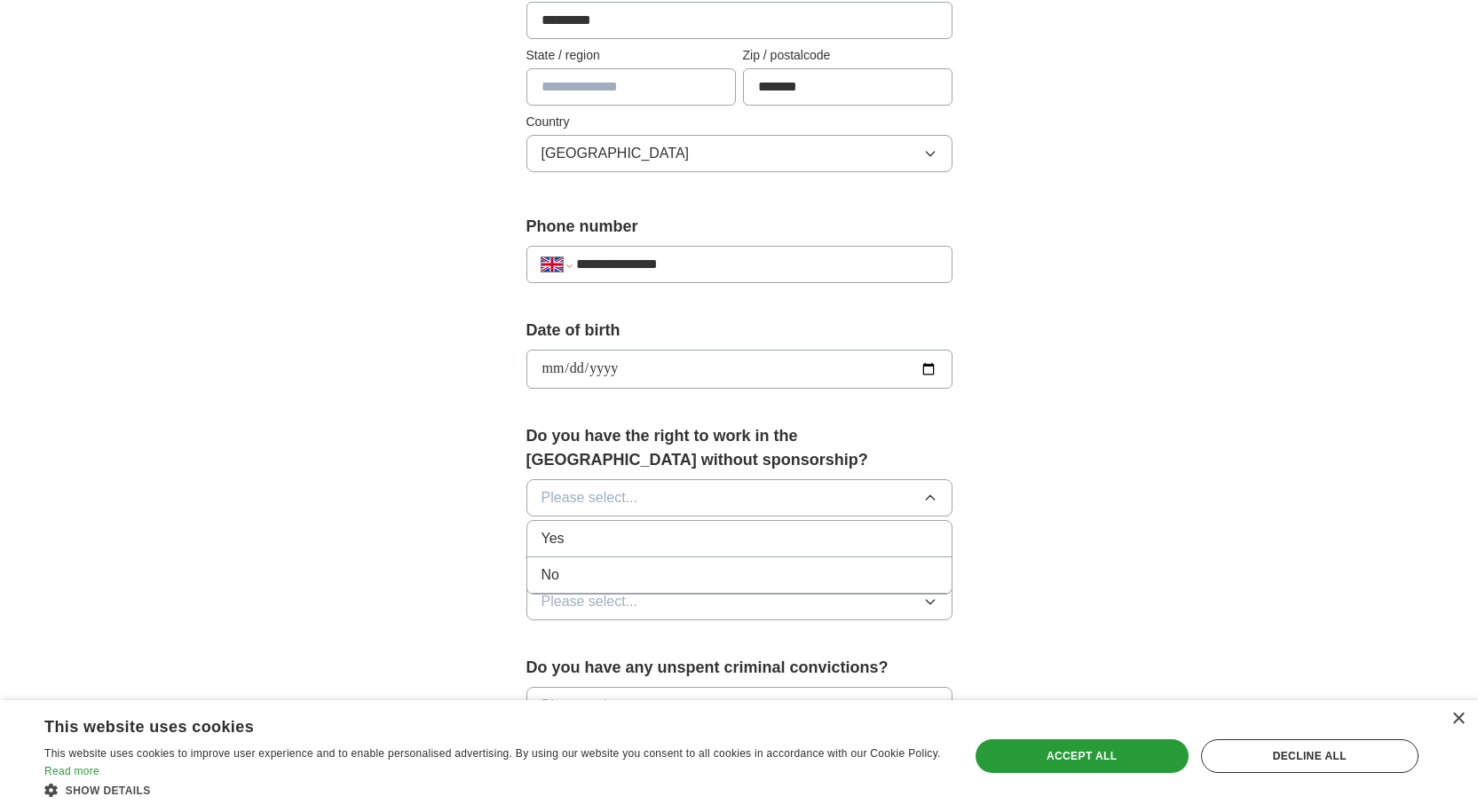
scroll to position [533, 0]
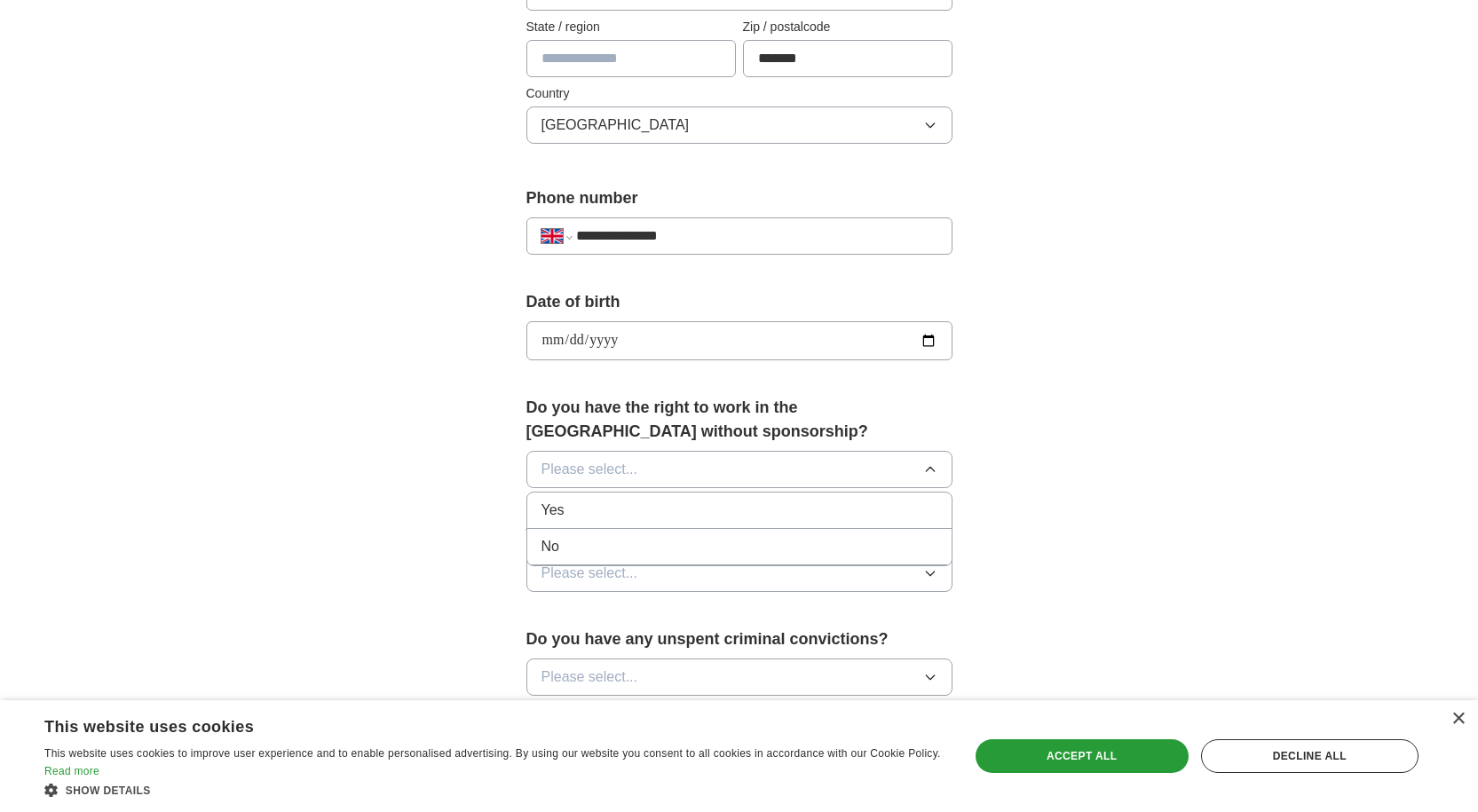
click at [786, 509] on div "Yes" at bounding box center [739, 510] width 396 height 21
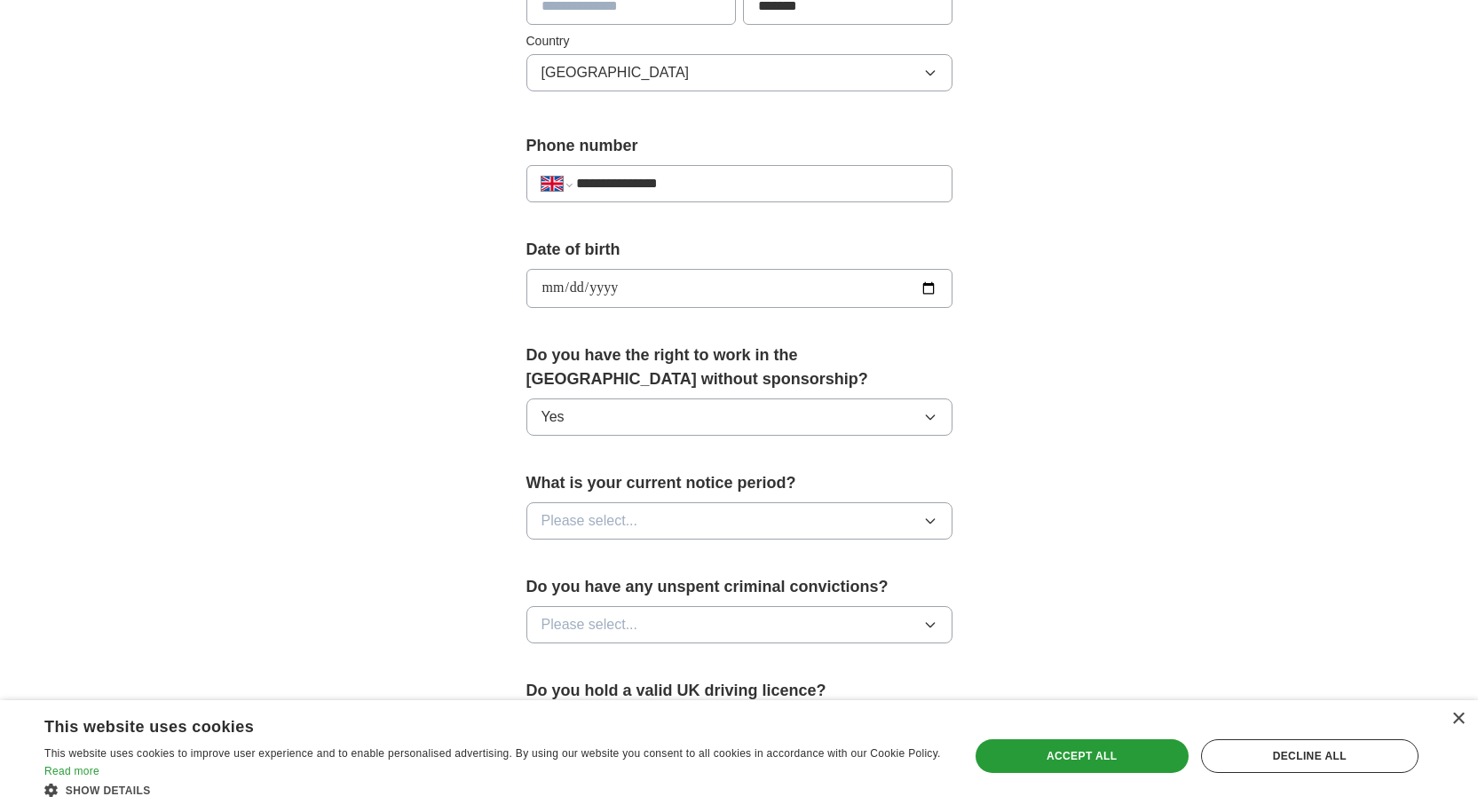
scroll to position [621, 0]
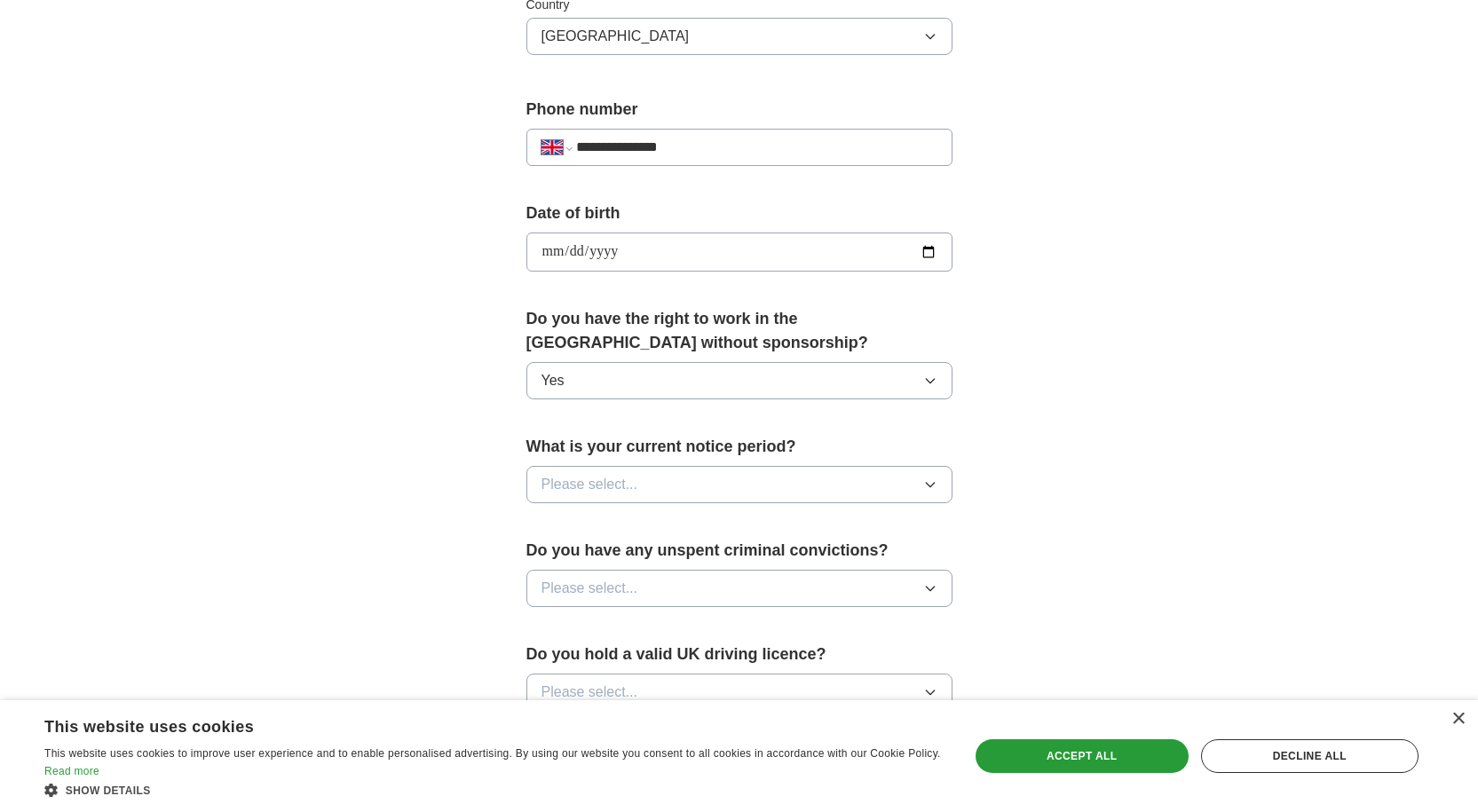
click at [783, 485] on button "Please select..." at bounding box center [740, 485] width 426 height 37
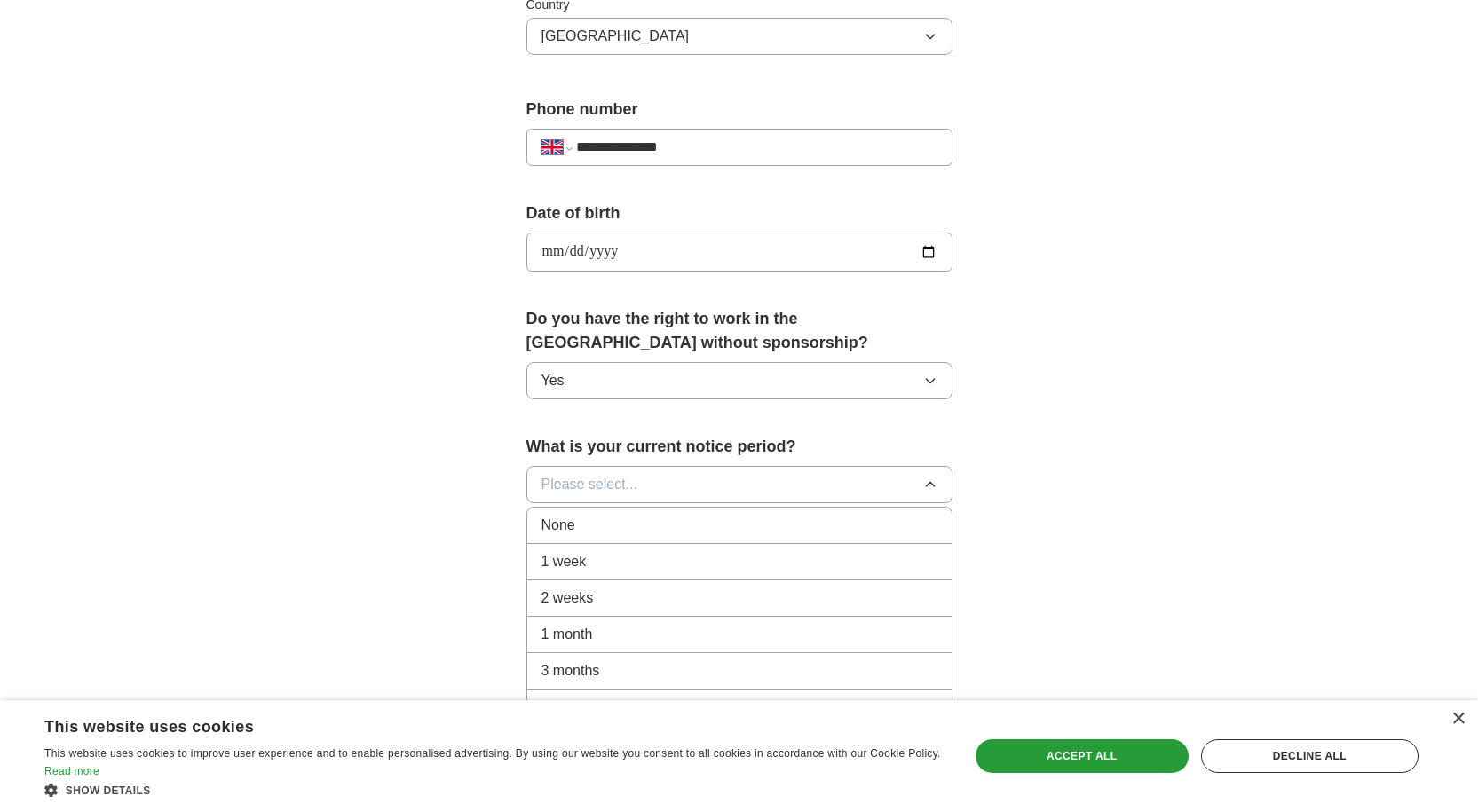
click at [785, 518] on div "None" at bounding box center [739, 526] width 396 height 21
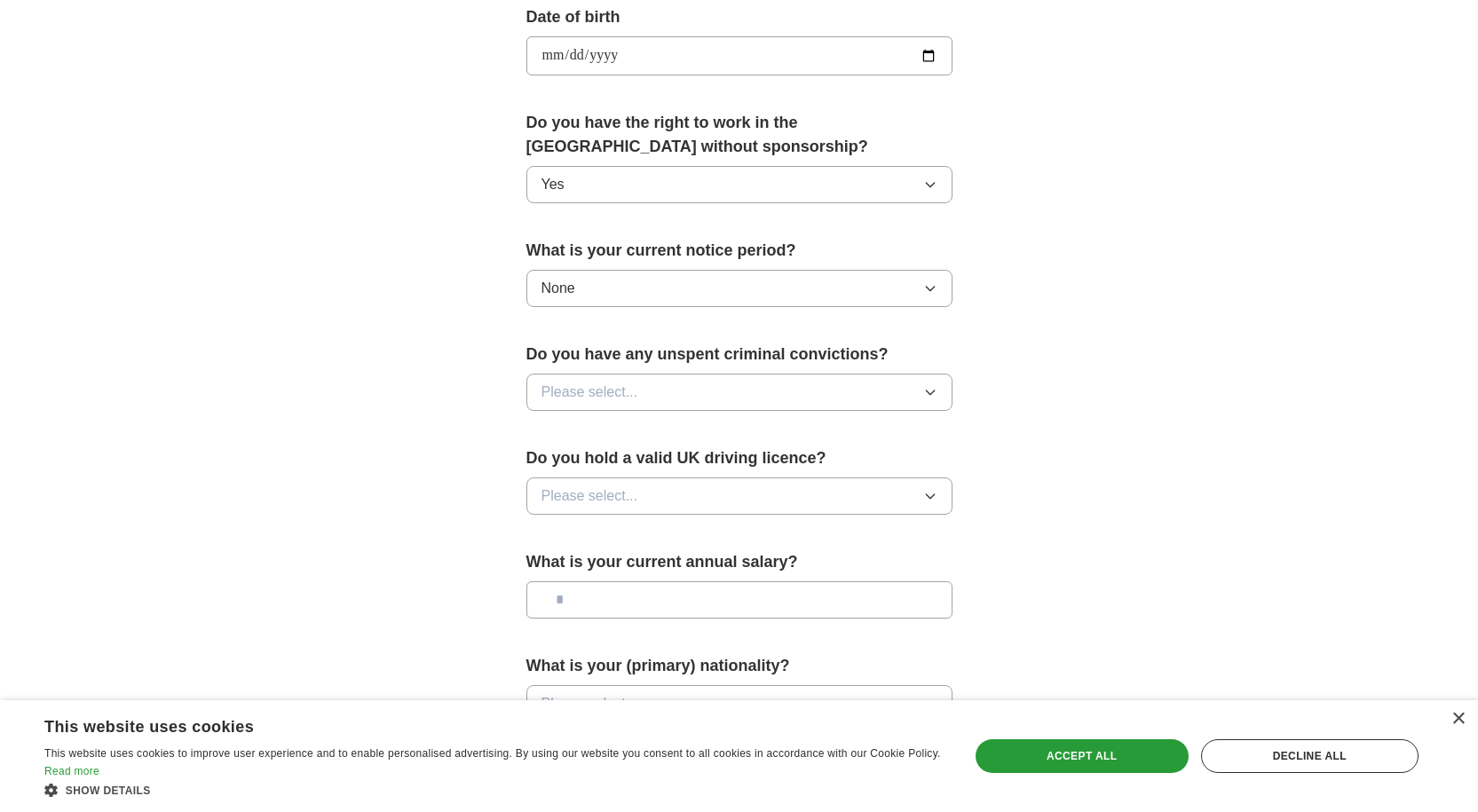
scroll to position [888, 0]
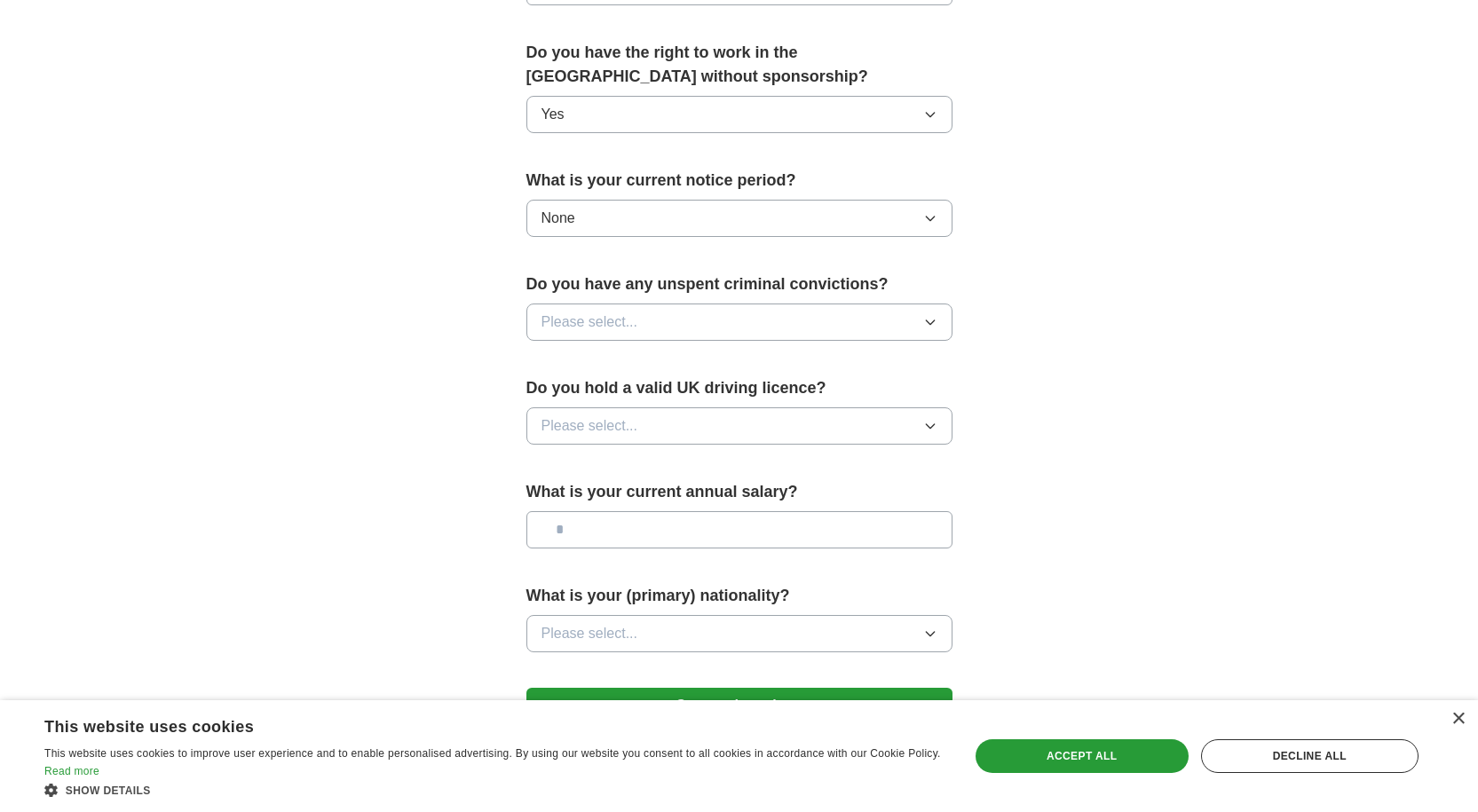
click at [777, 308] on button "Please select..." at bounding box center [740, 322] width 426 height 37
click at [769, 398] on div "No" at bounding box center [739, 399] width 396 height 21
click at [775, 422] on button "Please select..." at bounding box center [740, 425] width 426 height 37
click at [780, 492] on li "No" at bounding box center [740, 503] width 425 height 36
click at [784, 537] on input "text" at bounding box center [740, 530] width 426 height 37
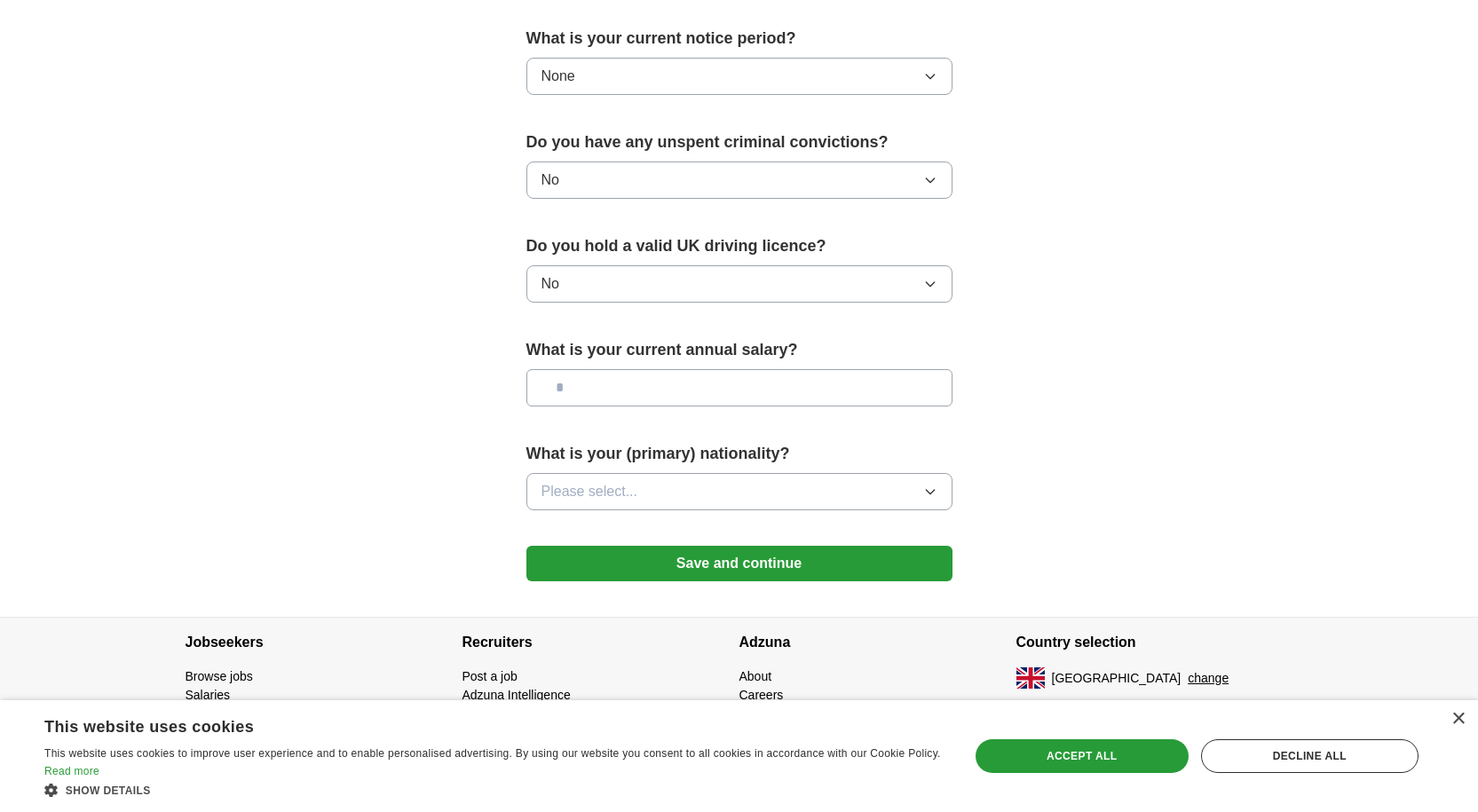
scroll to position [1032, 0]
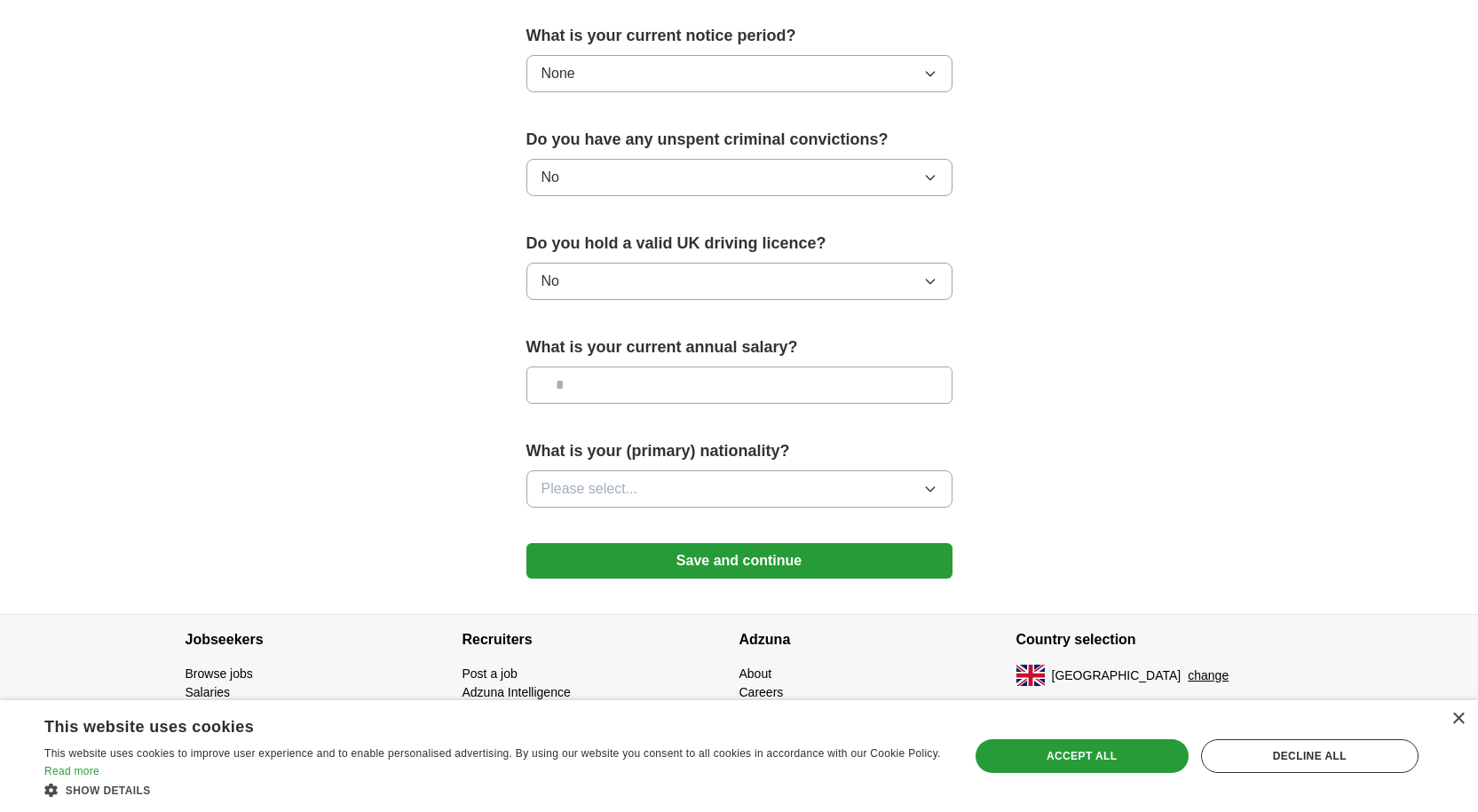
click at [783, 488] on button "Please select..." at bounding box center [740, 489] width 426 height 37
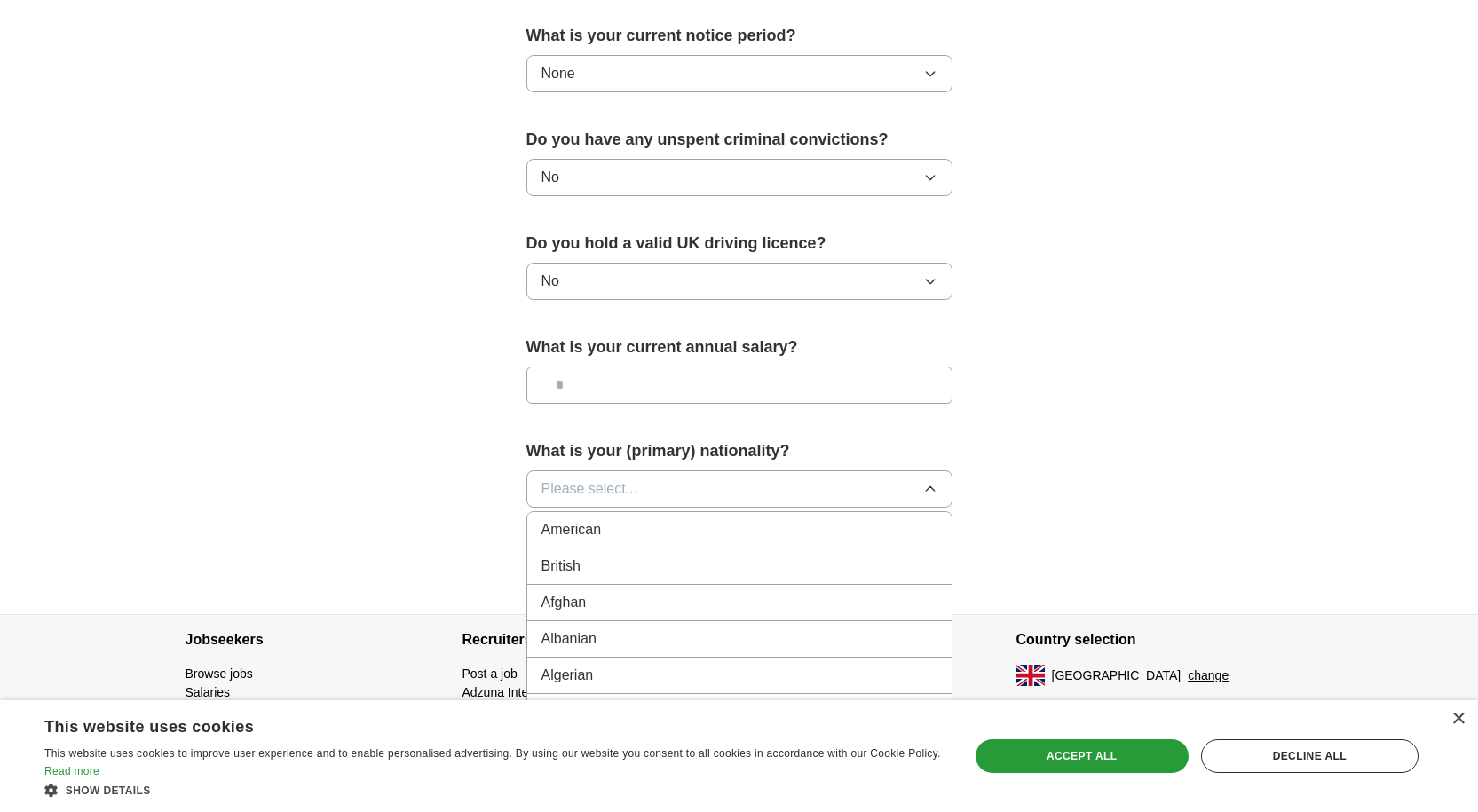
click at [775, 563] on div "British" at bounding box center [739, 567] width 396 height 21
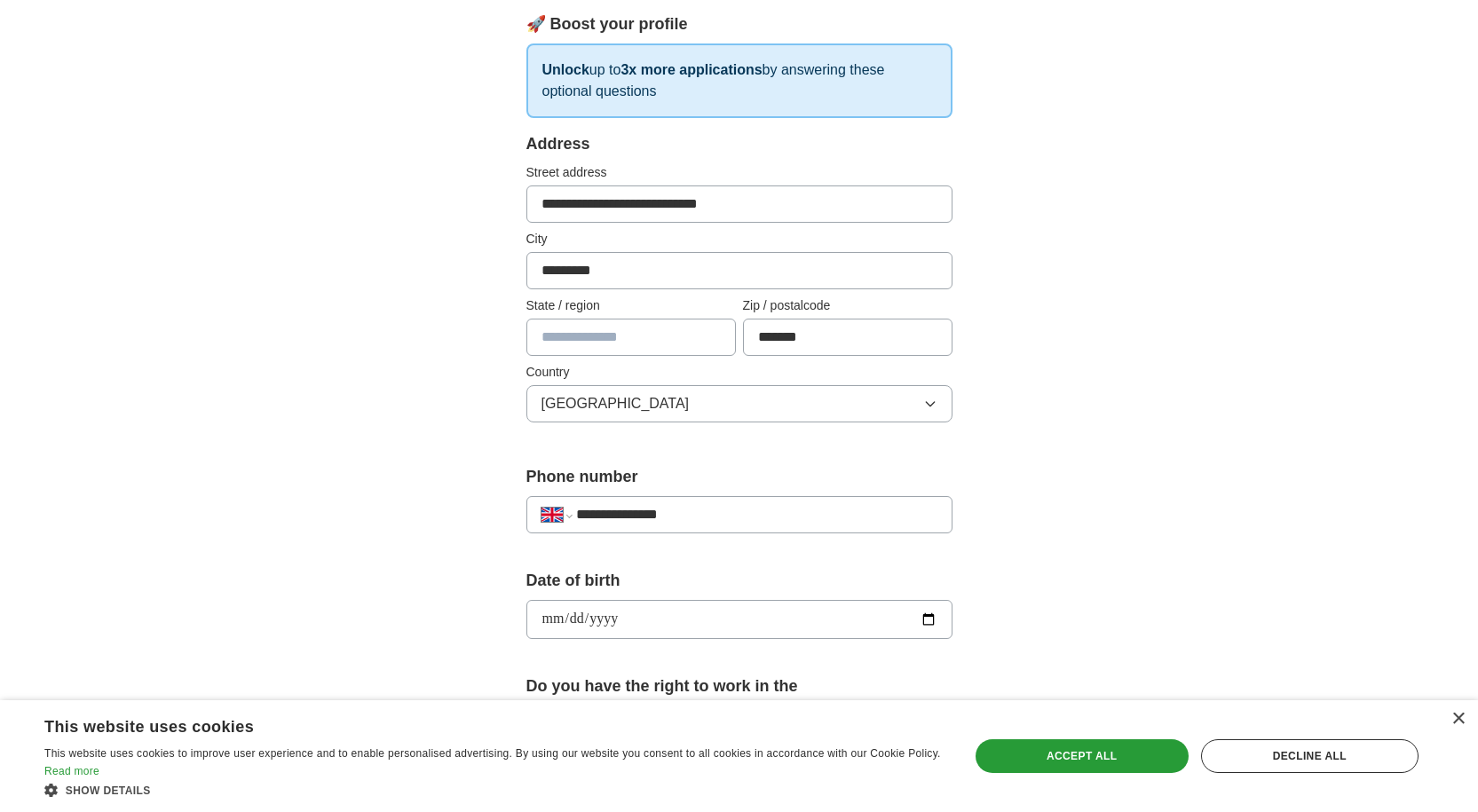
scroll to position [234, 0]
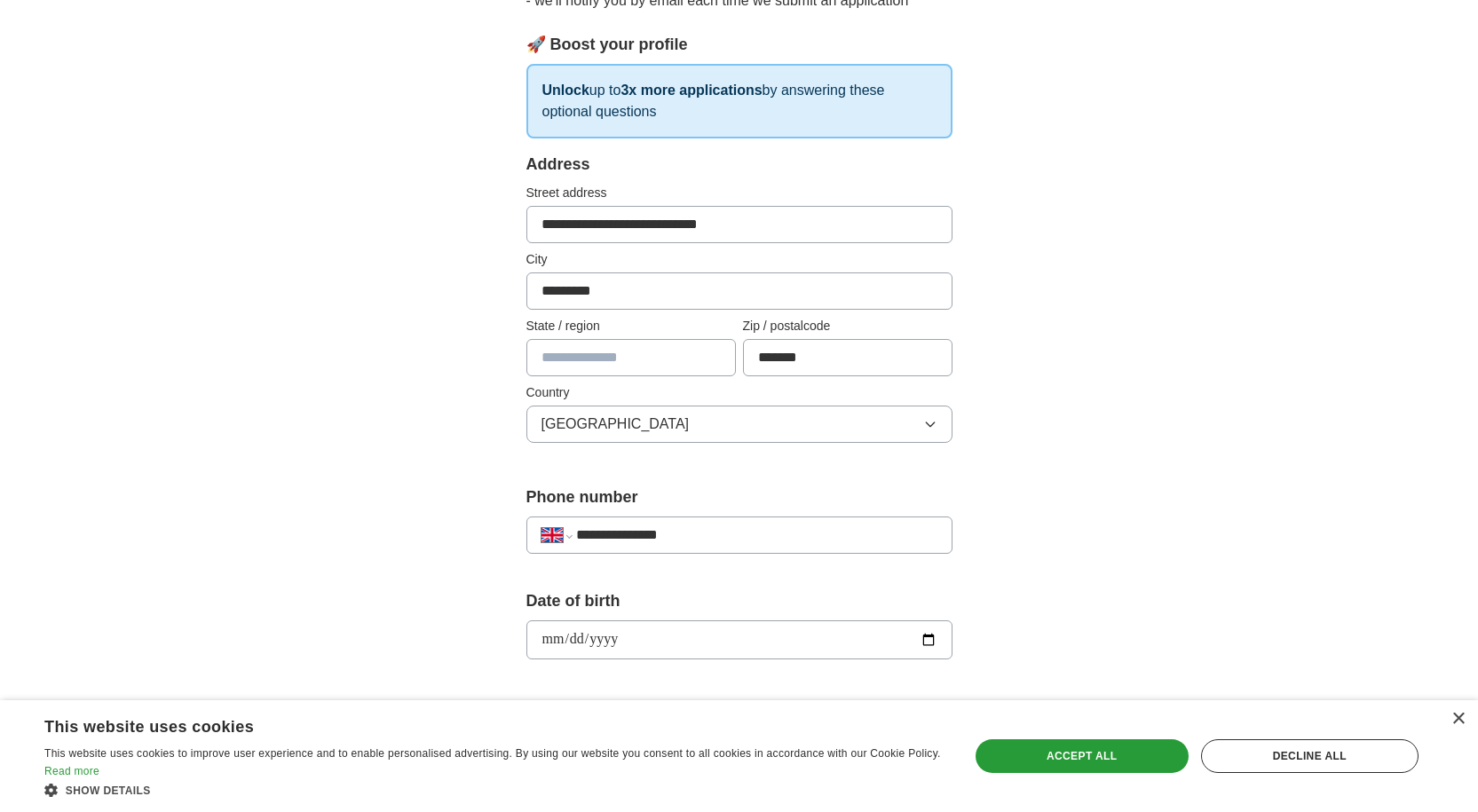
click at [610, 356] on input "text" at bounding box center [631, 357] width 209 height 37
click at [1164, 321] on div "**********" at bounding box center [739, 617] width 1136 height 1593
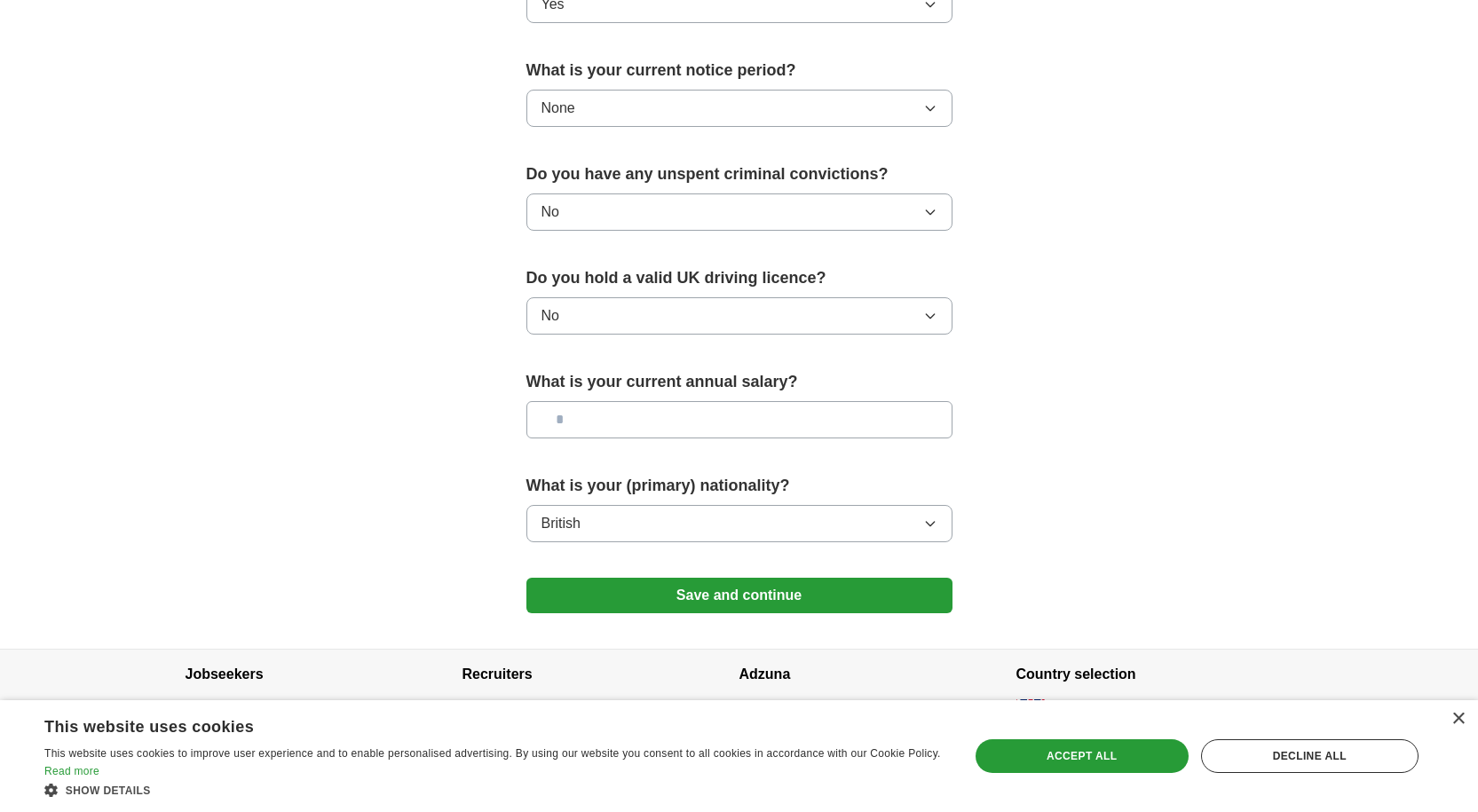
scroll to position [1032, 0]
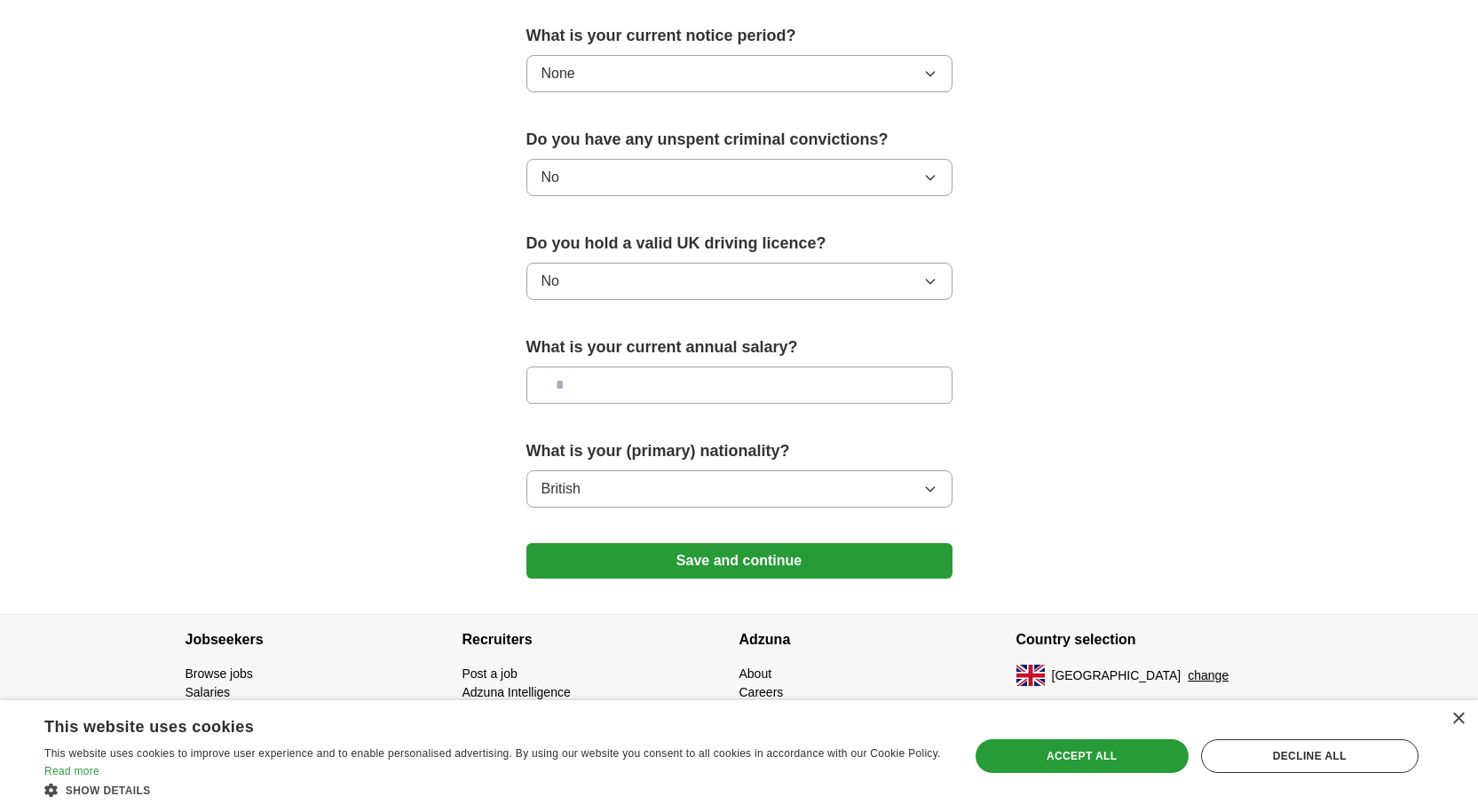
click at [869, 555] on button "Save and continue" at bounding box center [740, 561] width 426 height 35
